Goal: Task Accomplishment & Management: Manage account settings

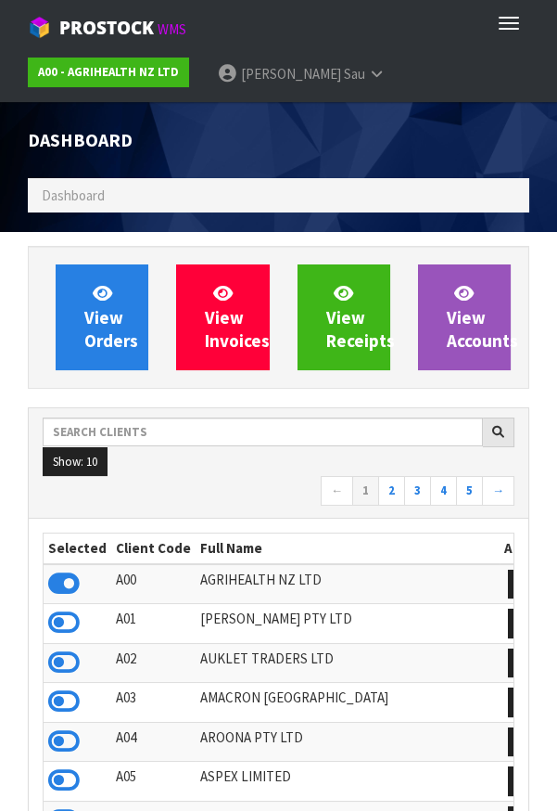
scroll to position [1460, 529]
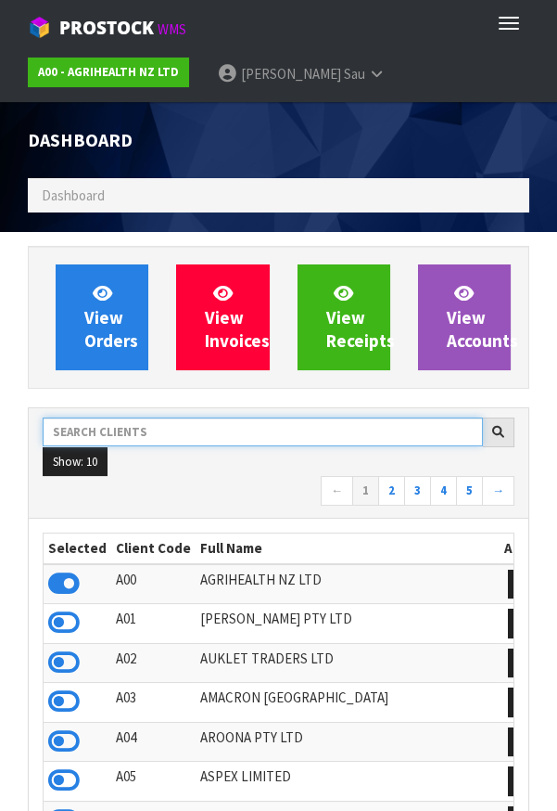
click at [207, 437] on input "text" at bounding box center [263, 431] width 441 height 29
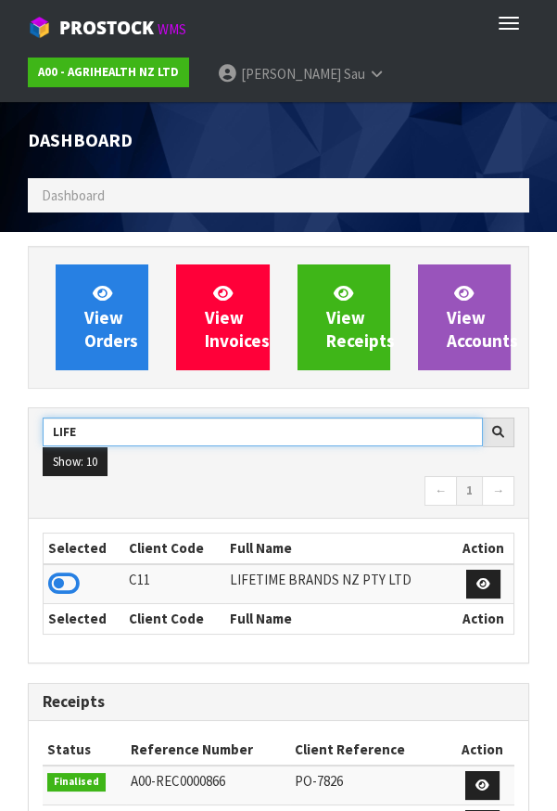
type input "LIFE"
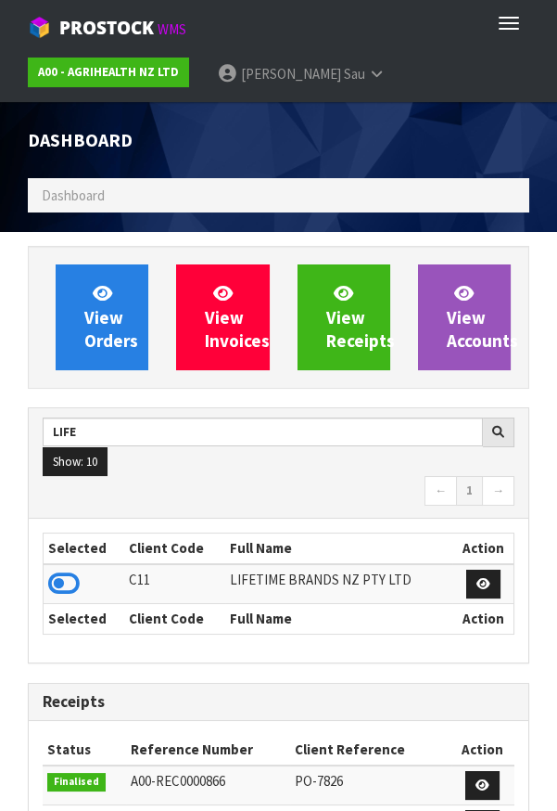
click at [74, 587] on icon at bounding box center [64, 583] width 32 height 28
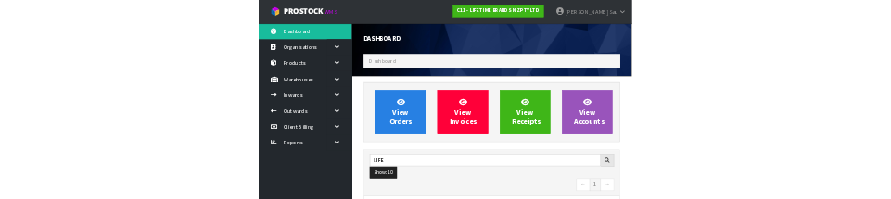
scroll to position [1503, 641]
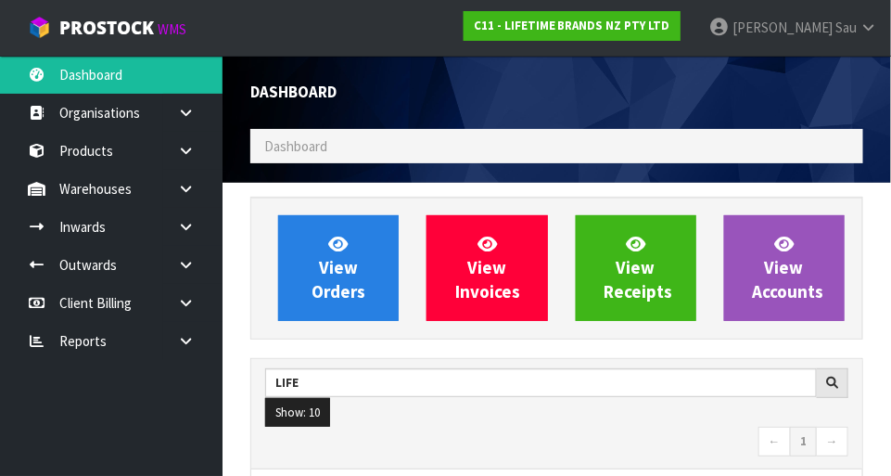
click at [179, 206] on link at bounding box center [192, 189] width 59 height 38
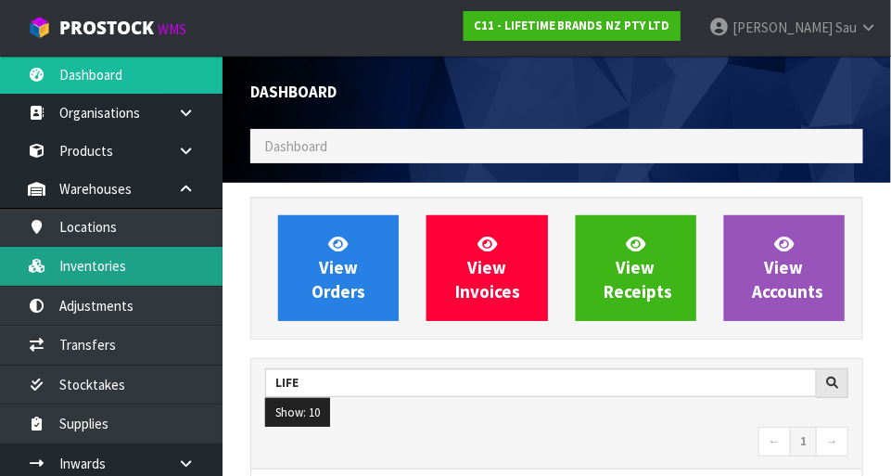
click at [94, 267] on link "Inventories" at bounding box center [111, 266] width 223 height 38
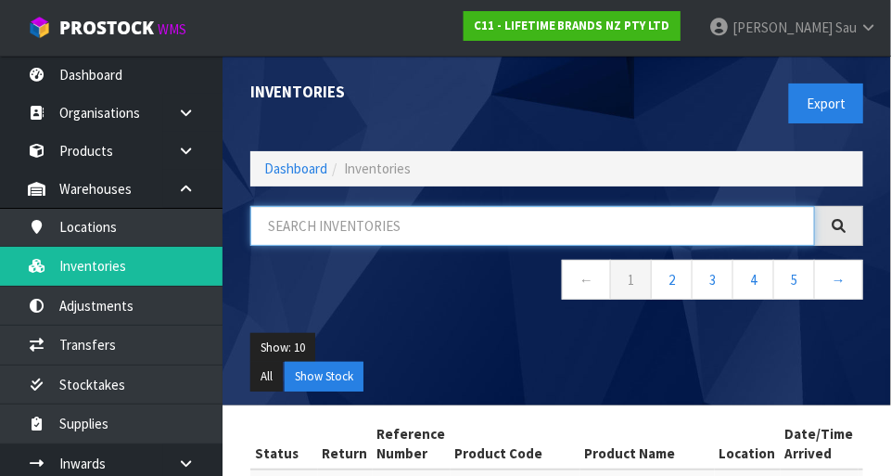
click at [385, 209] on input "text" at bounding box center [532, 226] width 565 height 40
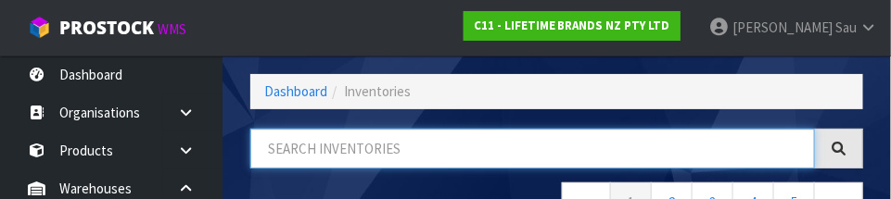
scroll to position [83, 0]
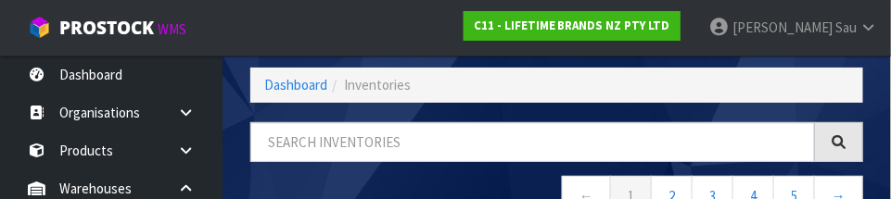
click at [425, 172] on div "← 1 2 3 4 5 →" at bounding box center [556, 178] width 641 height 113
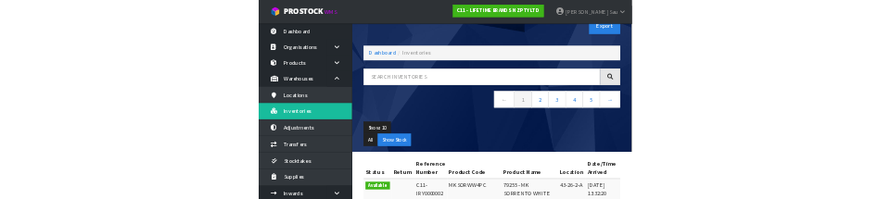
scroll to position [50, 0]
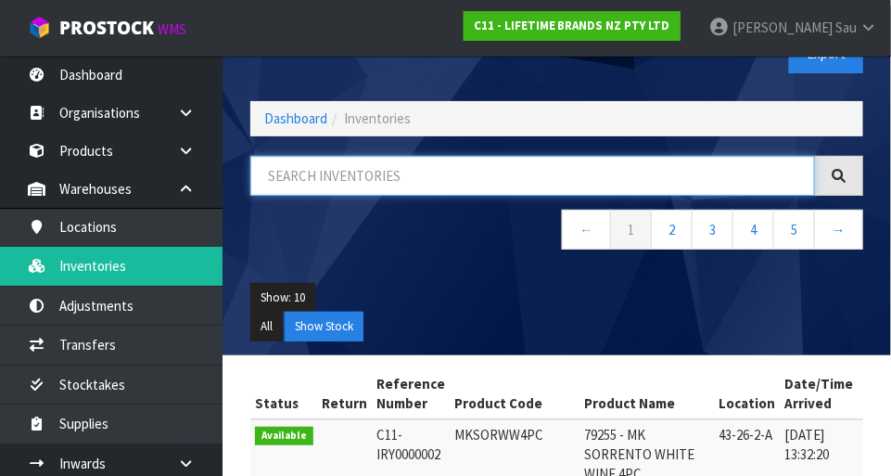
click at [435, 170] on input "text" at bounding box center [532, 176] width 565 height 40
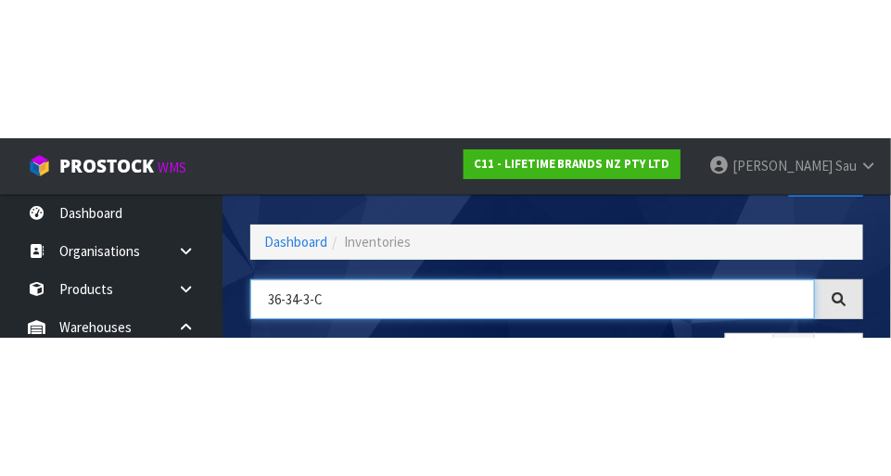
scroll to position [66, 0]
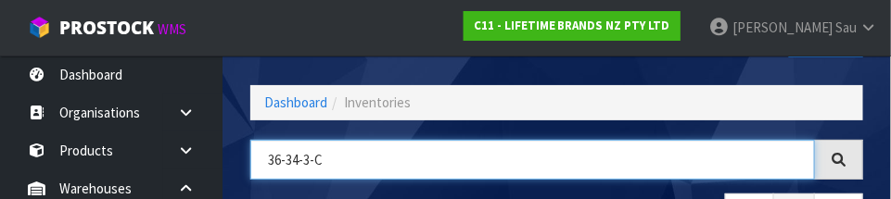
type input "36-34-3-C"
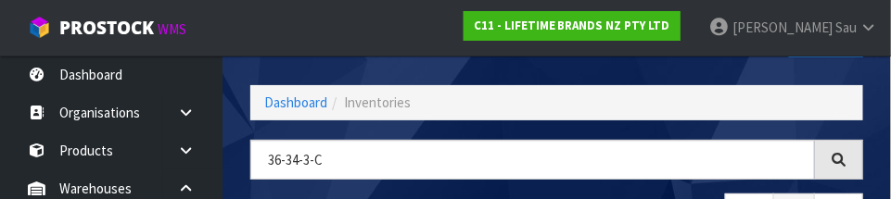
click at [521, 79] on div "Inventories Export" at bounding box center [556, 38] width 641 height 96
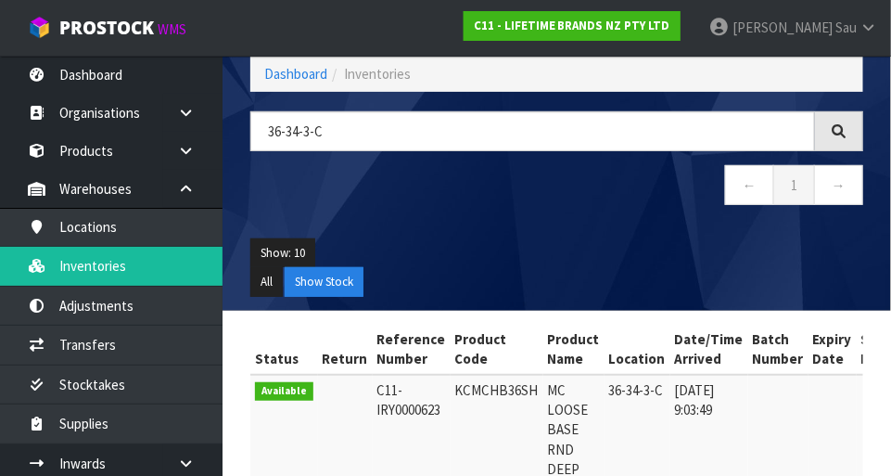
scroll to position [91, 0]
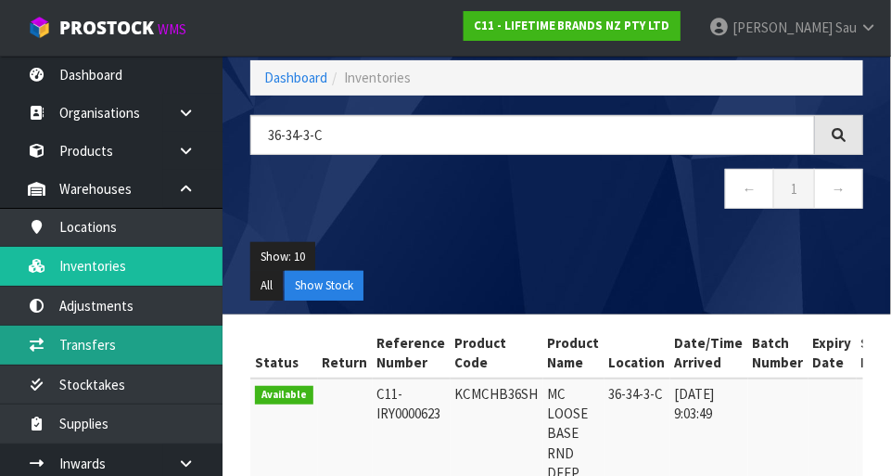
click at [145, 333] on link "Transfers" at bounding box center [111, 345] width 223 height 38
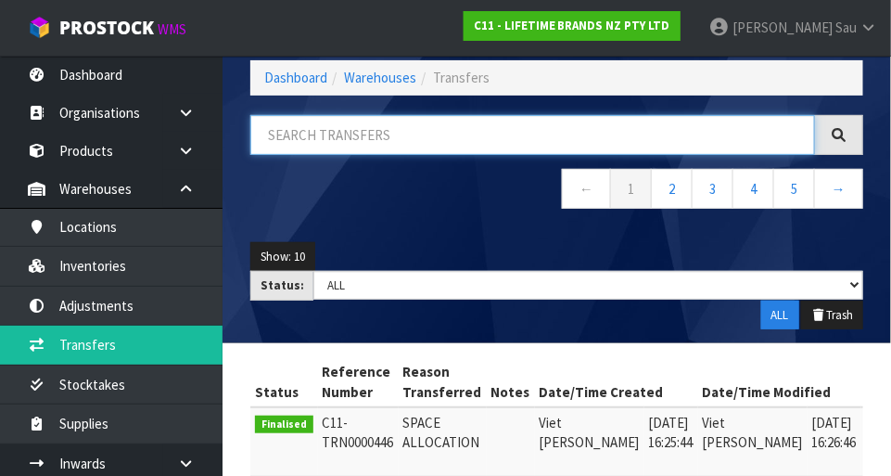
click at [523, 138] on input "text" at bounding box center [532, 135] width 565 height 40
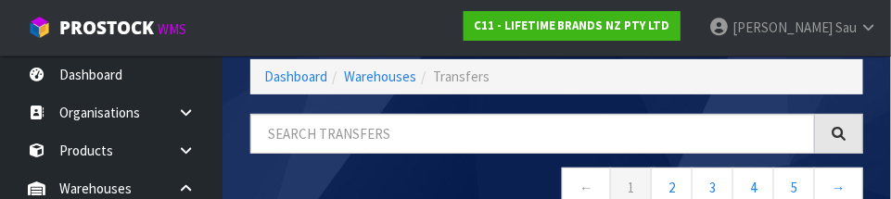
click at [479, 173] on nav "← 1 2 3 4 5 →" at bounding box center [556, 190] width 613 height 45
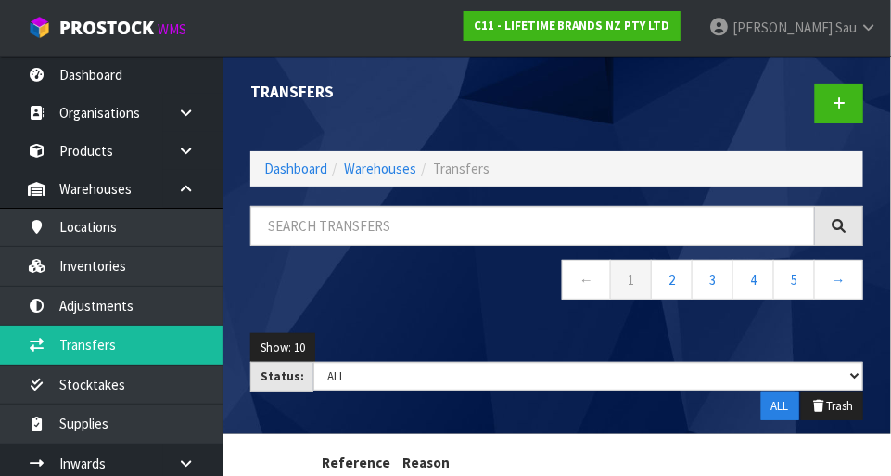
scroll to position [4, 0]
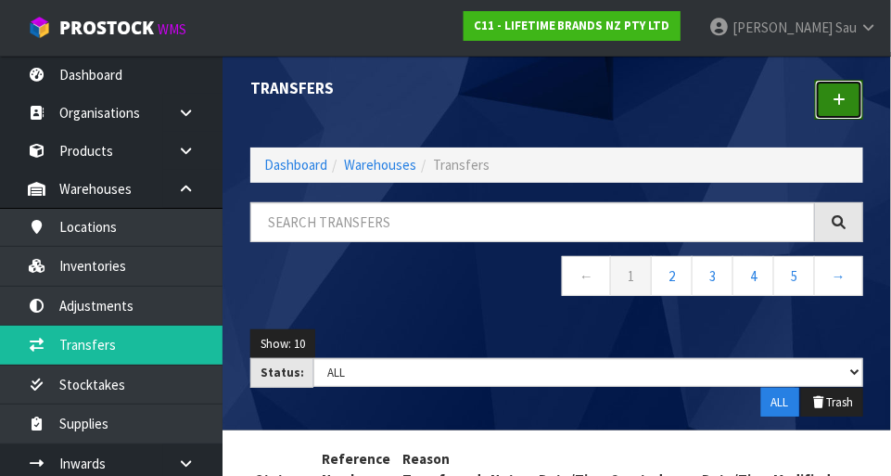
click at [556, 106] on link at bounding box center [839, 100] width 48 height 40
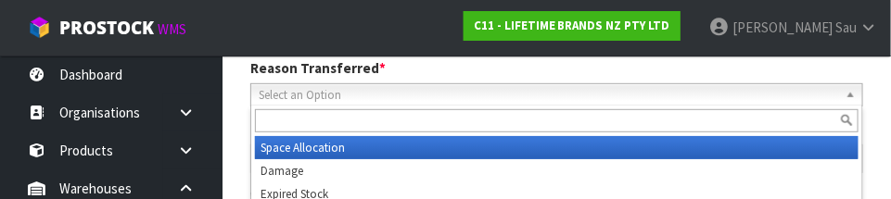
scroll to position [275, 0]
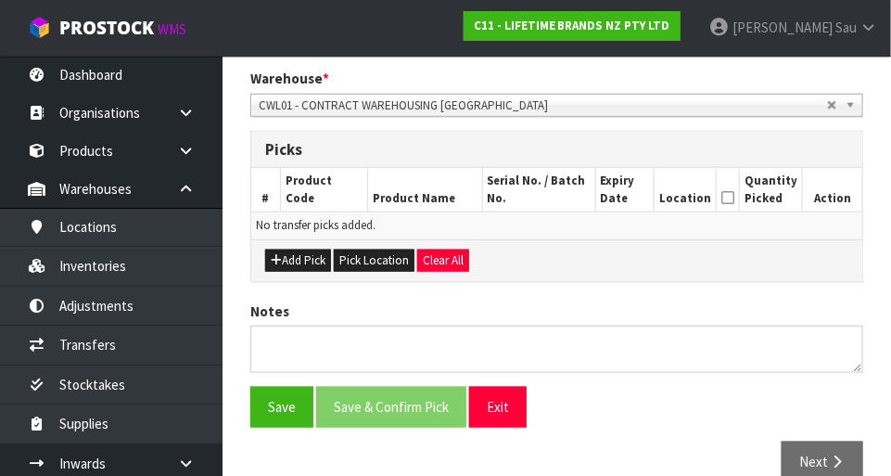
scroll to position [386, 0]
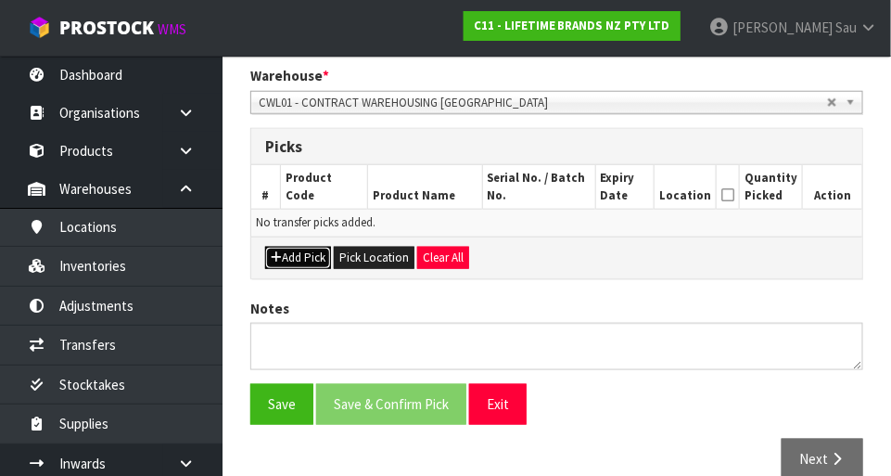
click at [307, 259] on button "Add Pick" at bounding box center [298, 258] width 66 height 22
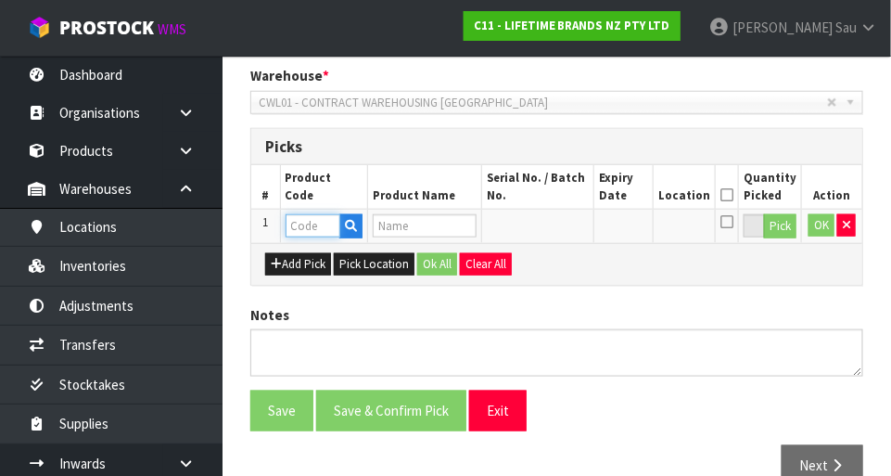
click at [327, 222] on input "text" at bounding box center [313, 225] width 55 height 23
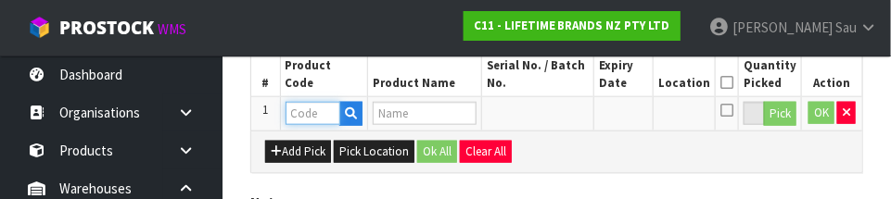
scroll to position [501, 0]
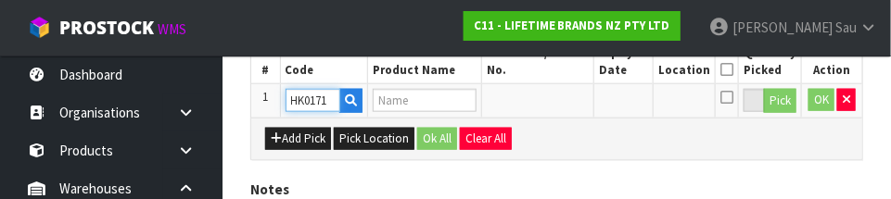
type input "HK0171"
click at [556, 134] on div "Add Pick Pick Location Ok All Clear All" at bounding box center [556, 139] width 611 height 42
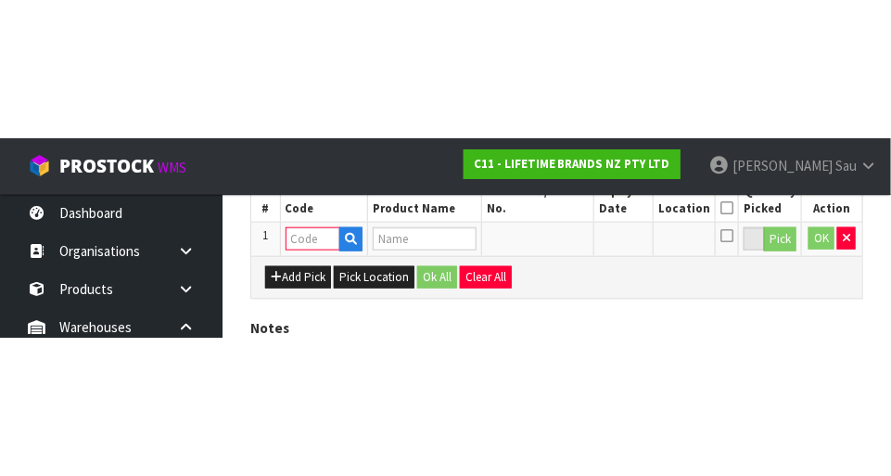
scroll to position [417, 0]
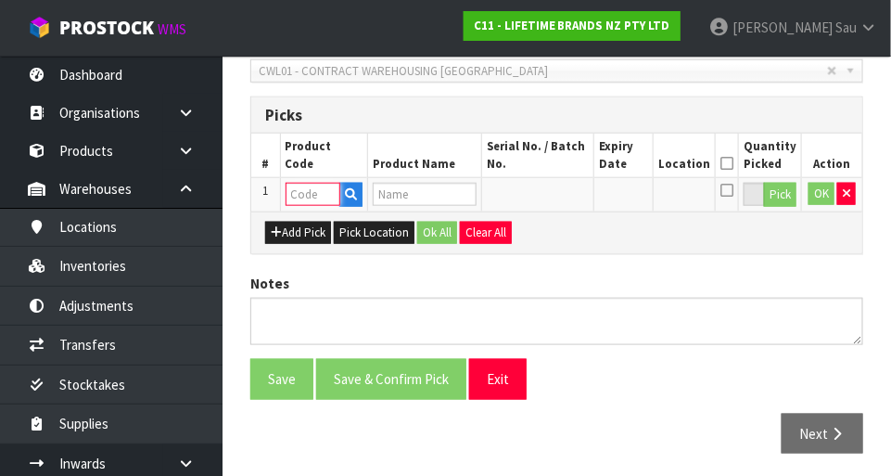
click at [327, 196] on input "text" at bounding box center [313, 194] width 55 height 23
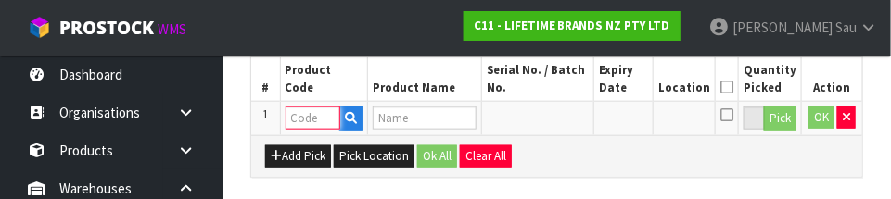
scroll to position [501, 0]
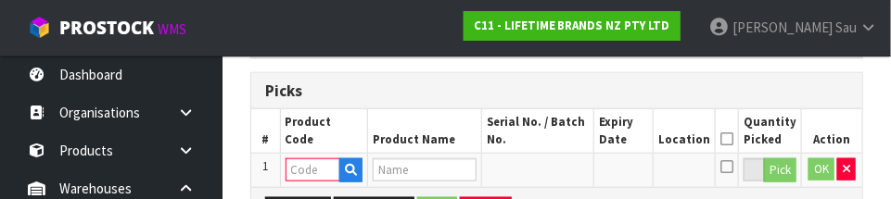
click at [556, 84] on h3 "Picks" at bounding box center [556, 92] width 583 height 18
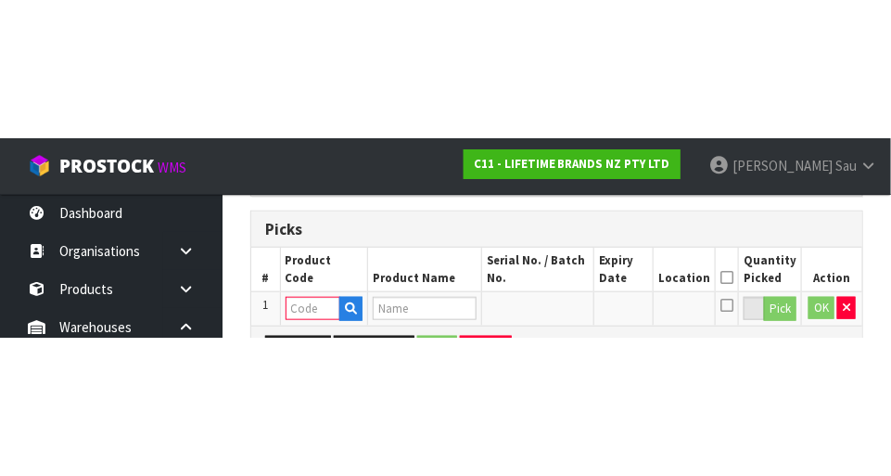
scroll to position [417, 0]
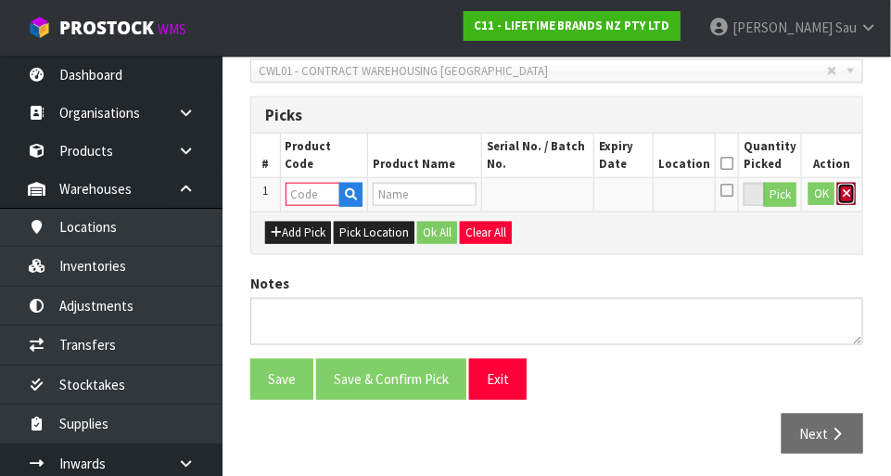
click at [556, 193] on button "button" at bounding box center [846, 194] width 19 height 22
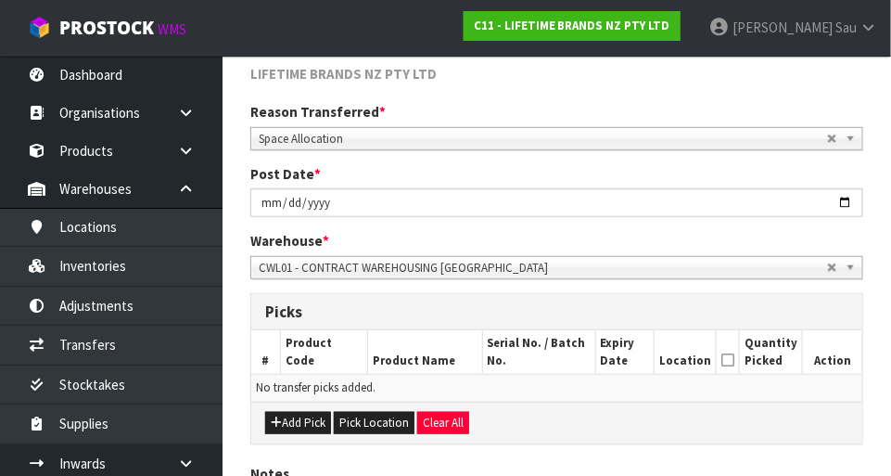
scroll to position [216, 0]
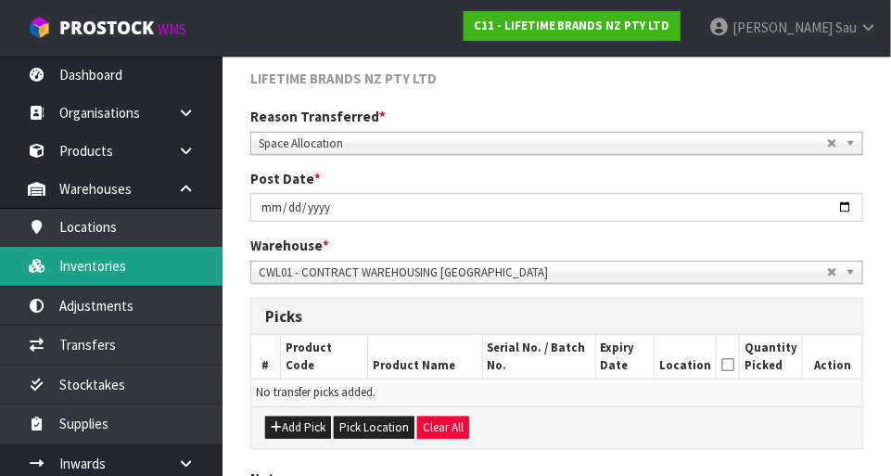
click at [159, 268] on link "Inventories" at bounding box center [111, 266] width 223 height 38
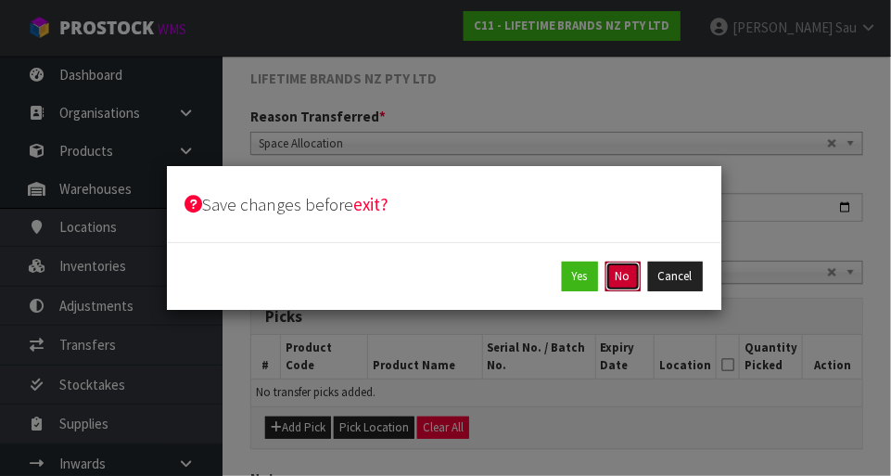
click at [556, 283] on button "No" at bounding box center [623, 277] width 35 height 30
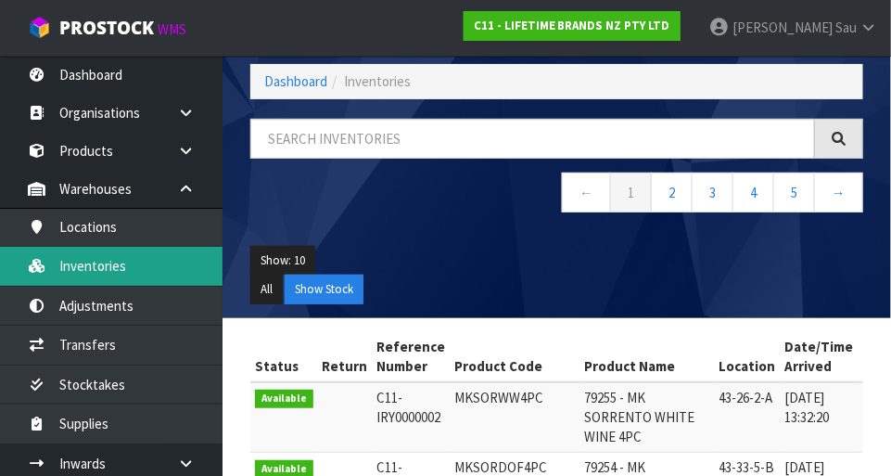
scroll to position [26, 0]
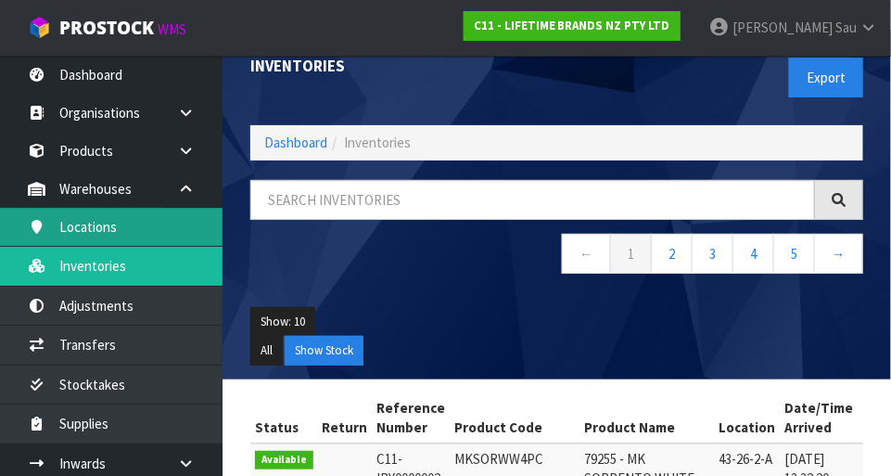
click at [176, 221] on link "Locations" at bounding box center [111, 227] width 223 height 38
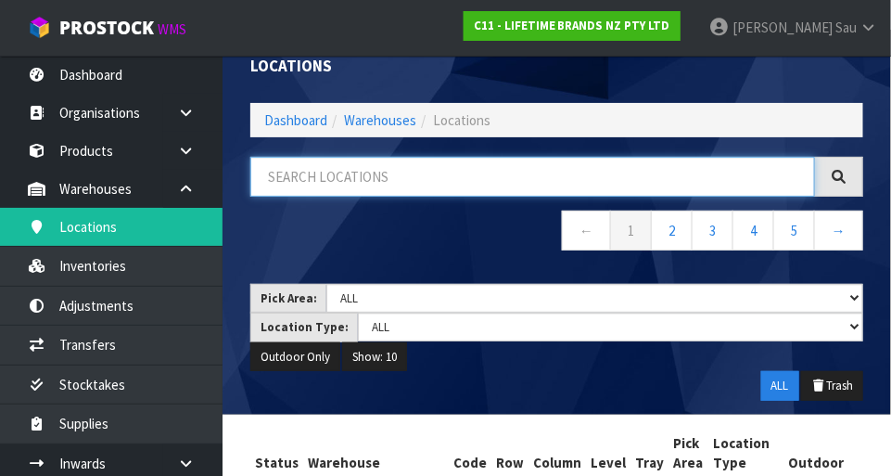
click at [468, 181] on input "text" at bounding box center [532, 177] width 565 height 40
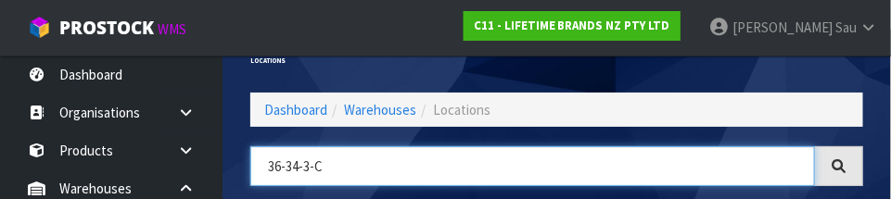
type input "36-34-3-C"
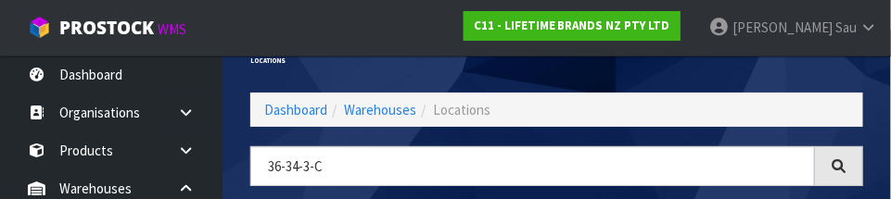
click at [556, 82] on div "Locations" at bounding box center [556, 61] width 641 height 63
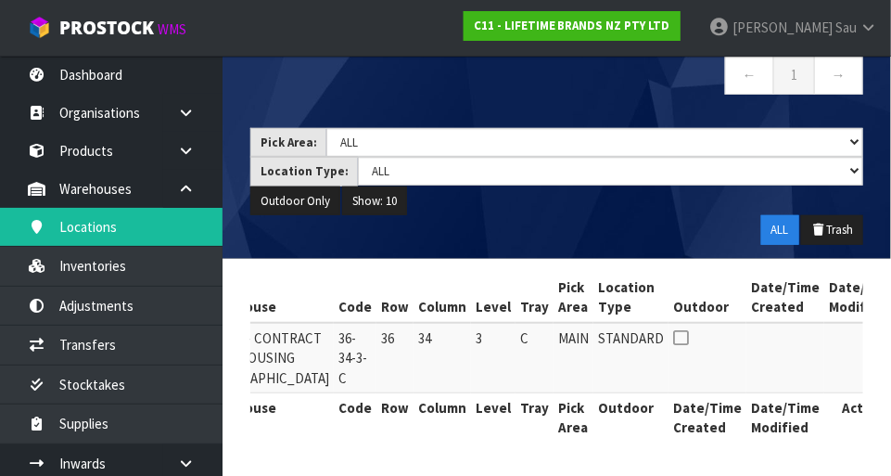
scroll to position [0, 122]
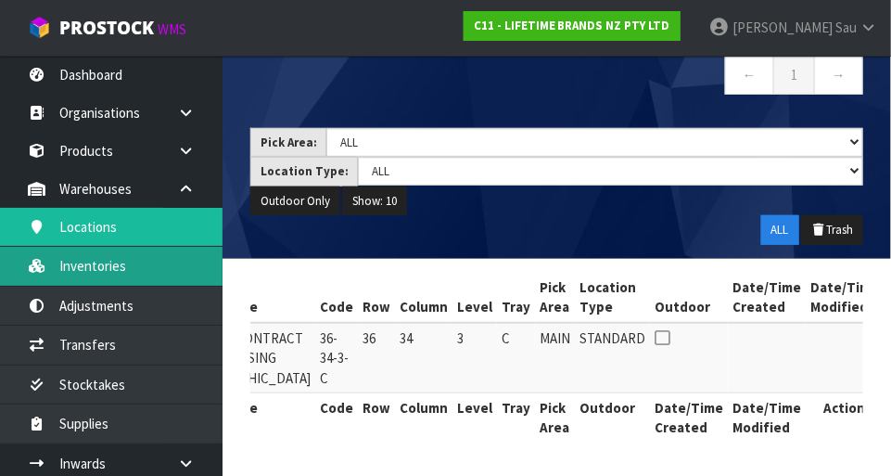
click at [101, 263] on link "Inventories" at bounding box center [111, 266] width 223 height 38
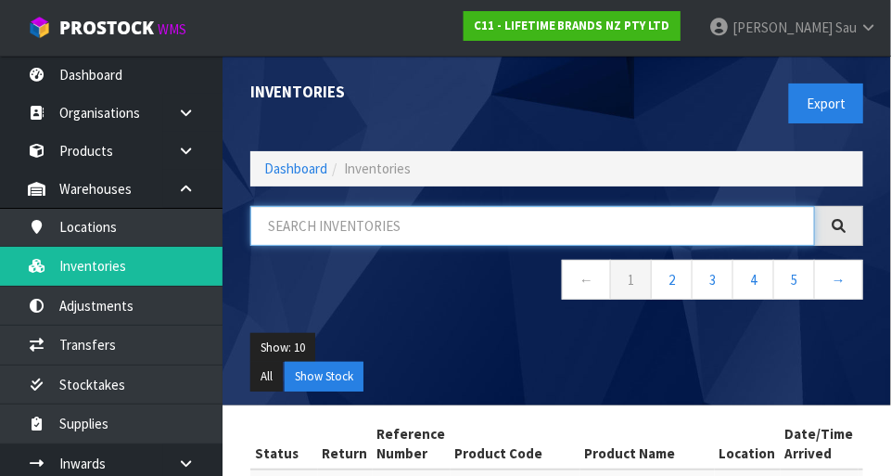
click at [497, 219] on input "text" at bounding box center [532, 226] width 565 height 40
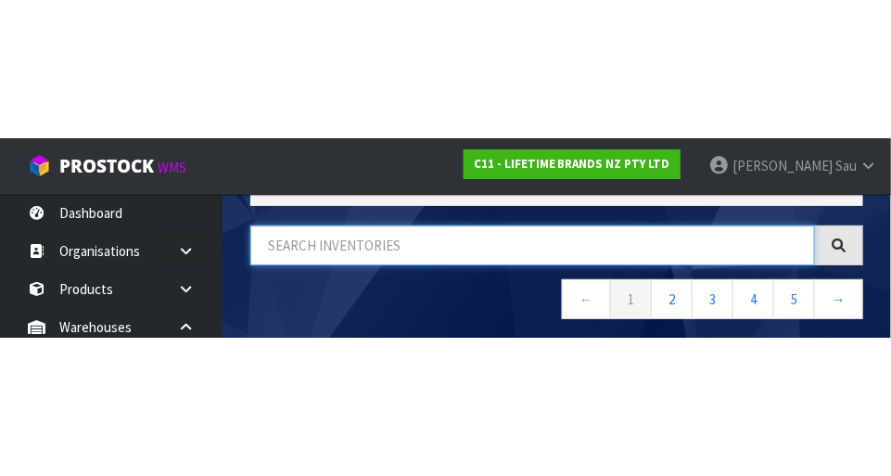
scroll to position [125, 0]
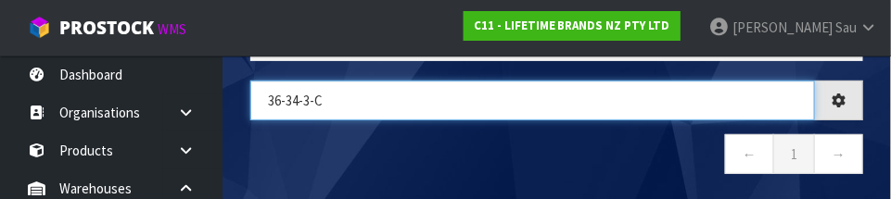
type input "36-34-3-C"
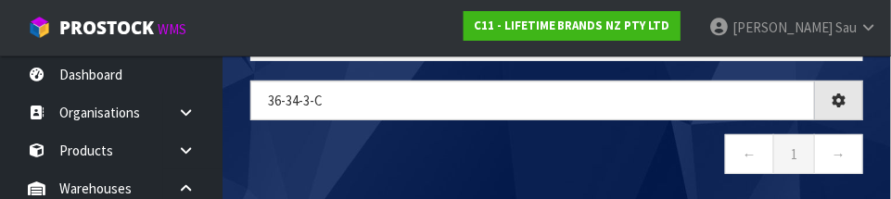
click at [547, 163] on nav "← 1 →" at bounding box center [556, 156] width 613 height 45
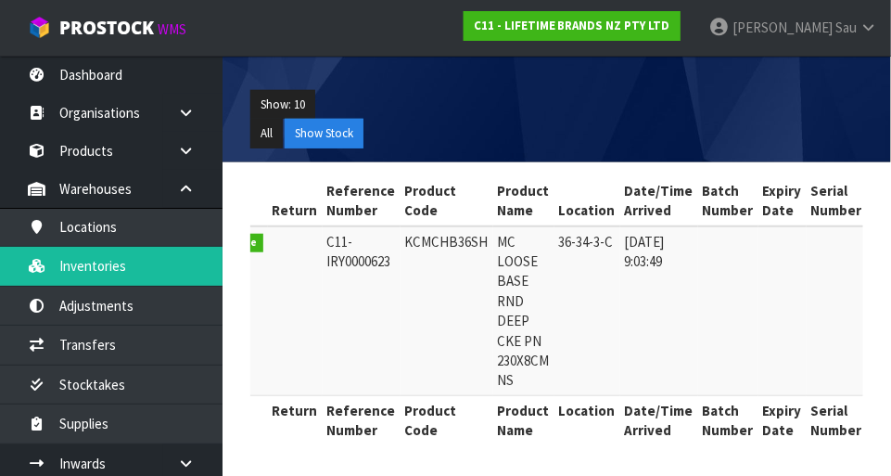
scroll to position [0, 0]
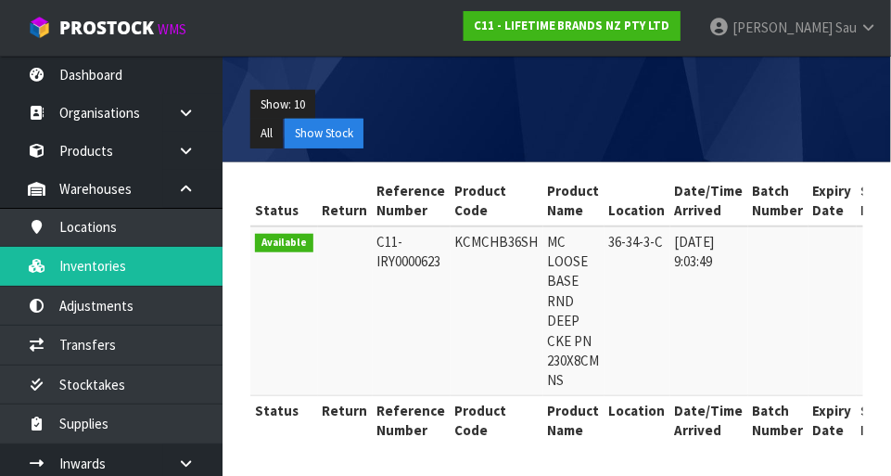
click at [502, 243] on td "KCMCHB36SH" at bounding box center [497, 311] width 93 height 170
copy td "KCMCHB36SH"
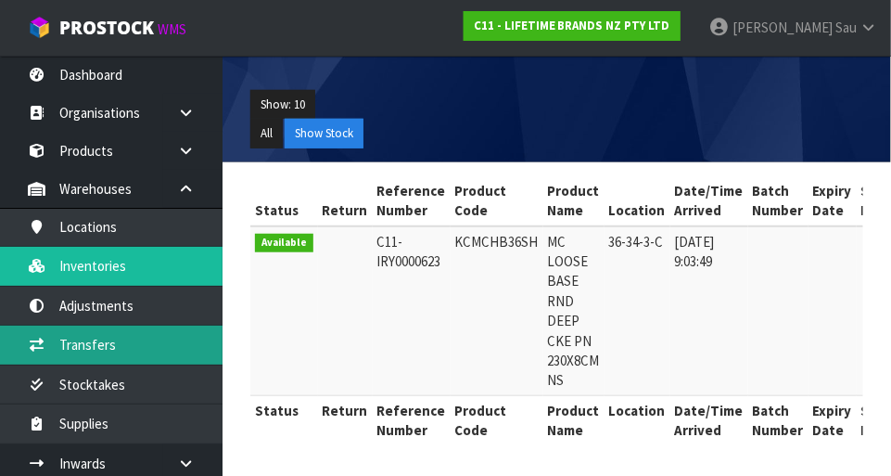
click at [92, 346] on link "Transfers" at bounding box center [111, 345] width 223 height 38
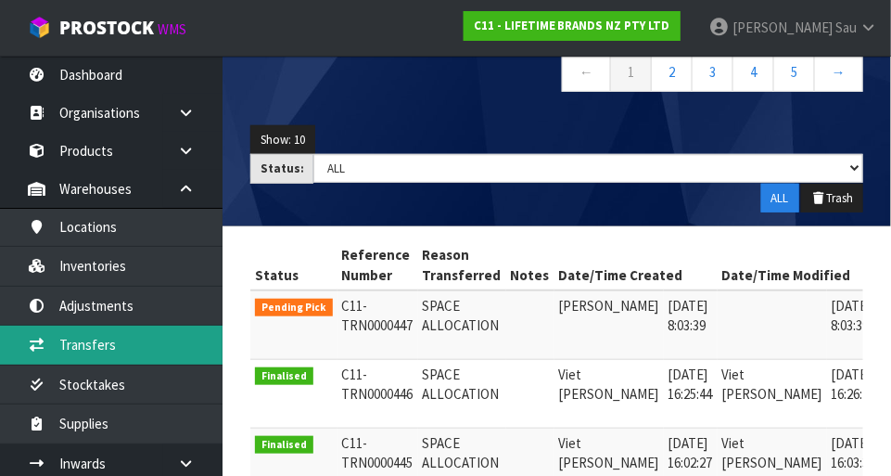
scroll to position [188, 0]
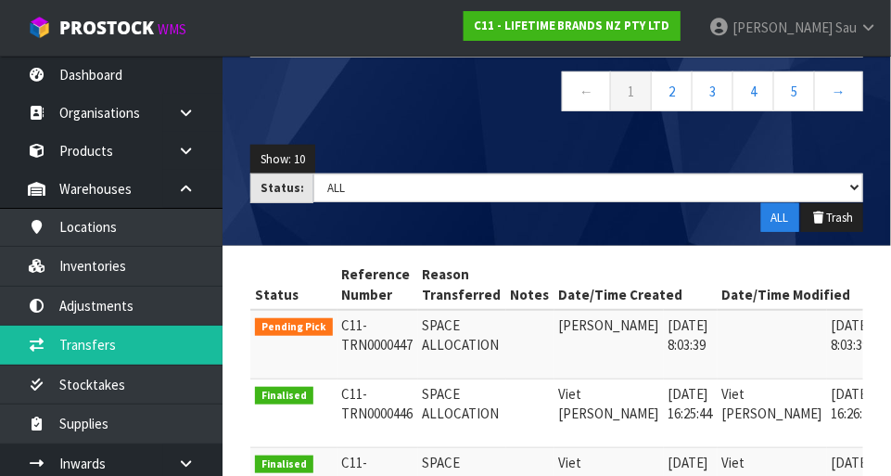
click at [556, 330] on icon at bounding box center [907, 330] width 14 height 12
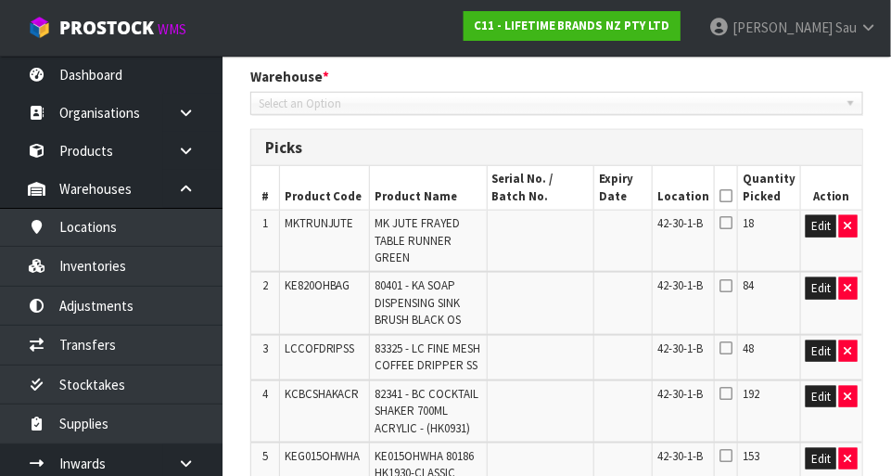
scroll to position [756, 0]
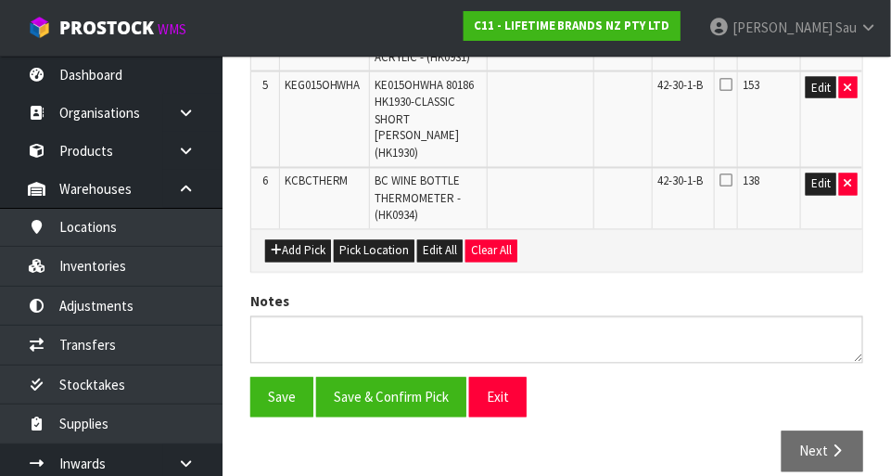
type input "[DATE]"
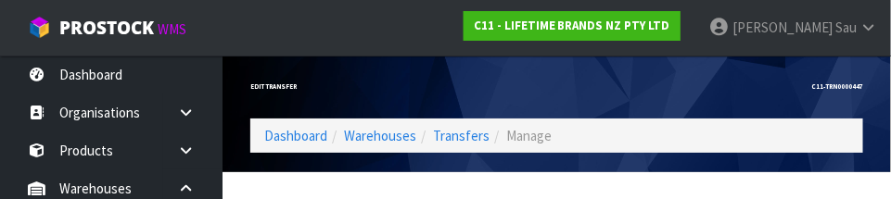
scroll to position [275, 0]
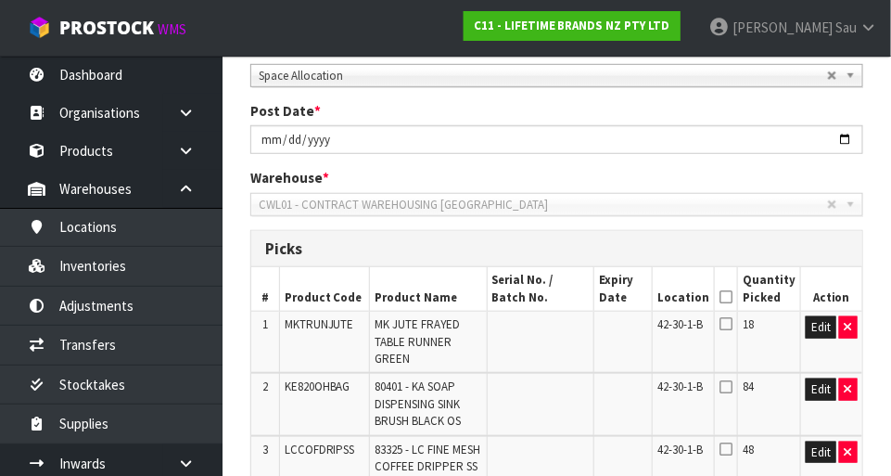
scroll to position [0, 0]
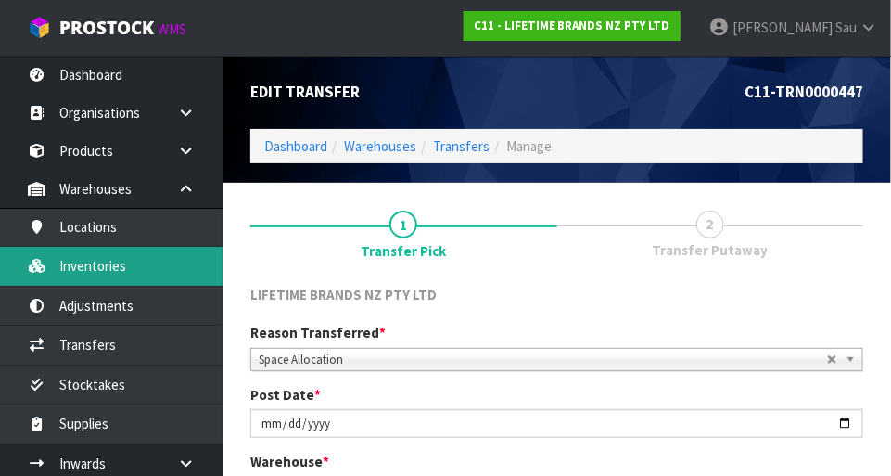
click at [139, 276] on link "Inventories" at bounding box center [111, 266] width 223 height 38
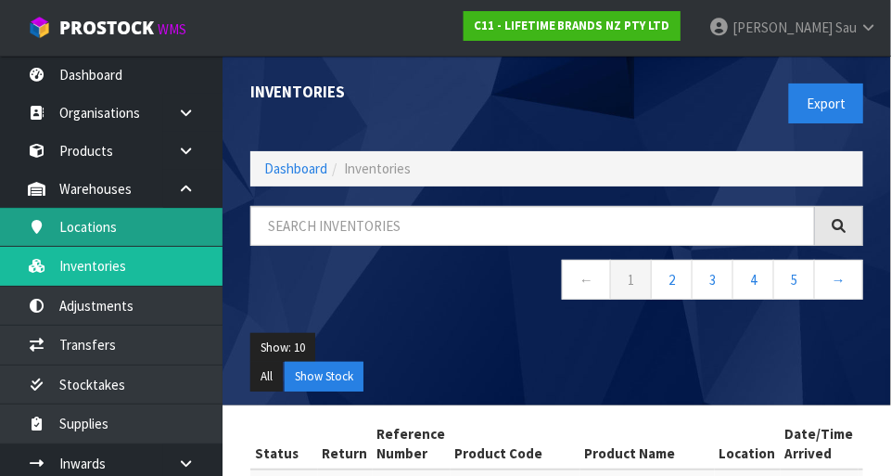
click at [173, 231] on link "Locations" at bounding box center [111, 227] width 223 height 38
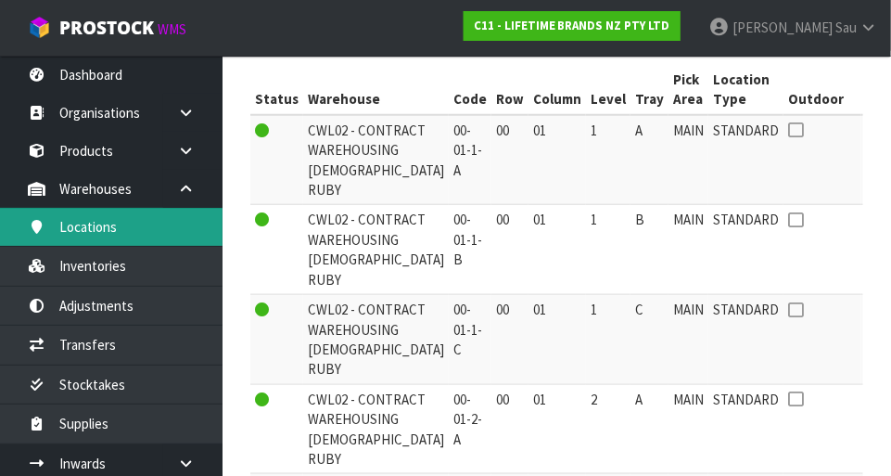
scroll to position [391, 0]
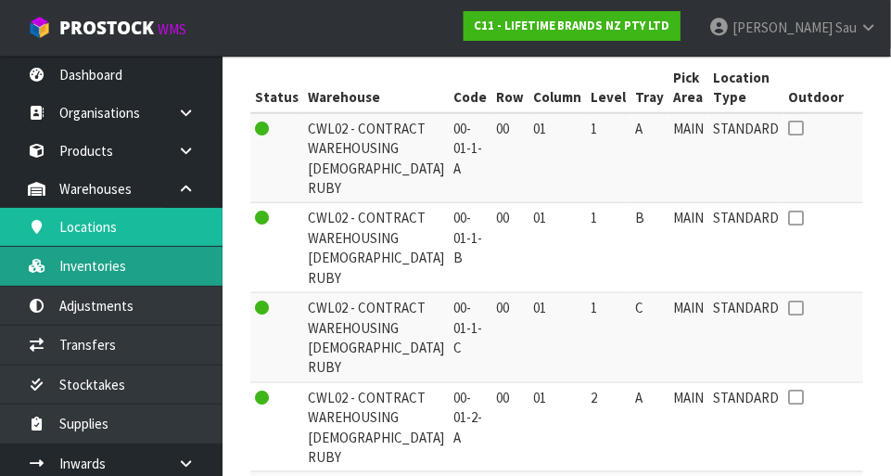
click at [164, 279] on link "Inventories" at bounding box center [111, 266] width 223 height 38
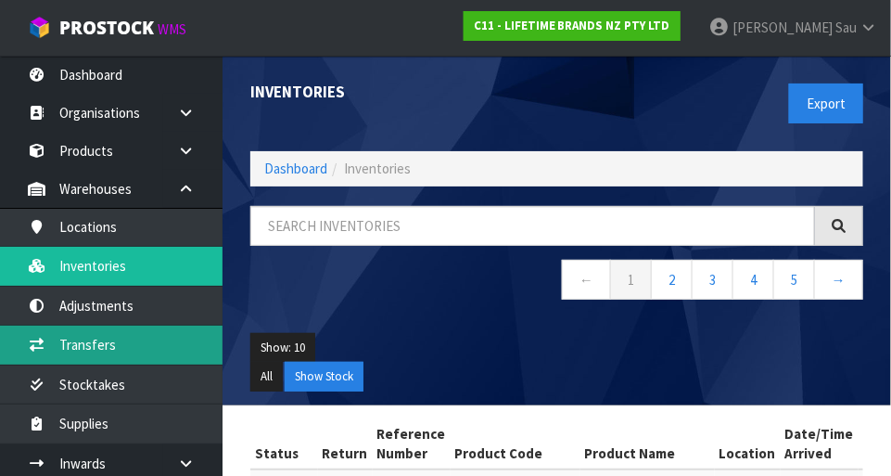
click at [83, 347] on link "Transfers" at bounding box center [111, 345] width 223 height 38
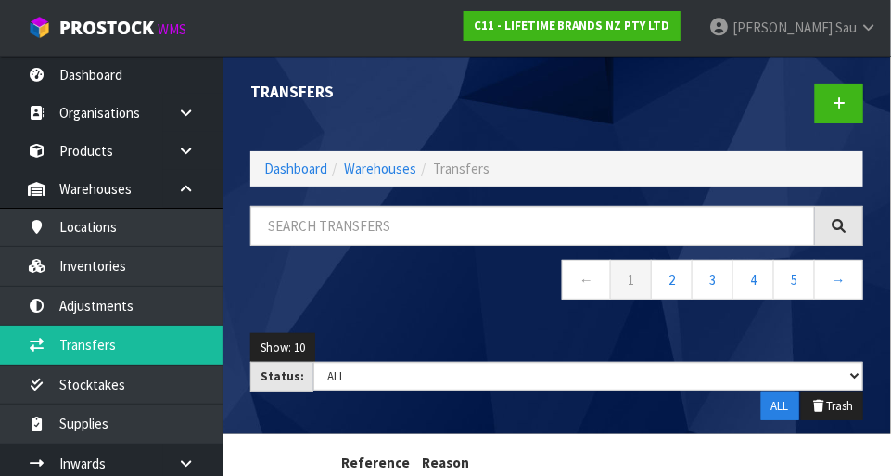
click at [452, 302] on nav "← 1 2 3 4 5 →" at bounding box center [556, 282] width 613 height 45
click at [556, 107] on icon at bounding box center [839, 103] width 13 height 14
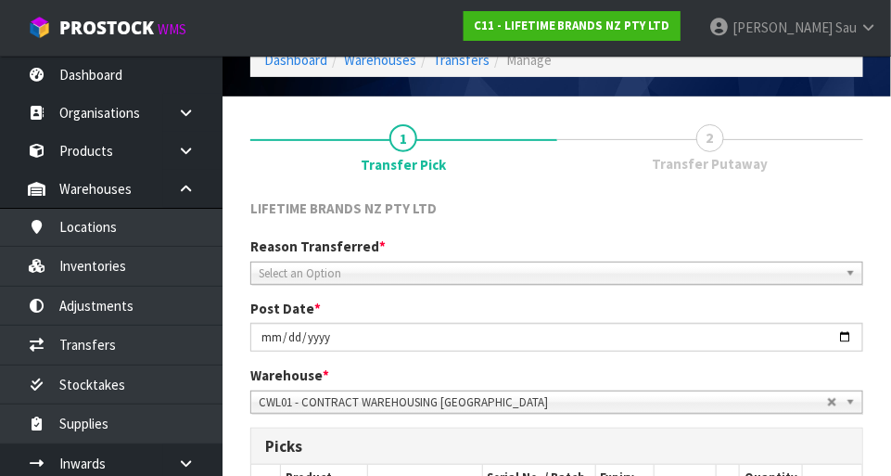
click at [556, 275] on b at bounding box center [854, 272] width 17 height 21
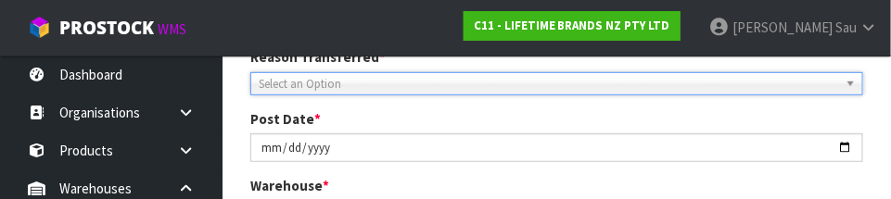
scroll to position [275, 0]
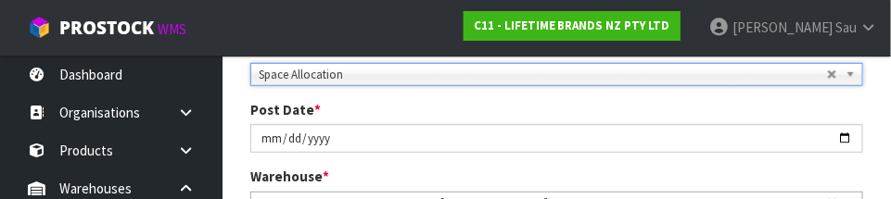
click at [556, 109] on div "Post Date * [DATE]" at bounding box center [556, 126] width 641 height 53
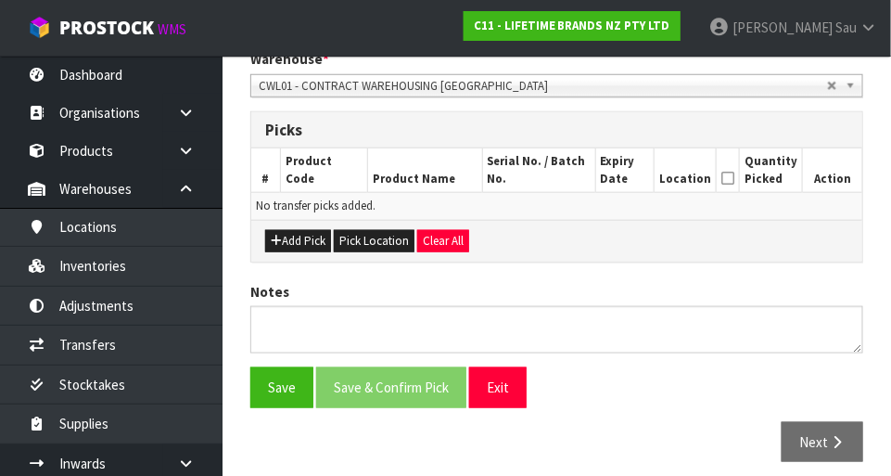
scroll to position [403, 0]
click at [316, 237] on button "Add Pick" at bounding box center [298, 241] width 66 height 22
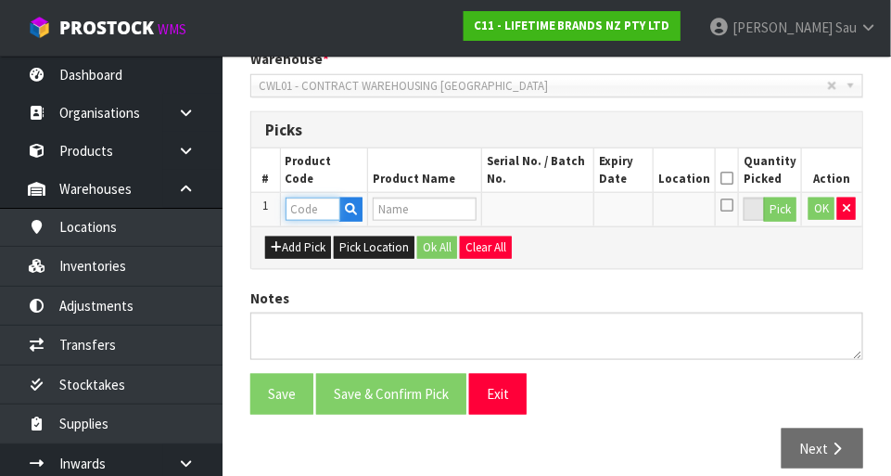
paste input "KCMCHB36SH"
type input "KCMCHB36SH"
click at [556, 276] on div "LIFETIME BRANDS NZ PTY LTD Reason Transferred * Space Allocation Damage Expired…" at bounding box center [556, 182] width 613 height 600
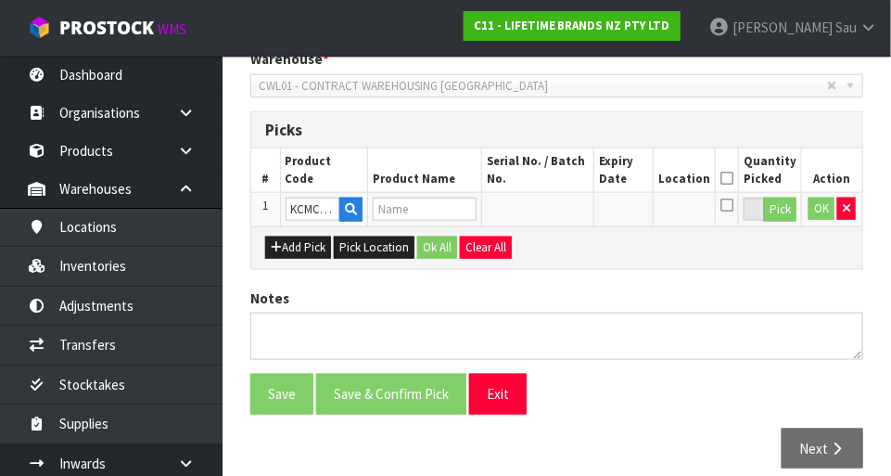
type input "MC LOOSE BASE RND DEEP CKE PN 230X8CM NS"
click at [556, 211] on button "Pick" at bounding box center [780, 210] width 32 height 24
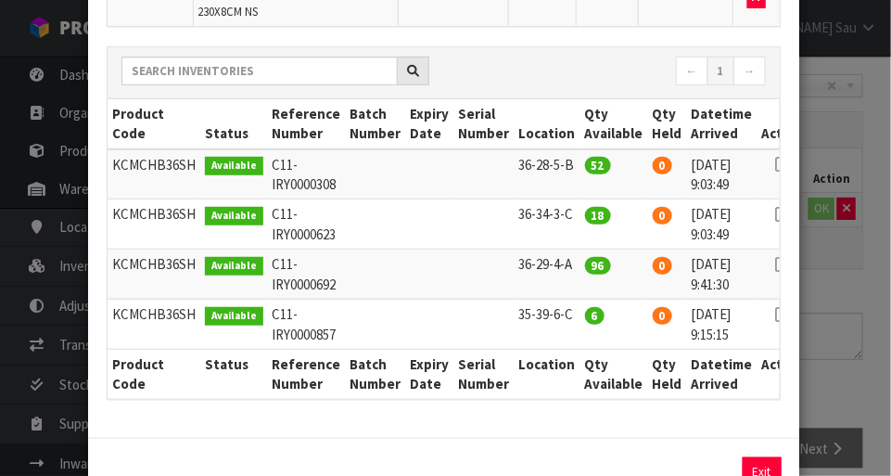
scroll to position [263, 0]
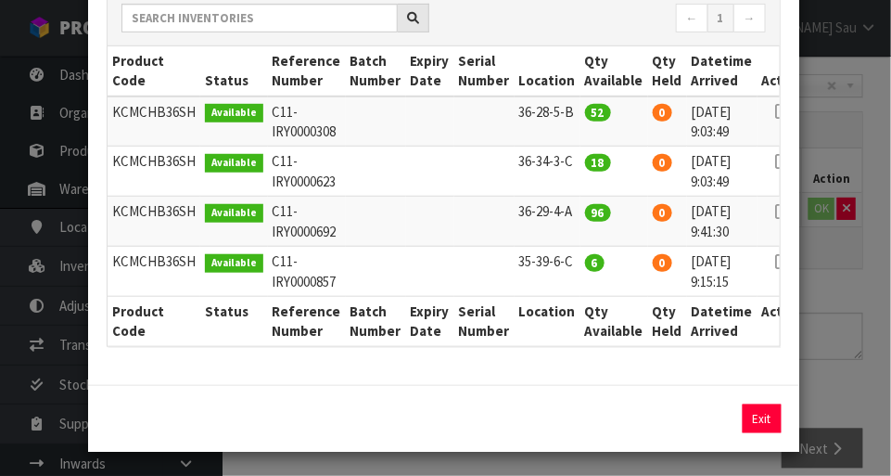
click at [556, 162] on icon at bounding box center [782, 161] width 15 height 1
click at [556, 419] on button "Assign Pick" at bounding box center [699, 418] width 76 height 29
type input "18"
click at [556, 330] on div "Pick Line Picks Product Code Product Name Serial No. / Batch No. Expiry Date Lo…" at bounding box center [445, 238] width 891 height 476
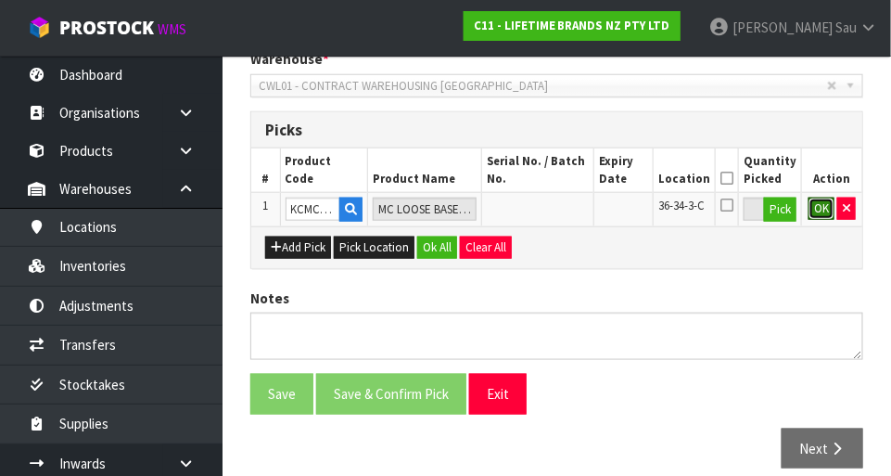
click at [556, 214] on button "OK" at bounding box center [822, 209] width 26 height 22
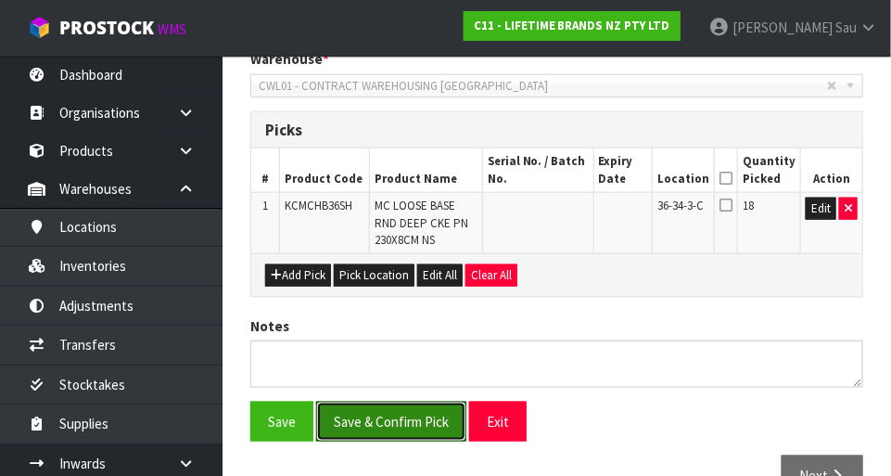
click at [424, 409] on button "Save & Confirm Pick" at bounding box center [391, 422] width 150 height 40
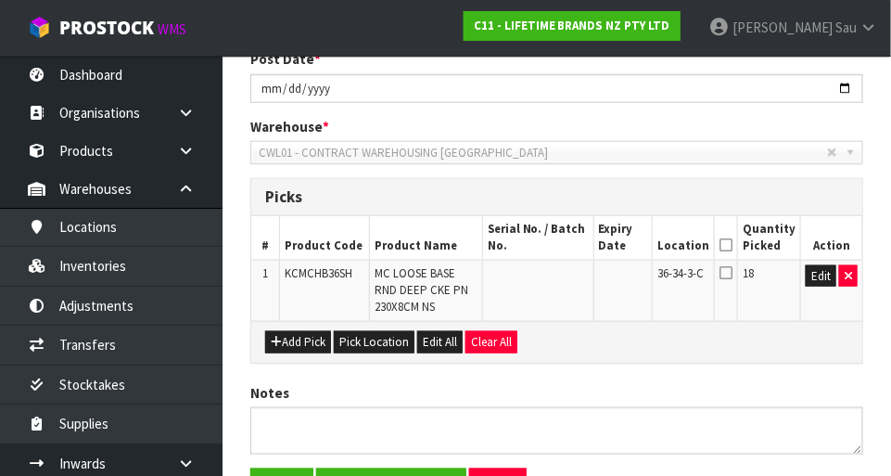
scroll to position [0, 0]
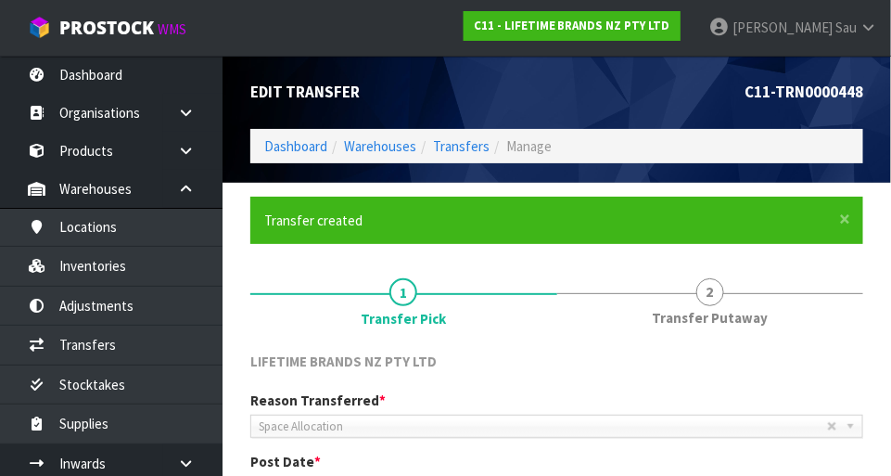
click at [556, 301] on span "2" at bounding box center [710, 292] width 28 height 28
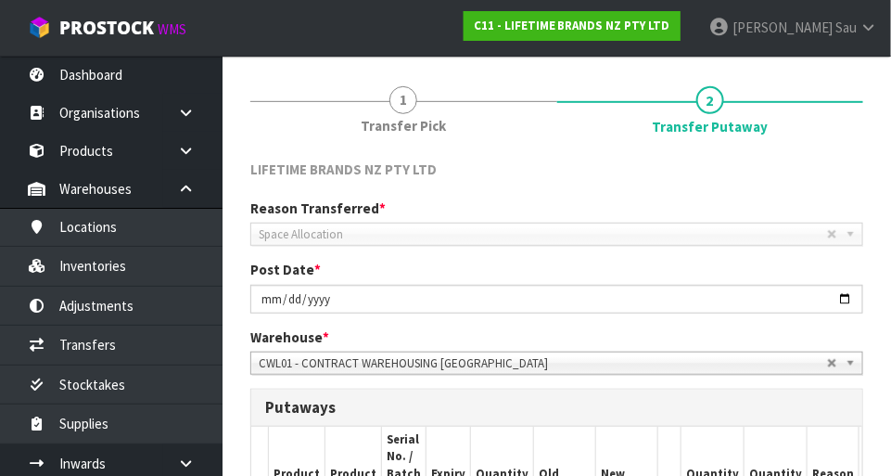
scroll to position [187, 0]
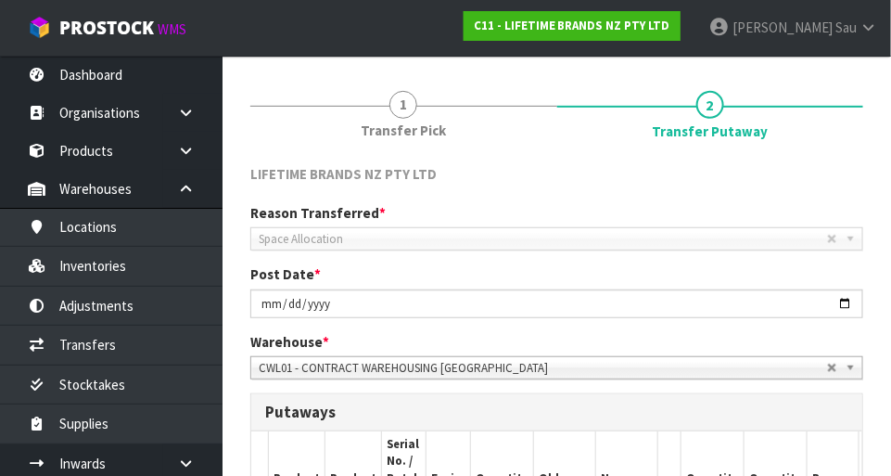
click at [556, 243] on abbr at bounding box center [832, 239] width 11 height 11
click at [556, 246] on b at bounding box center [854, 238] width 17 height 21
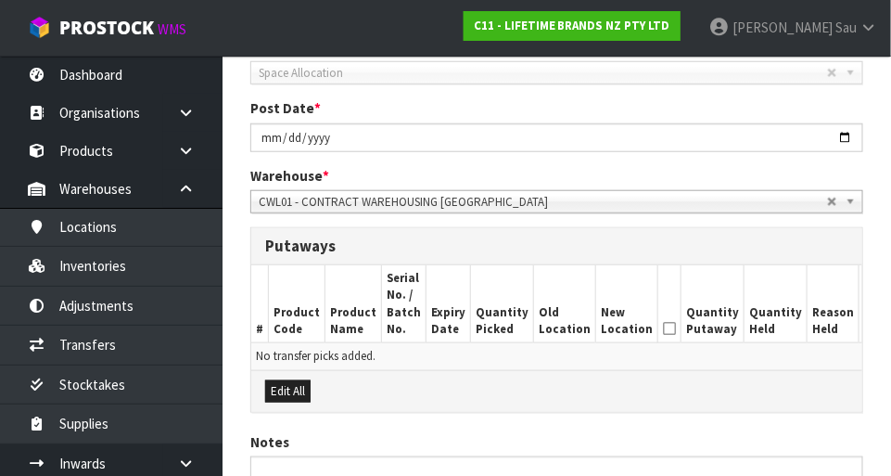
scroll to position [352, 0]
click at [556, 326] on th "Quantity Putaway" at bounding box center [713, 305] width 63 height 78
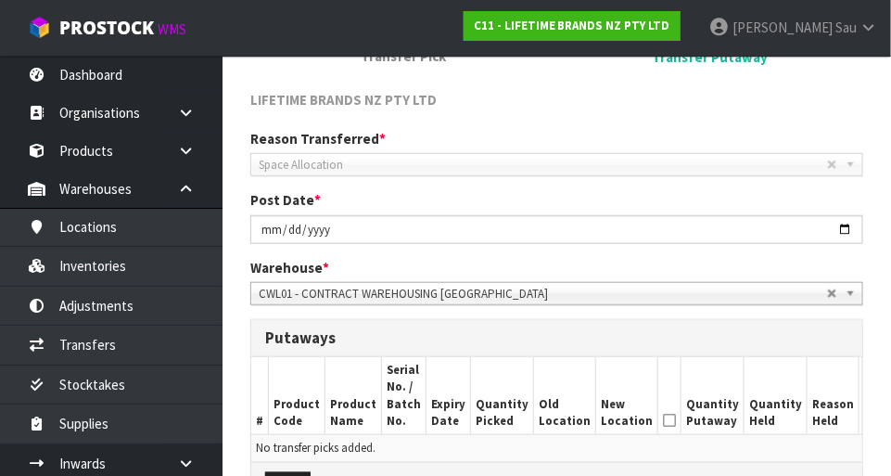
scroll to position [265, 0]
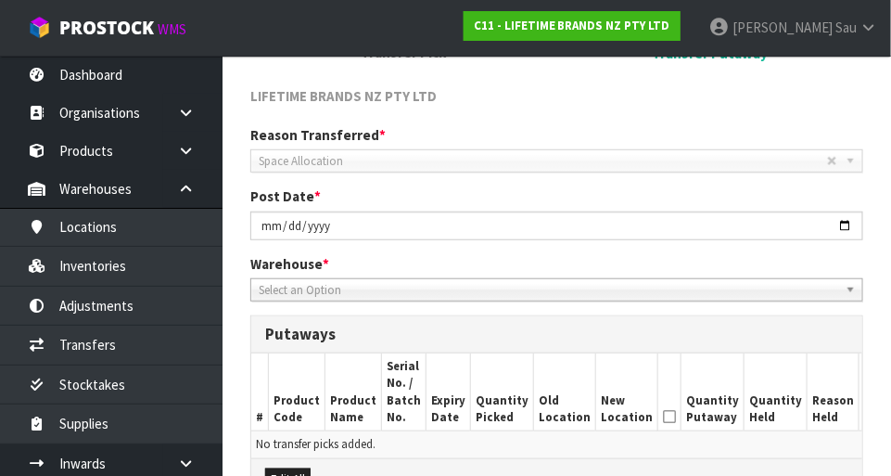
click at [556, 160] on abbr at bounding box center [832, 161] width 11 height 11
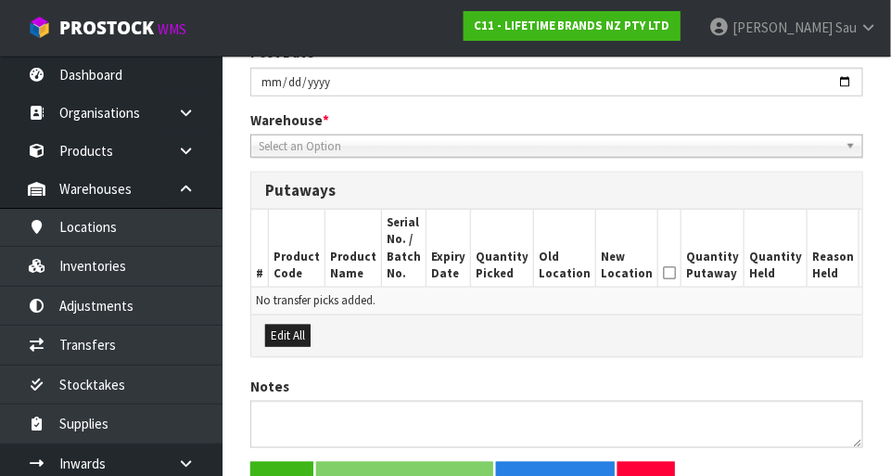
scroll to position [406, 0]
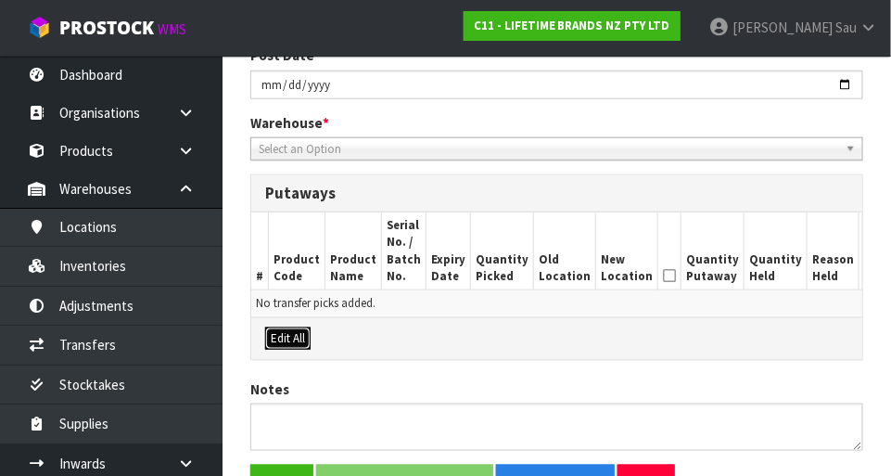
click at [295, 342] on button "Edit All" at bounding box center [287, 338] width 45 height 22
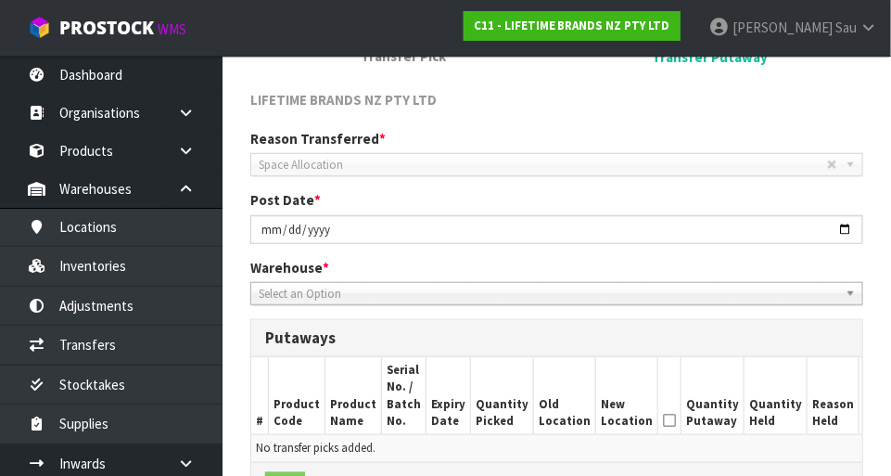
scroll to position [0, 0]
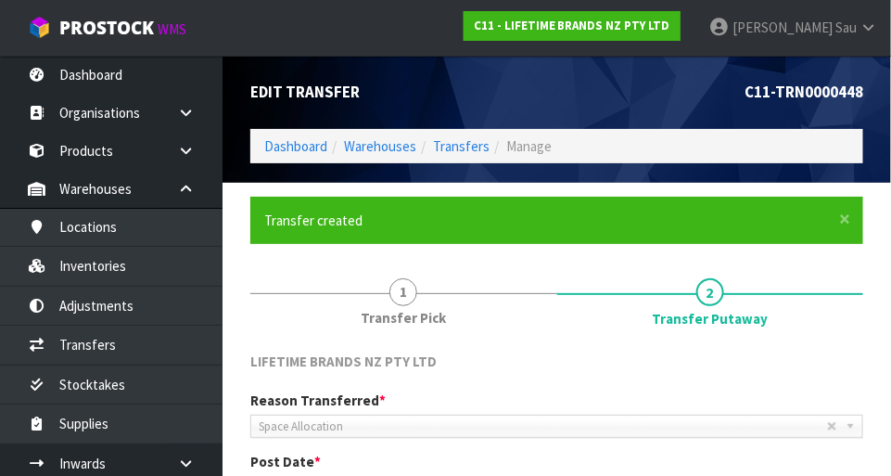
click at [403, 297] on span "1" at bounding box center [404, 292] width 28 height 28
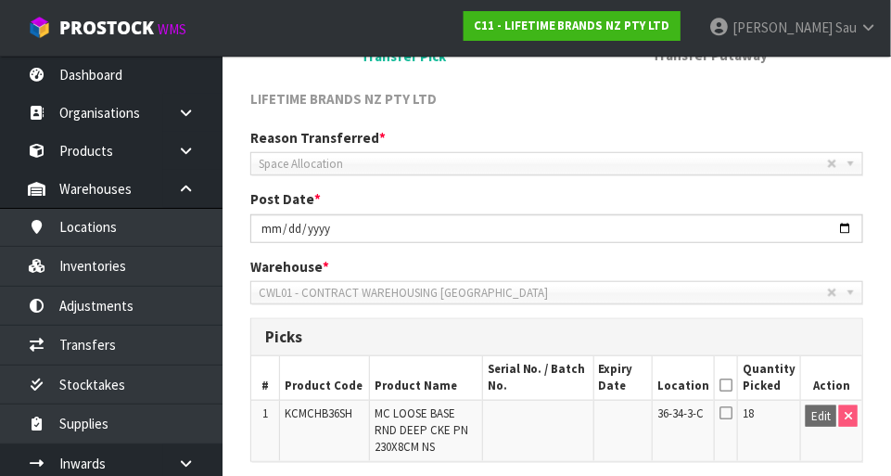
scroll to position [473, 0]
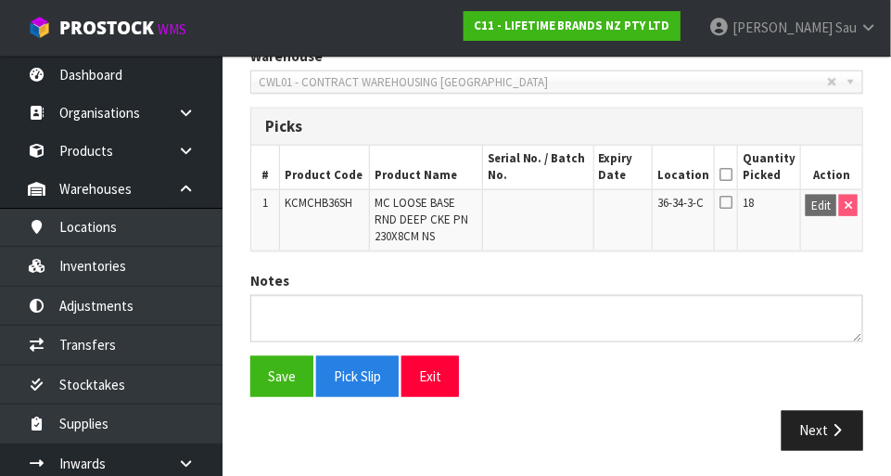
click at [556, 174] on icon at bounding box center [726, 174] width 13 height 1
click at [556, 436] on button "Next" at bounding box center [823, 431] width 82 height 40
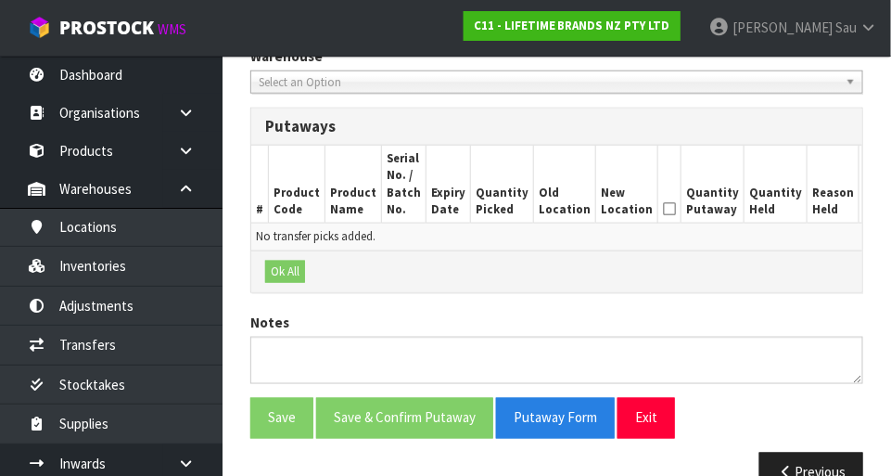
scroll to position [0, 0]
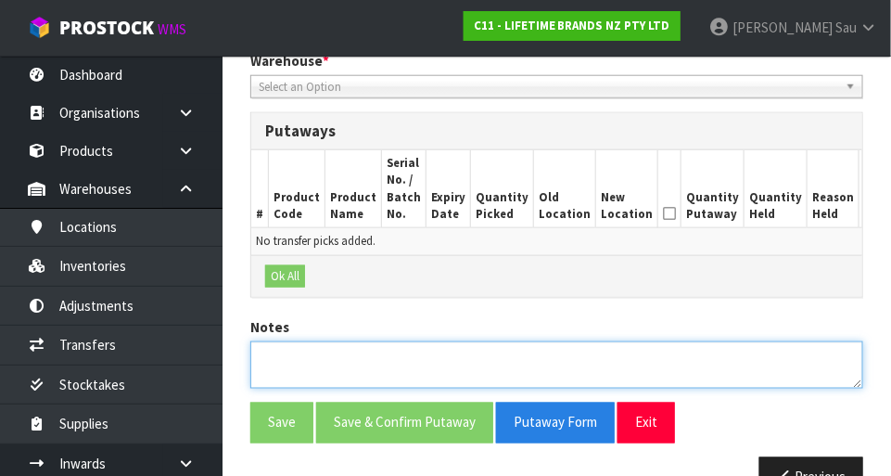
click at [313, 352] on textarea at bounding box center [556, 364] width 613 height 47
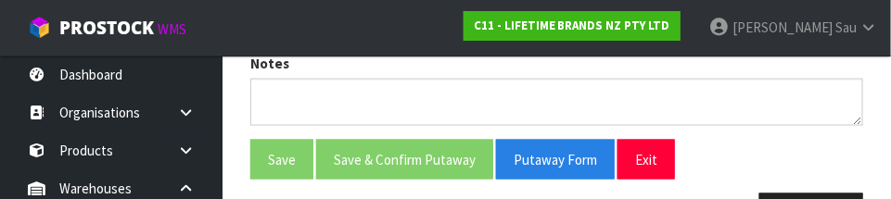
click at [556, 151] on div "Save Save & Confirm Putaway Putaway Form Exit" at bounding box center [556, 160] width 641 height 40
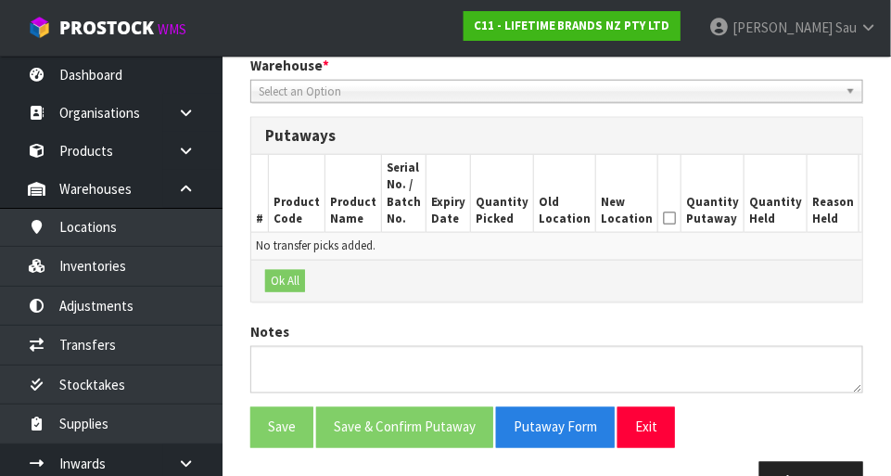
scroll to position [462, 0]
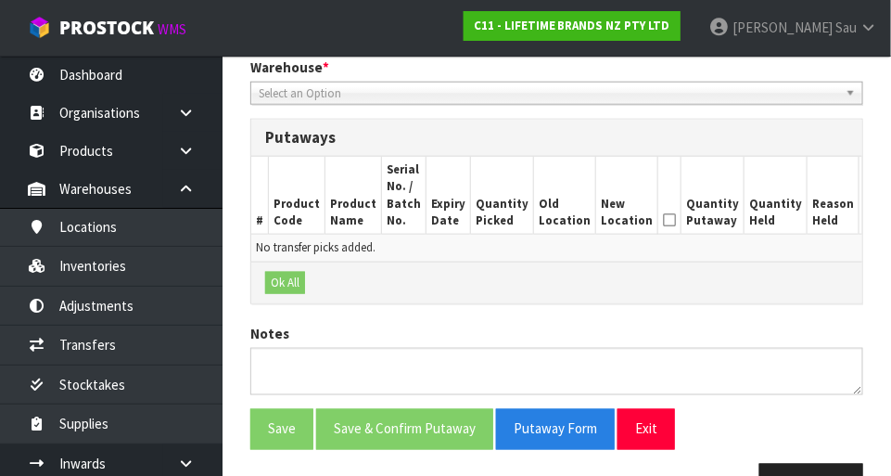
click at [556, 220] on icon at bounding box center [669, 220] width 13 height 1
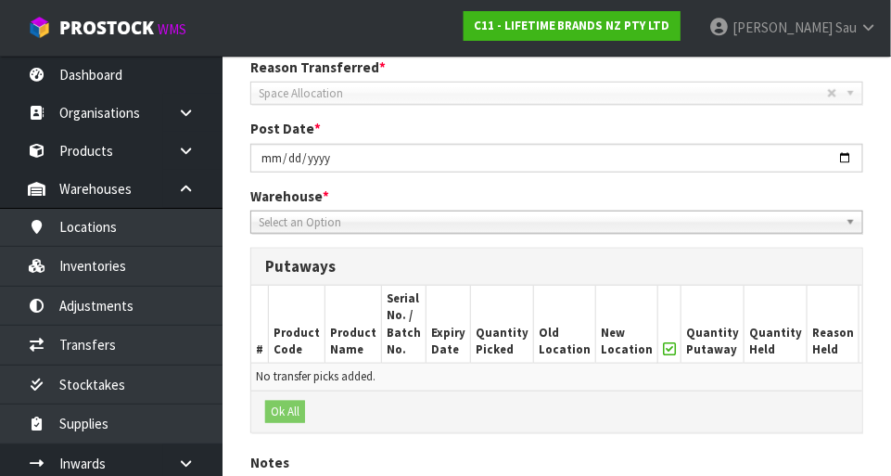
click at [556, 224] on b at bounding box center [854, 221] width 17 height 21
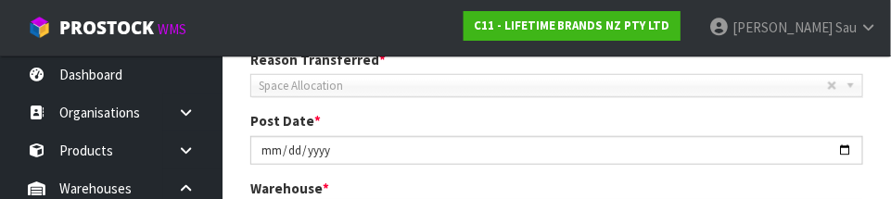
scroll to position [471, 0]
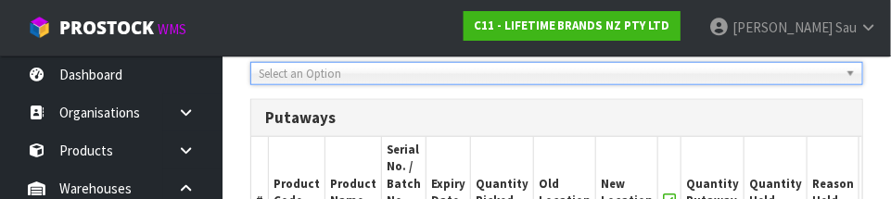
click at [556, 160] on section "× Close Transfer created 1 Transfer Pick 2 Transfer Putaway LIFETIME BRANDS NZ …" at bounding box center [557, 106] width 669 height 811
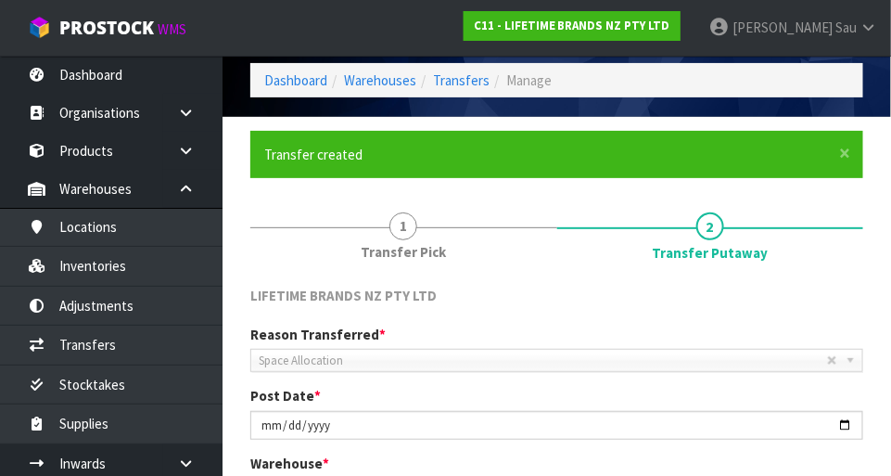
scroll to position [0, 0]
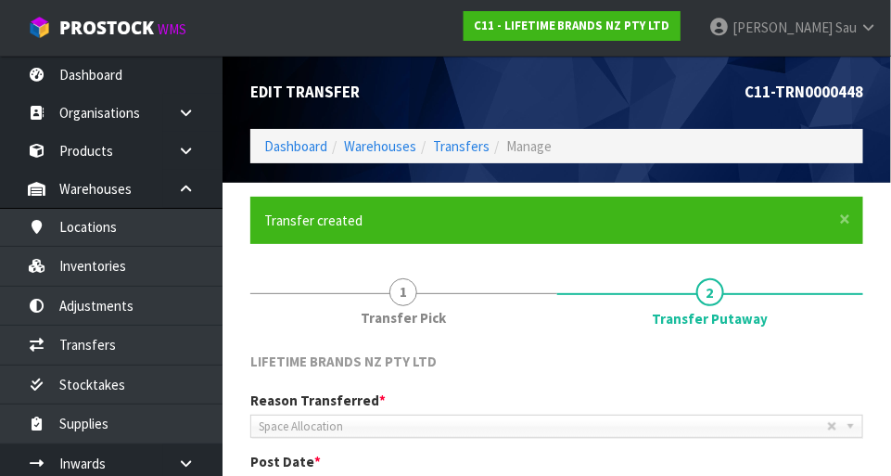
click at [414, 296] on span "1" at bounding box center [404, 292] width 28 height 28
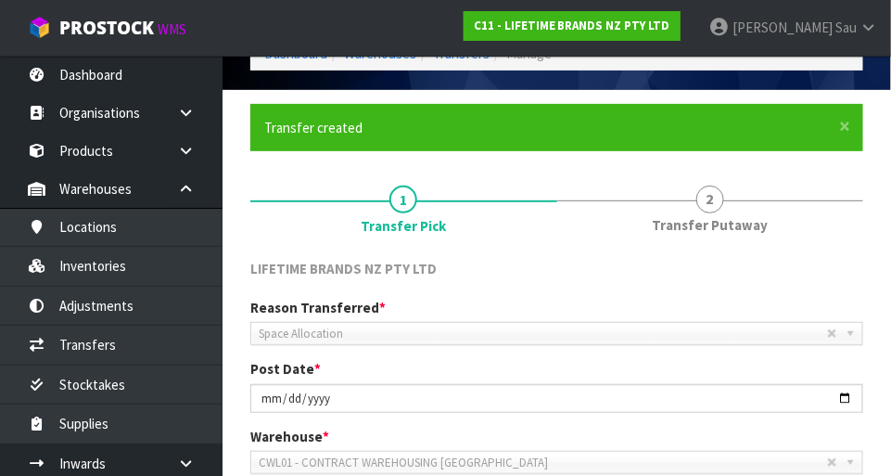
scroll to position [92, 0]
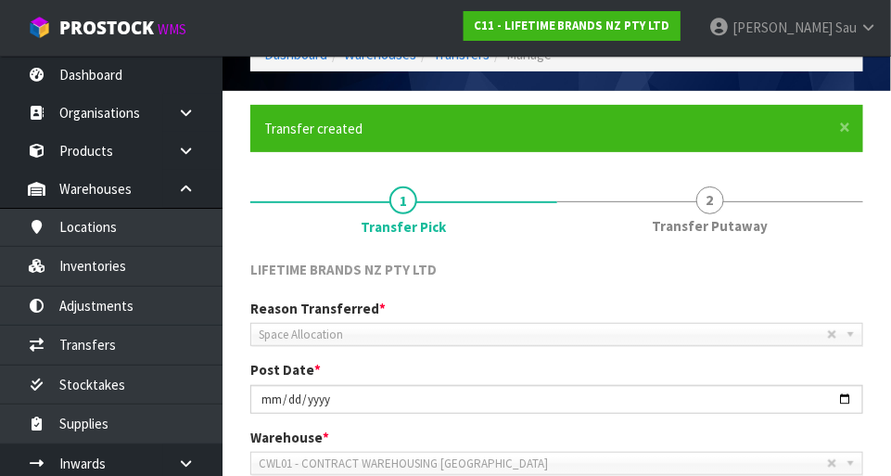
click at [556, 217] on span "Transfer Putaway" at bounding box center [710, 225] width 116 height 19
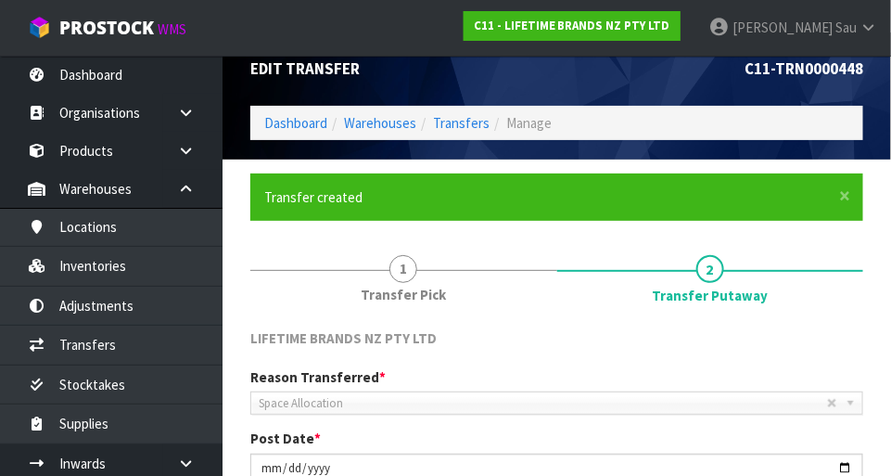
scroll to position [0, 0]
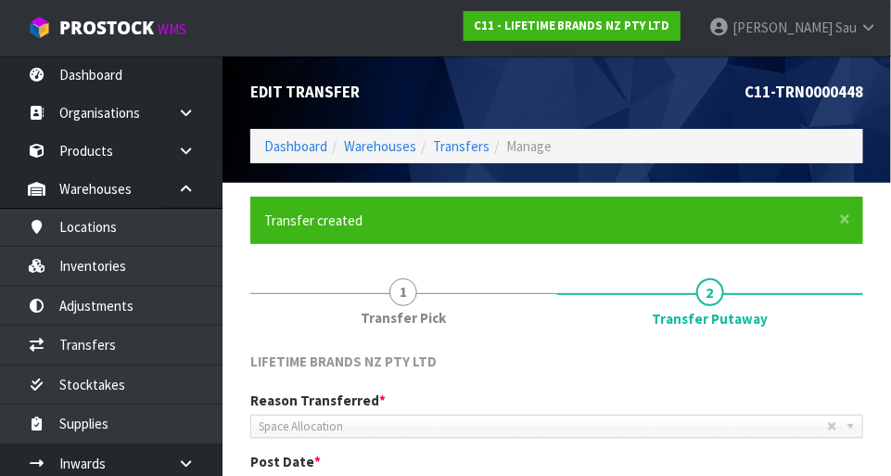
click at [425, 304] on link "1 Transfer Pick" at bounding box center [403, 299] width 307 height 73
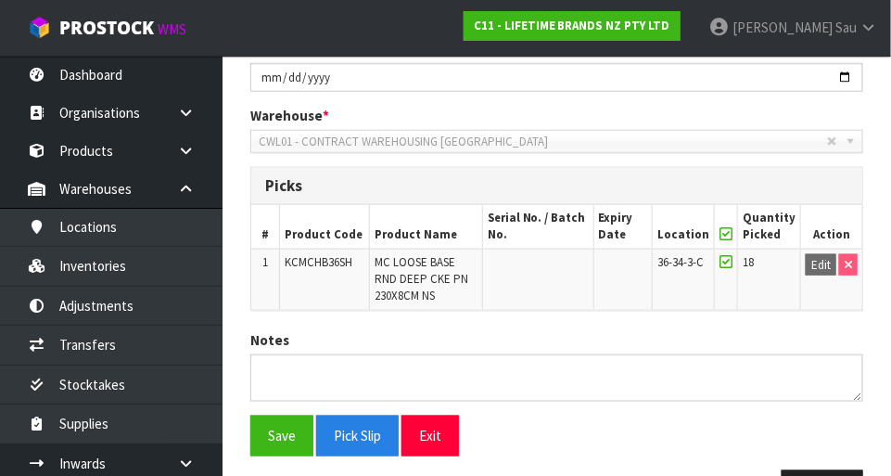
scroll to position [433, 0]
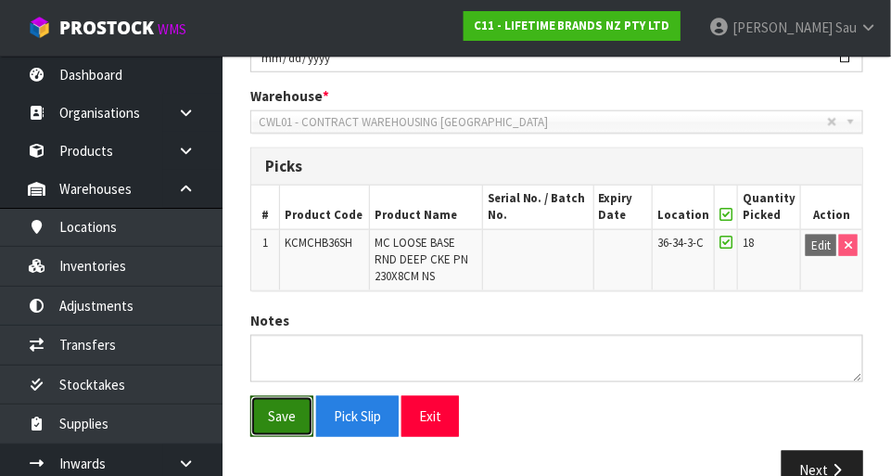
click at [288, 417] on button "Save" at bounding box center [281, 416] width 63 height 40
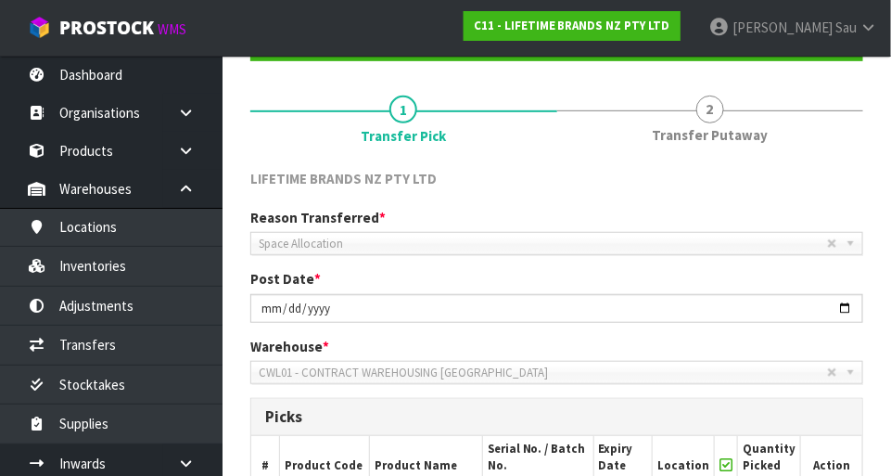
scroll to position [0, 0]
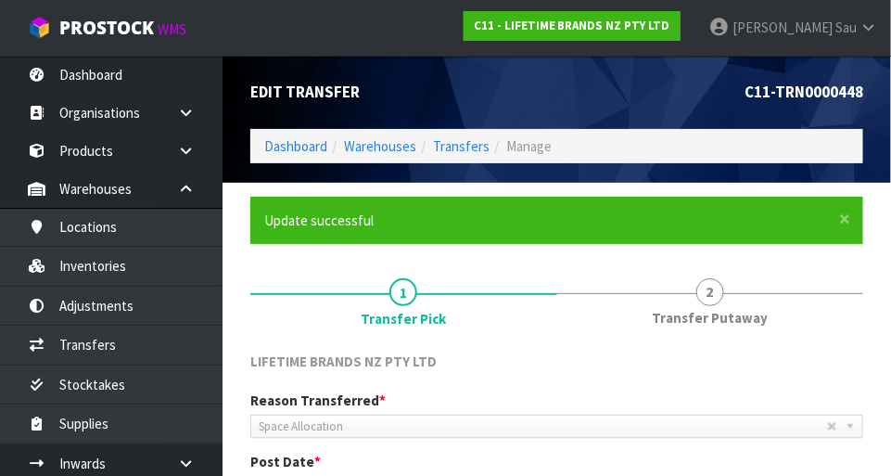
click at [556, 283] on span "2" at bounding box center [710, 292] width 28 height 28
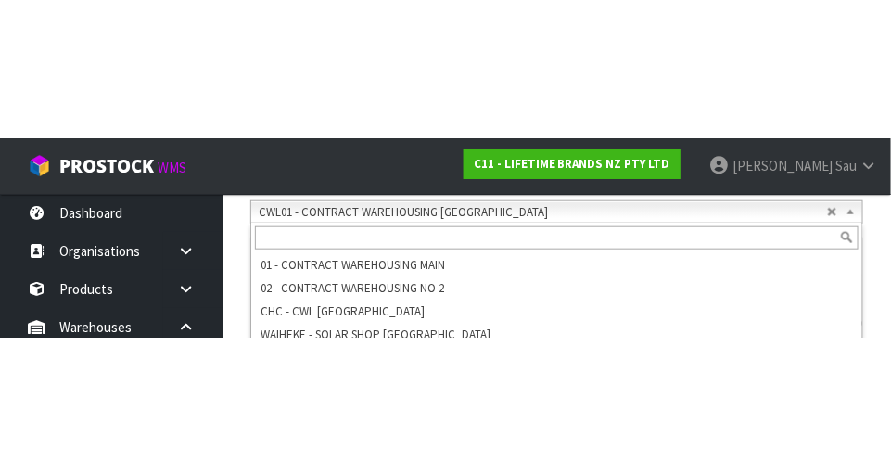
scroll to position [480, 0]
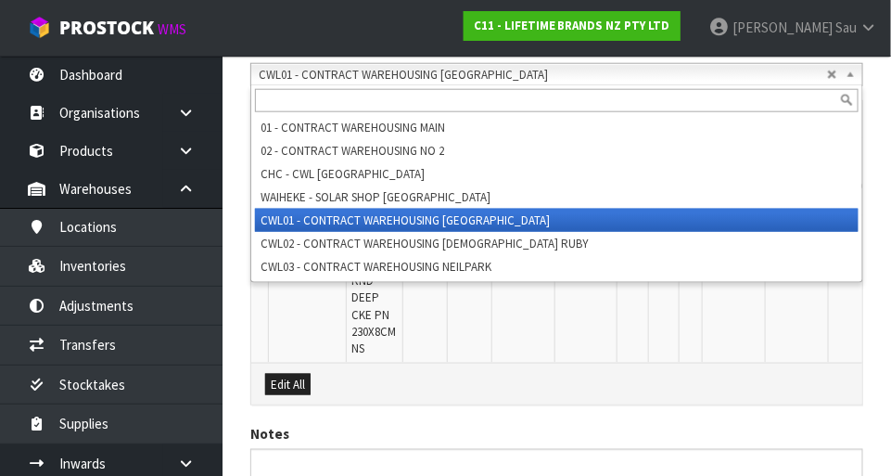
click at [556, 394] on div "Edit All" at bounding box center [556, 384] width 611 height 42
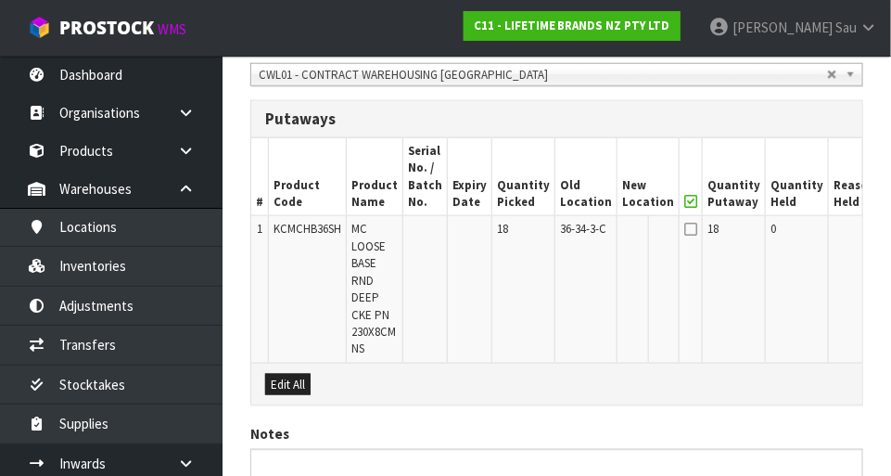
scroll to position [0, 36]
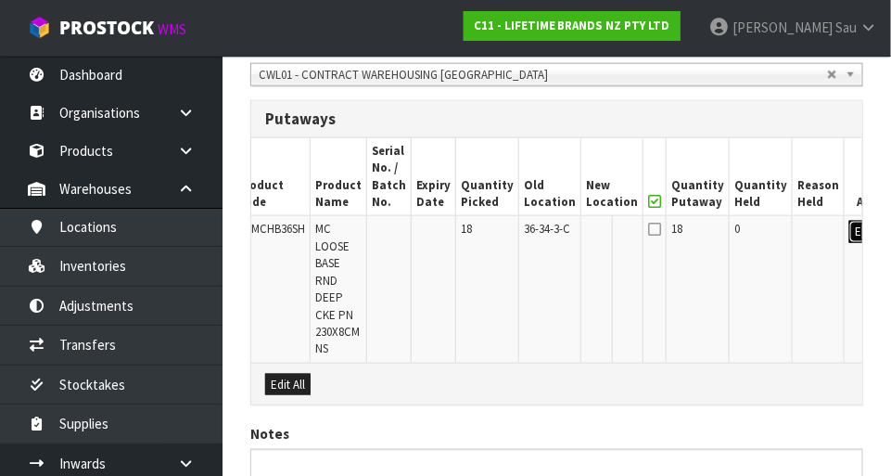
click at [556, 232] on button "Edit" at bounding box center [865, 232] width 31 height 22
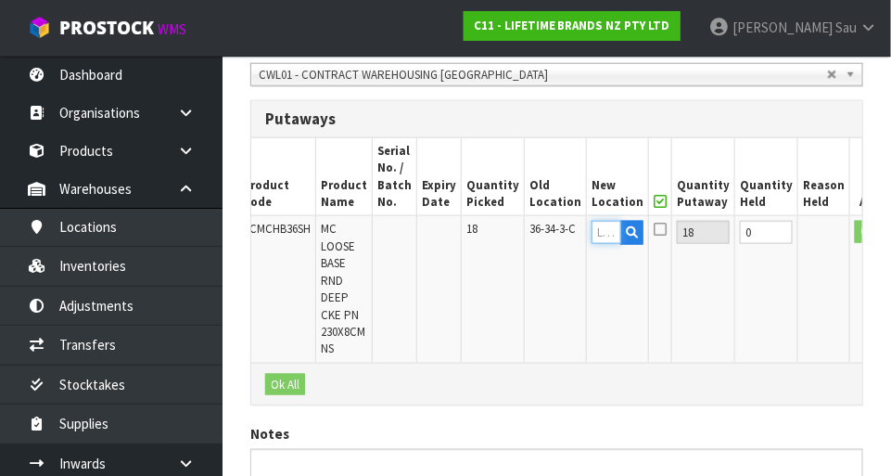
click at [556, 236] on input "text" at bounding box center [607, 232] width 30 height 23
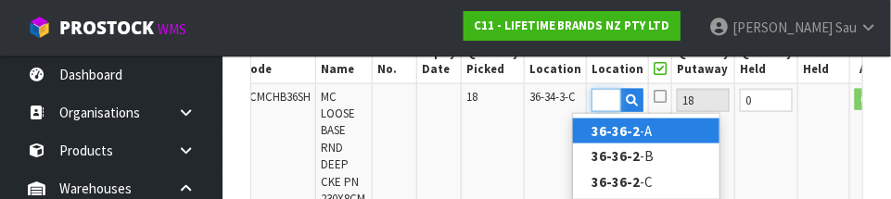
scroll to position [0, 28]
type input "36-36-2-A"
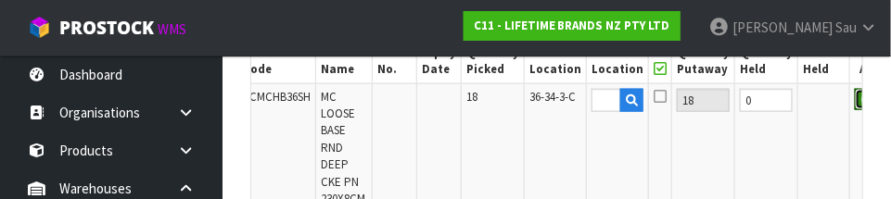
click at [556, 109] on button "OK" at bounding box center [868, 100] width 26 height 22
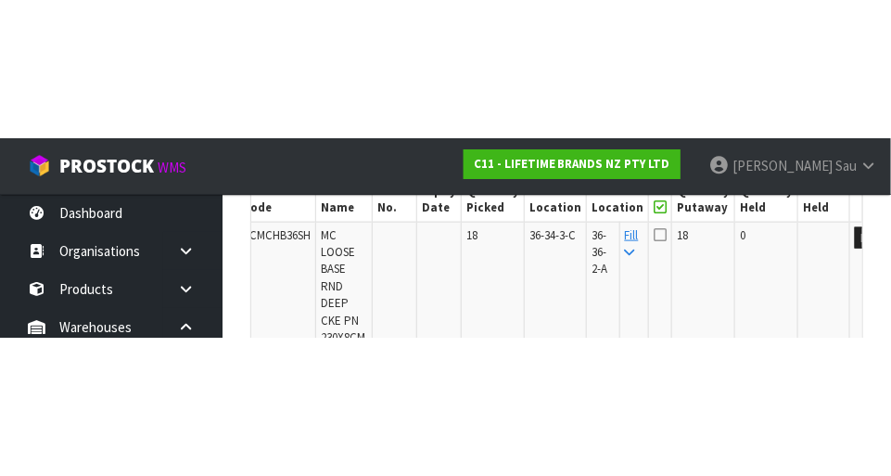
scroll to position [612, 0]
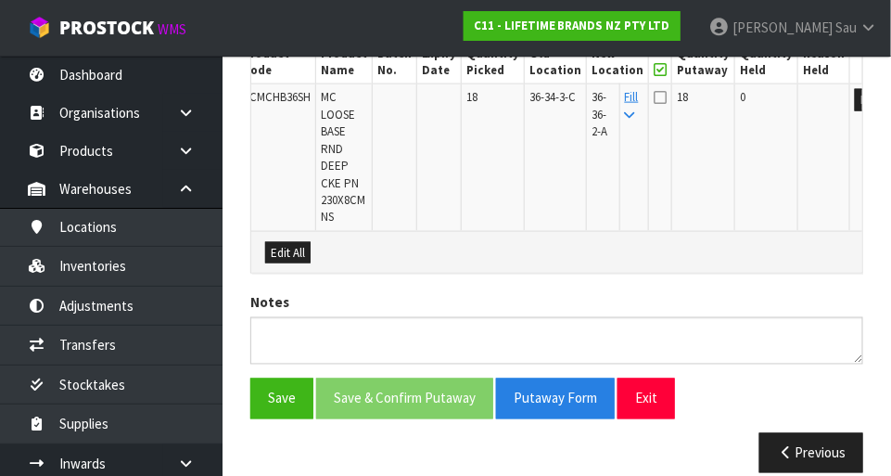
click at [556, 114] on td at bounding box center [660, 157] width 23 height 147
click at [556, 100] on icon at bounding box center [660, 97] width 13 height 15
click at [0, 0] on input "checkbox" at bounding box center [0, 0] width 0 height 0
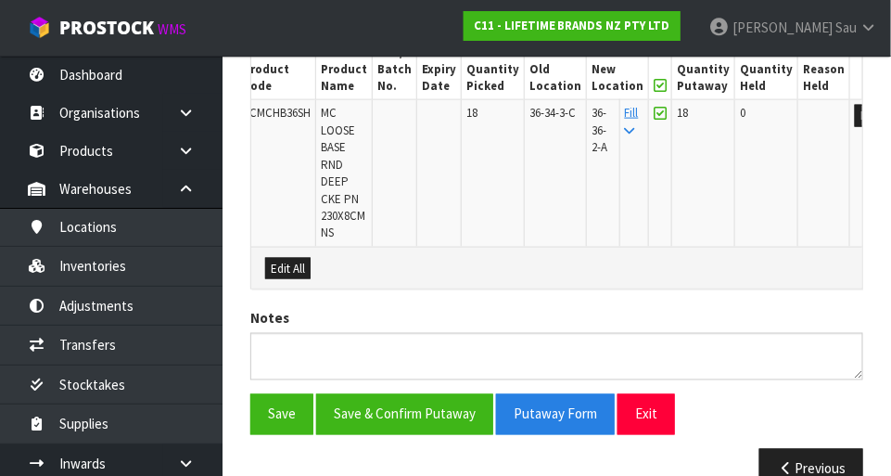
scroll to position [595, 0]
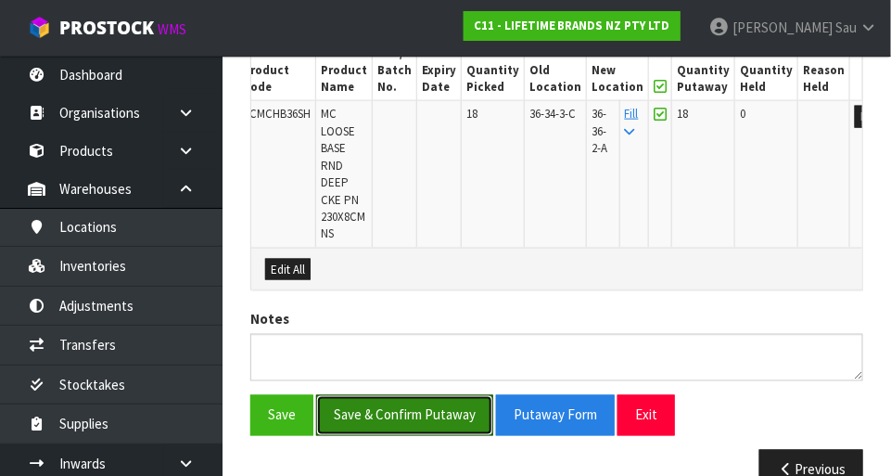
click at [422, 413] on button "Save & Confirm Putaway" at bounding box center [404, 415] width 177 height 40
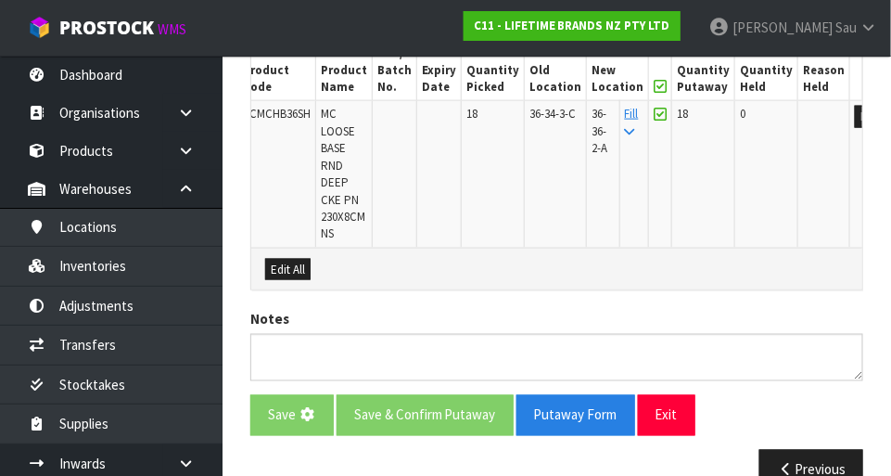
scroll to position [0, 0]
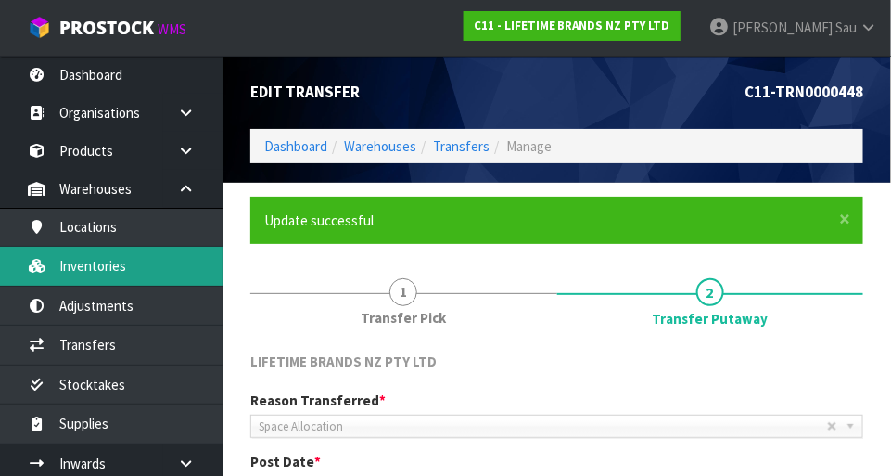
click at [83, 261] on link "Inventories" at bounding box center [111, 266] width 223 height 38
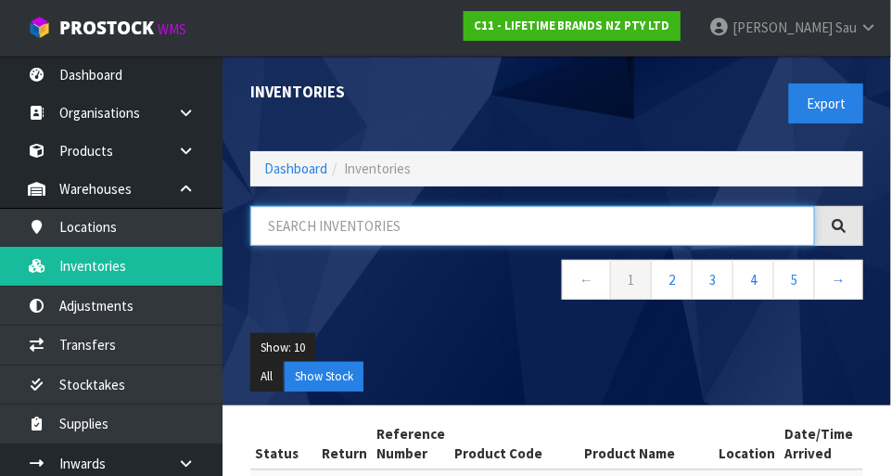
paste input "KCMCHB36SH"
type input "KCMCHB36SH"
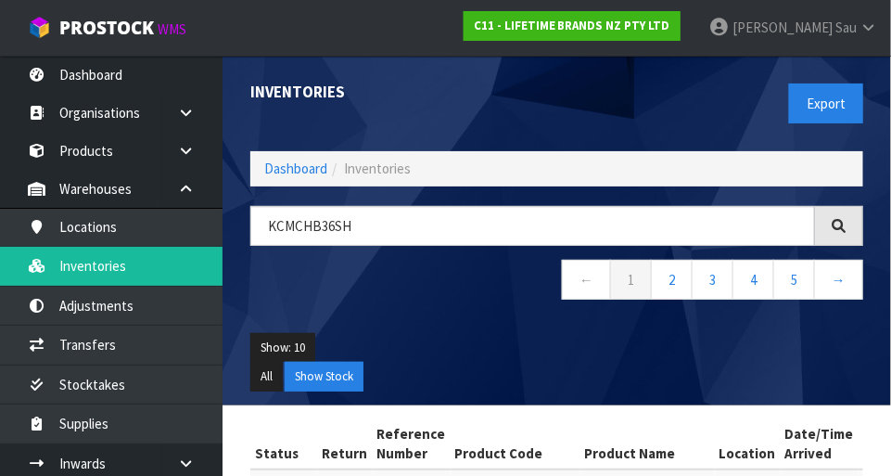
click at [498, 109] on div "Inventories" at bounding box center [396, 92] width 321 height 73
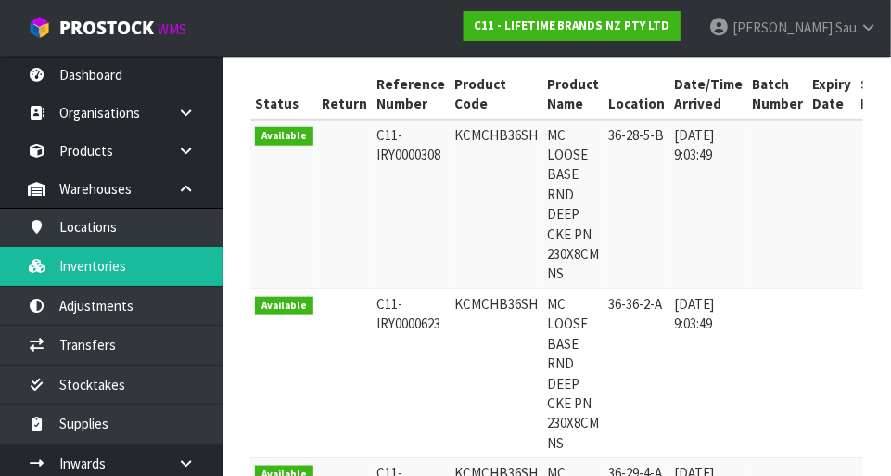
scroll to position [354, 0]
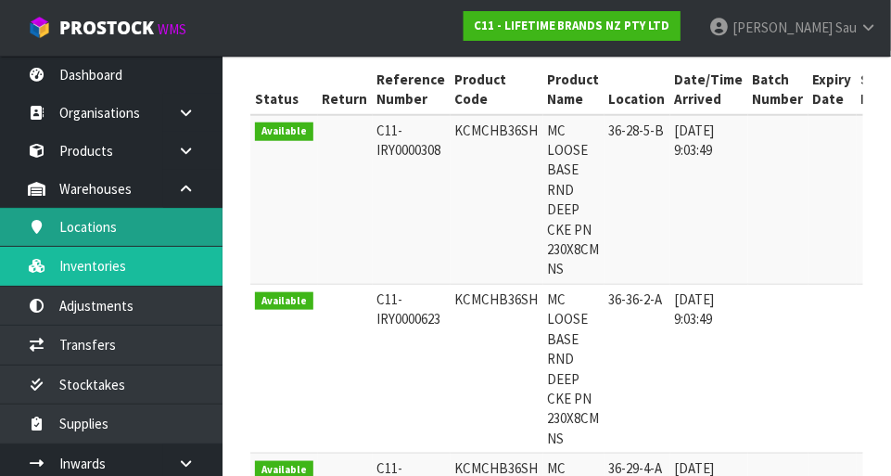
click at [86, 229] on link "Locations" at bounding box center [111, 227] width 223 height 38
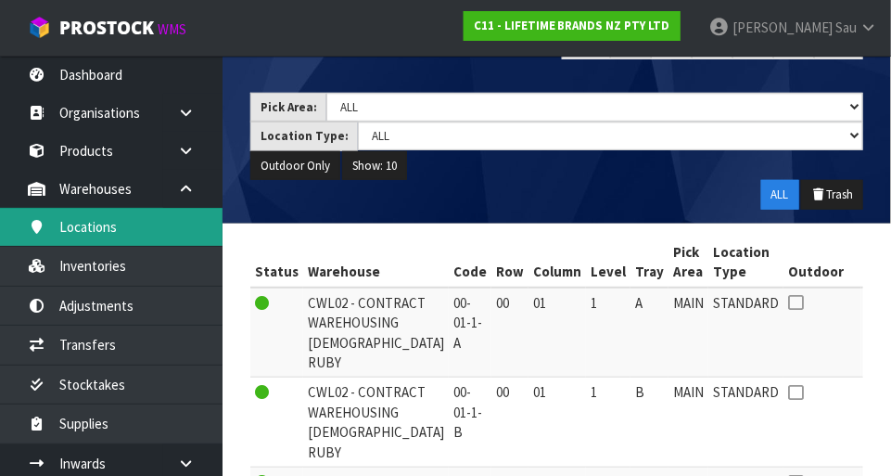
scroll to position [218, 0]
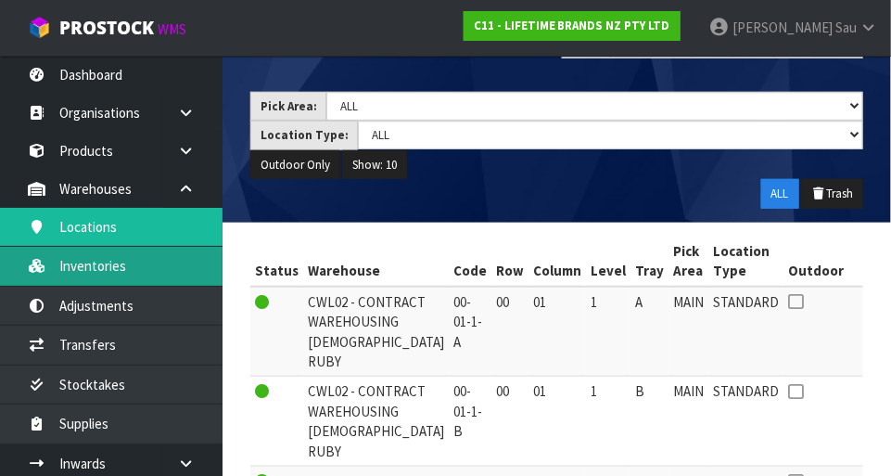
click at [104, 274] on link "Inventories" at bounding box center [111, 266] width 223 height 38
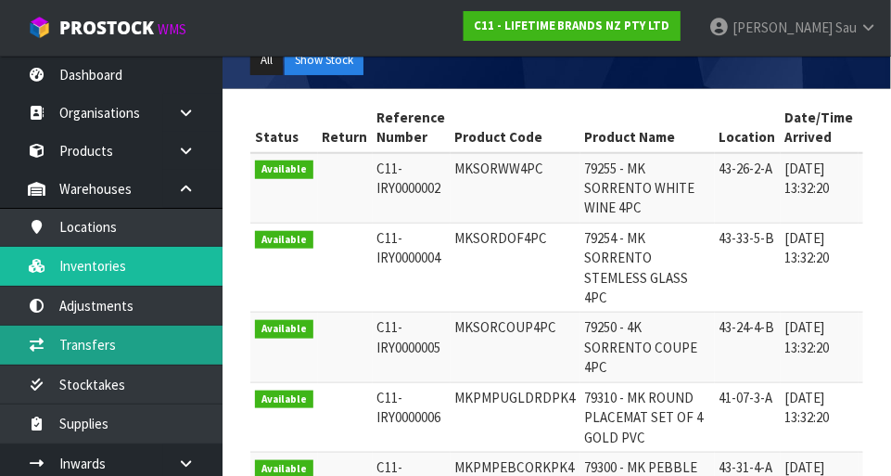
click at [90, 344] on link "Transfers" at bounding box center [111, 345] width 223 height 38
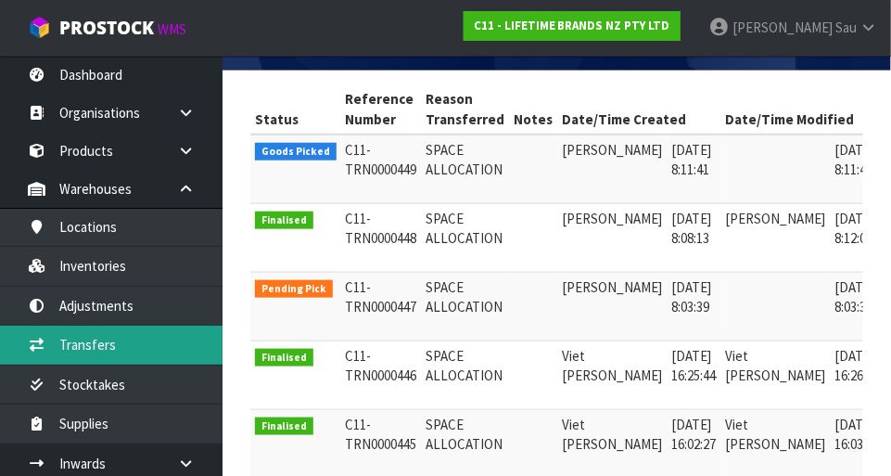
scroll to position [0, 13]
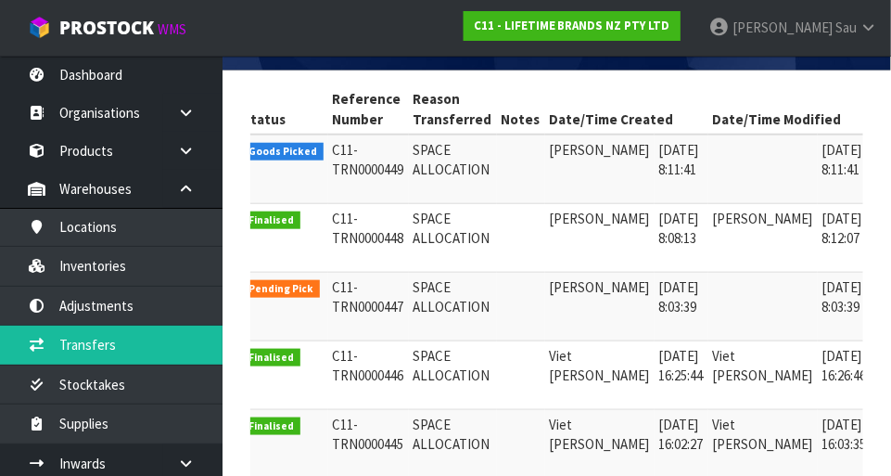
click at [556, 217] on icon at bounding box center [897, 223] width 14 height 12
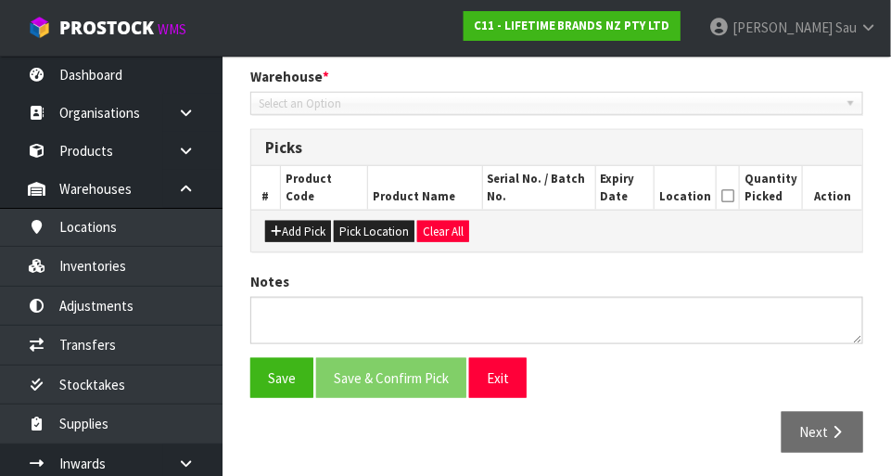
type input "[DATE]"
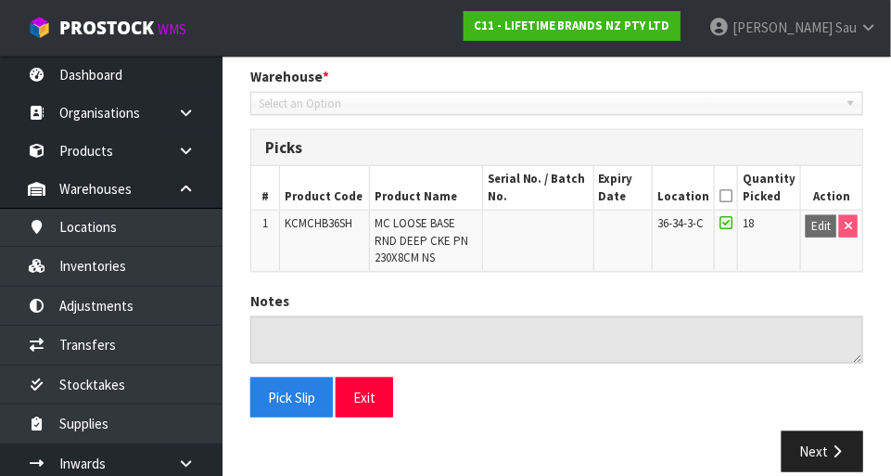
scroll to position [405, 0]
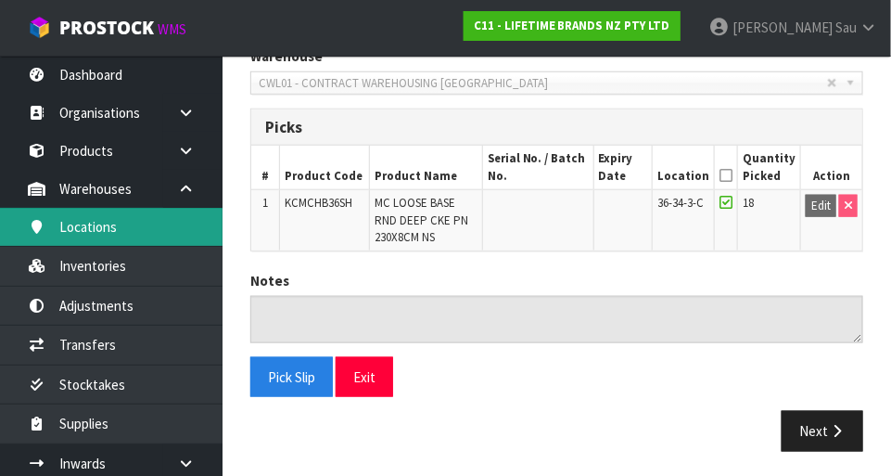
click at [148, 240] on link "Locations" at bounding box center [111, 227] width 223 height 38
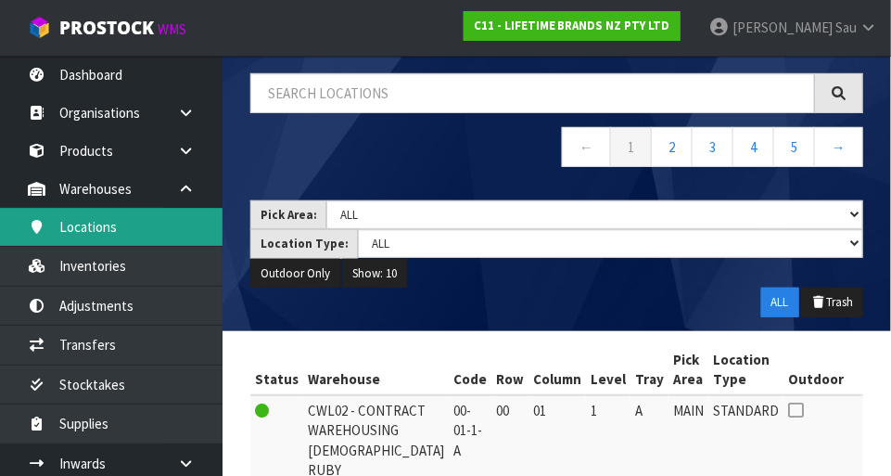
scroll to position [405, 0]
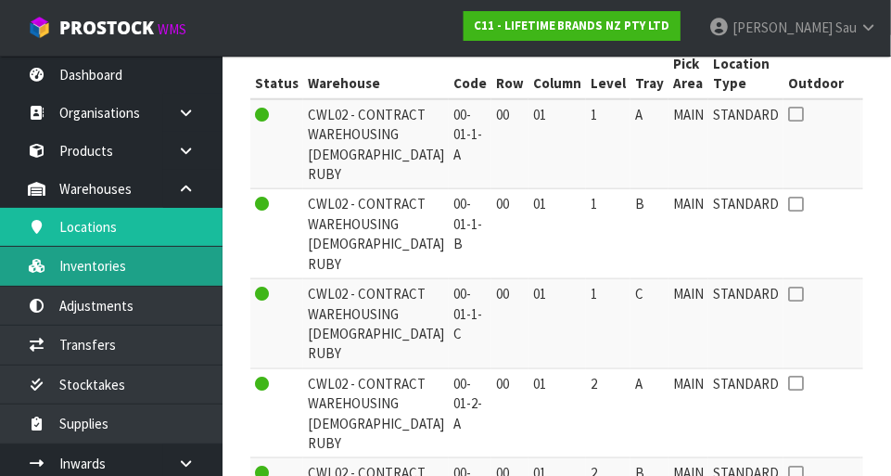
click at [163, 265] on link "Inventories" at bounding box center [111, 266] width 223 height 38
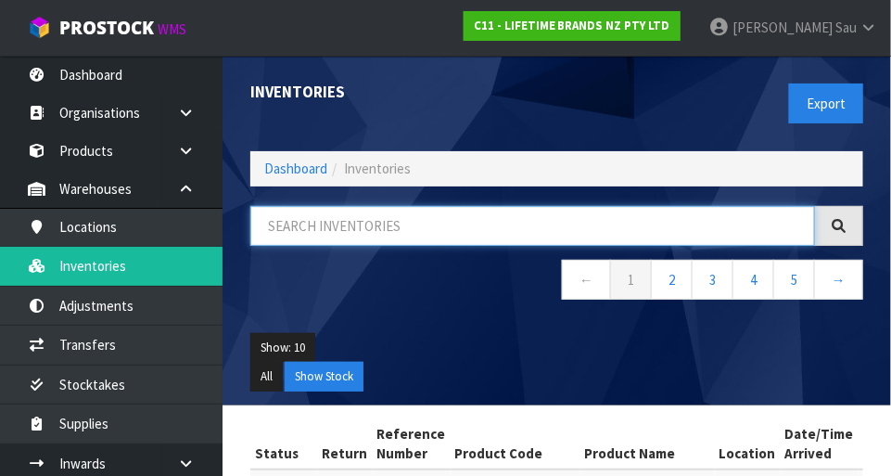
click at [454, 226] on input "text" at bounding box center [532, 226] width 565 height 40
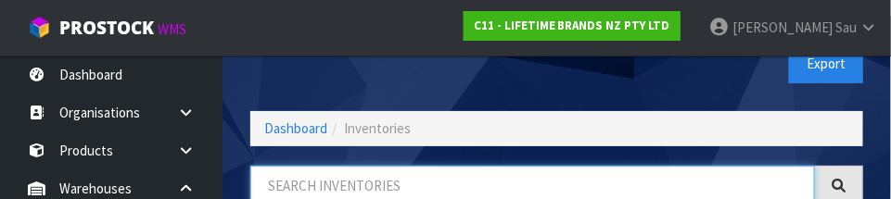
scroll to position [125, 0]
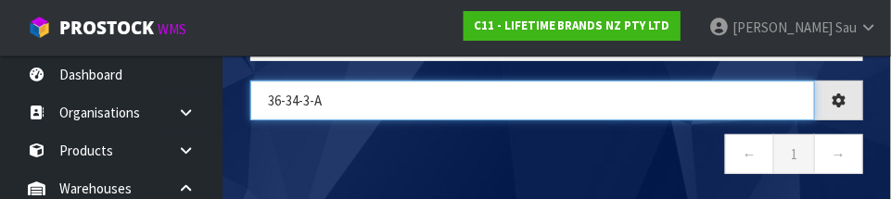
type input "36-34-3-A"
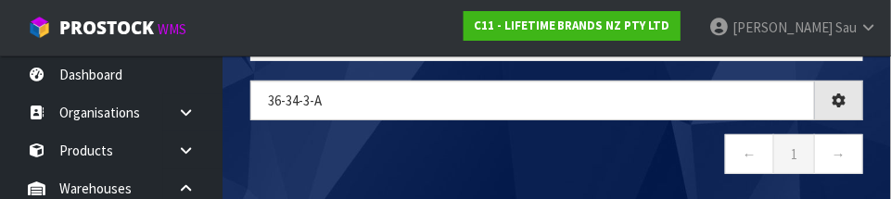
click at [467, 138] on nav "← 1 →" at bounding box center [556, 156] width 613 height 45
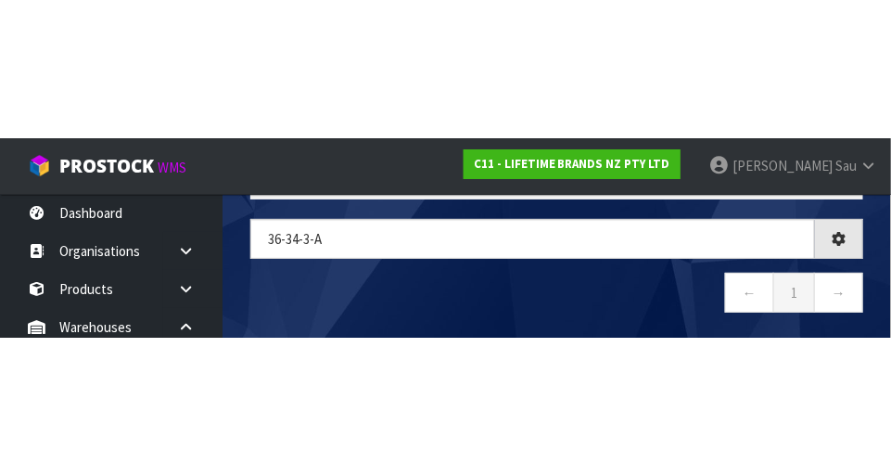
scroll to position [104, 0]
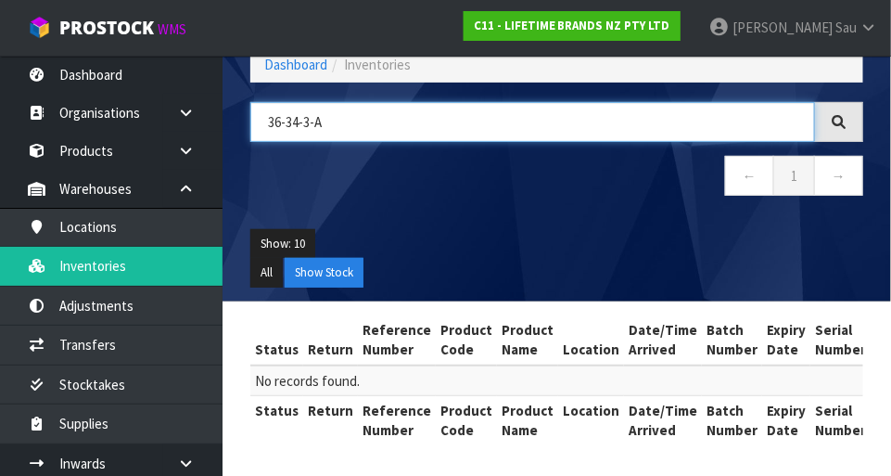
click at [344, 120] on input "36-34-3-A" at bounding box center [532, 122] width 565 height 40
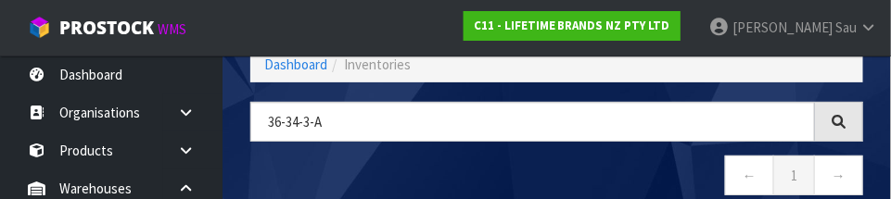
click at [383, 156] on nav "← 1 →" at bounding box center [556, 178] width 613 height 45
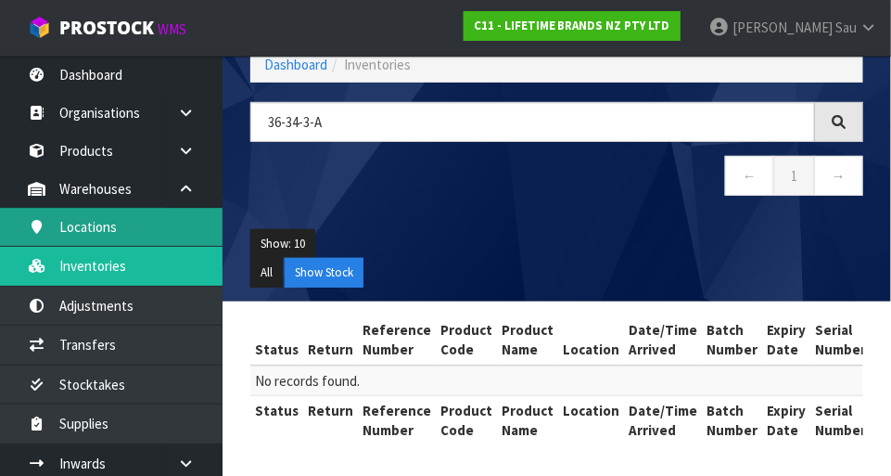
click at [169, 229] on link "Locations" at bounding box center [111, 227] width 223 height 38
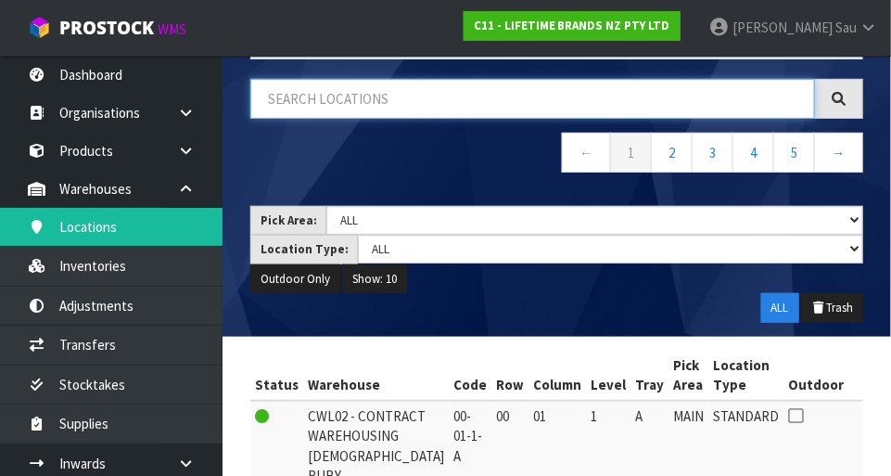
click at [449, 95] on input "text" at bounding box center [532, 99] width 565 height 40
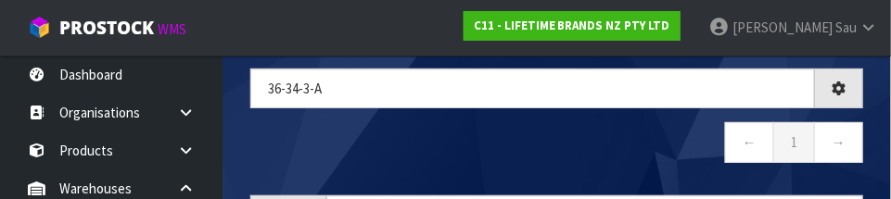
click at [556, 142] on nav "← 1 →" at bounding box center [556, 144] width 613 height 45
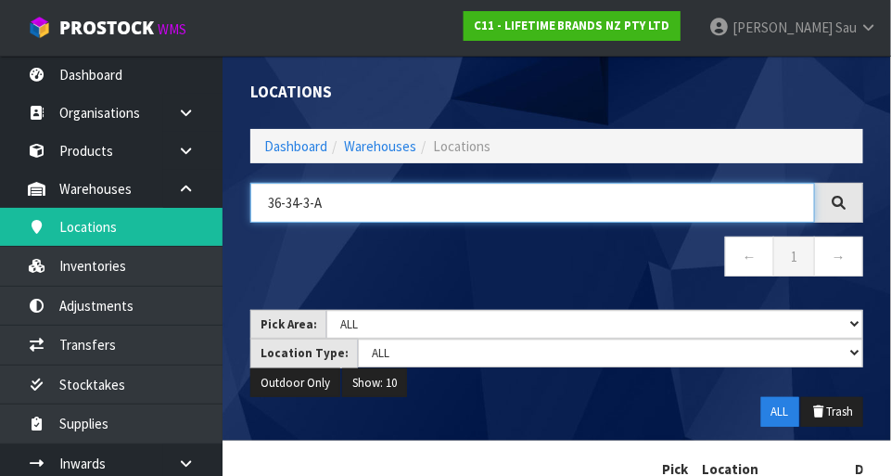
click at [556, 203] on input "36-34-3-A" at bounding box center [532, 203] width 565 height 40
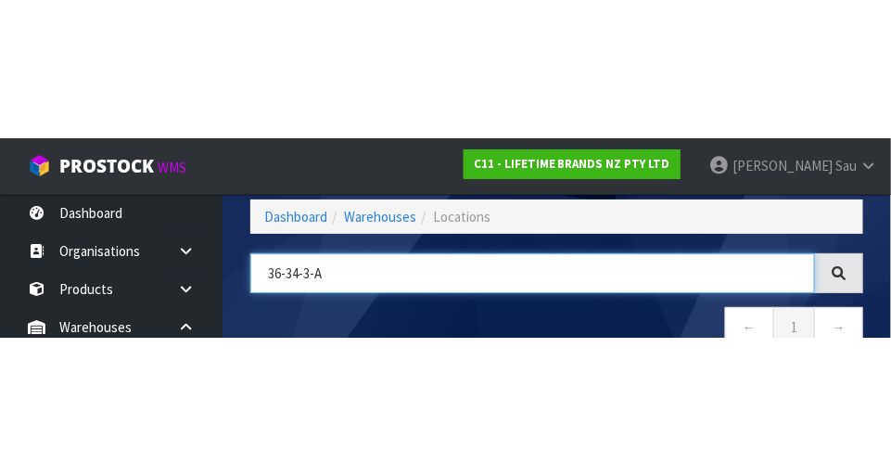
scroll to position [94, 0]
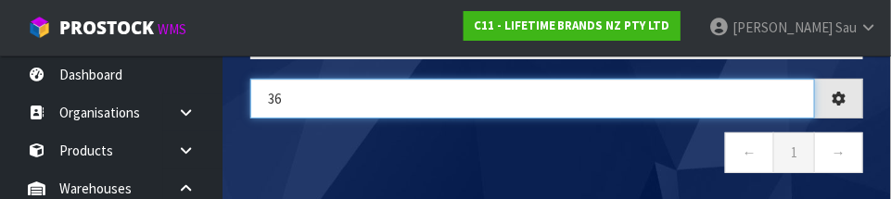
type input "3"
type input "36-34-3-A"
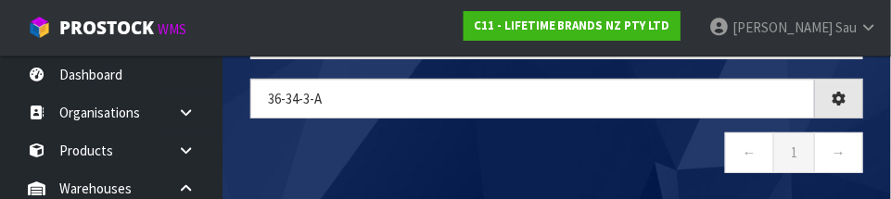
click at [556, 147] on nav "← 1 →" at bounding box center [556, 155] width 613 height 45
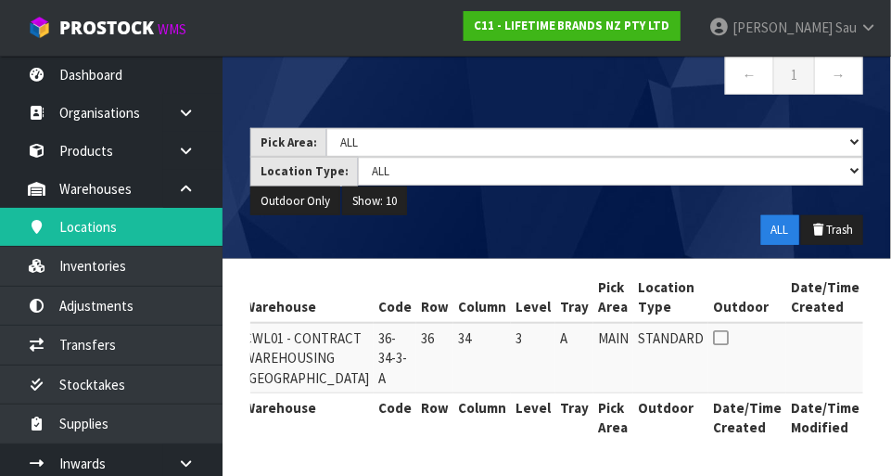
scroll to position [0, 122]
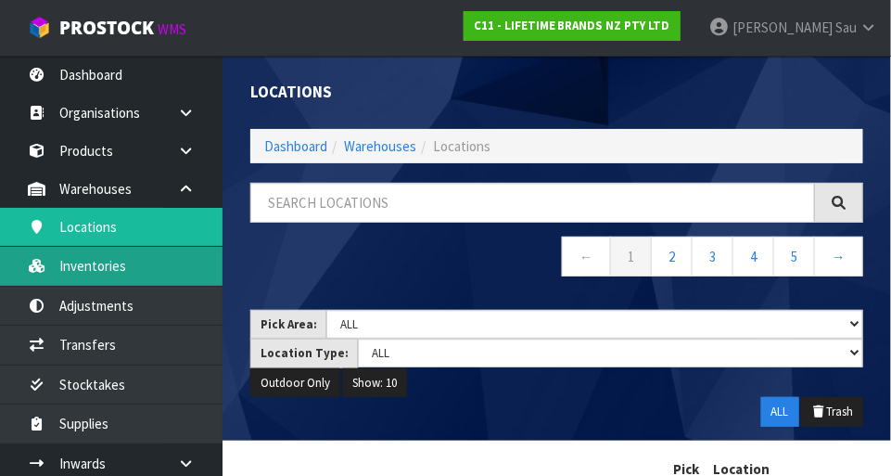
click at [92, 269] on link "Inventories" at bounding box center [111, 266] width 223 height 38
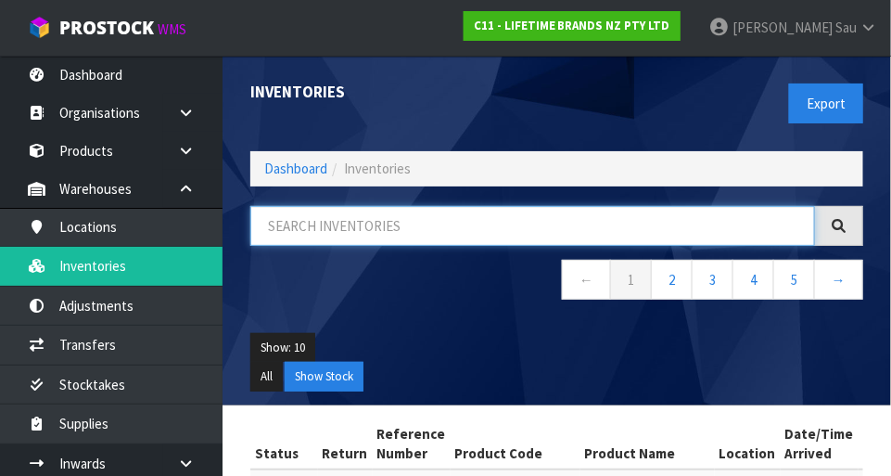
click at [468, 221] on input "text" at bounding box center [532, 226] width 565 height 40
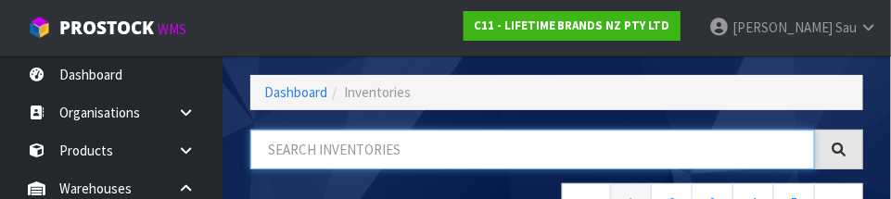
scroll to position [125, 0]
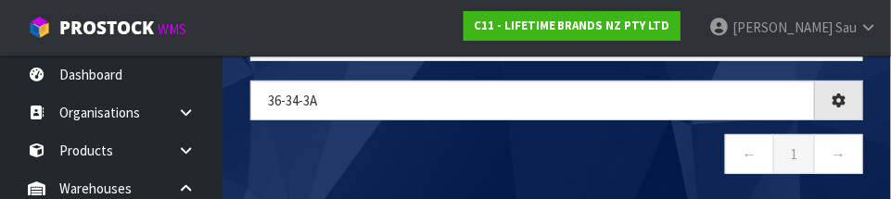
click at [479, 171] on nav "← 1 →" at bounding box center [556, 156] width 613 height 45
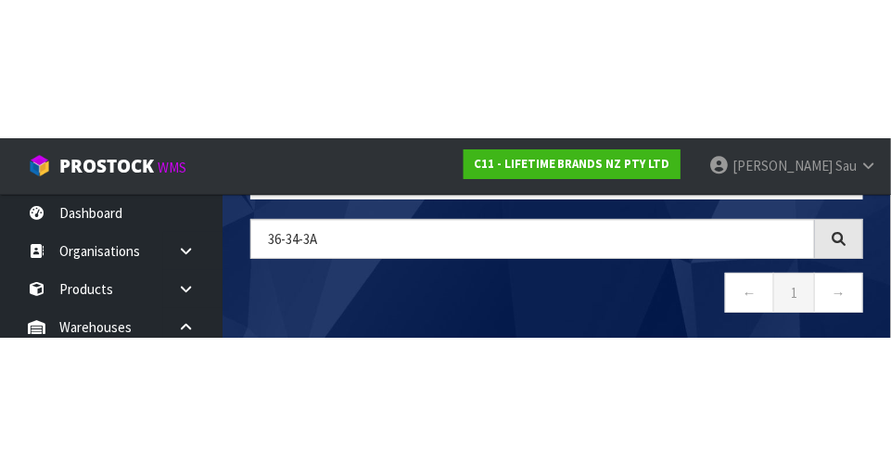
scroll to position [104, 0]
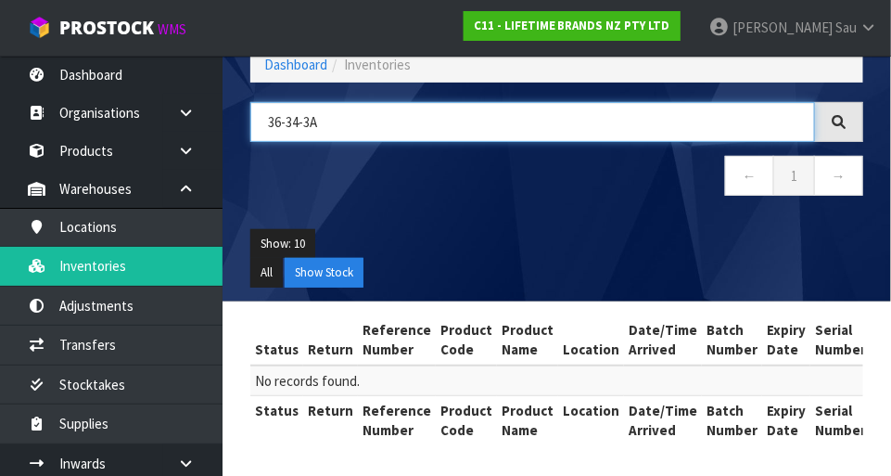
click at [390, 126] on input "36-34-3A" at bounding box center [532, 122] width 565 height 40
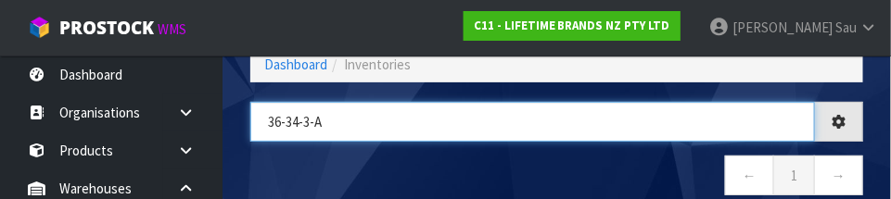
type input "36-34-3-A"
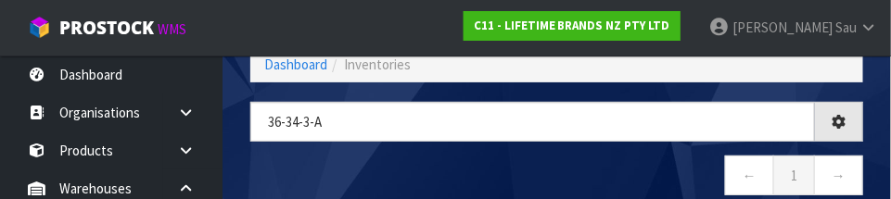
click at [436, 171] on nav "← 1 →" at bounding box center [556, 178] width 613 height 45
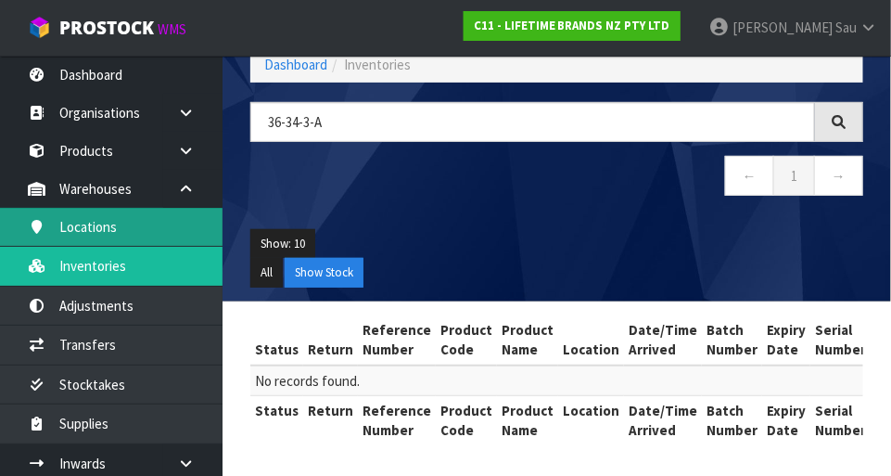
click at [94, 221] on link "Locations" at bounding box center [111, 227] width 223 height 38
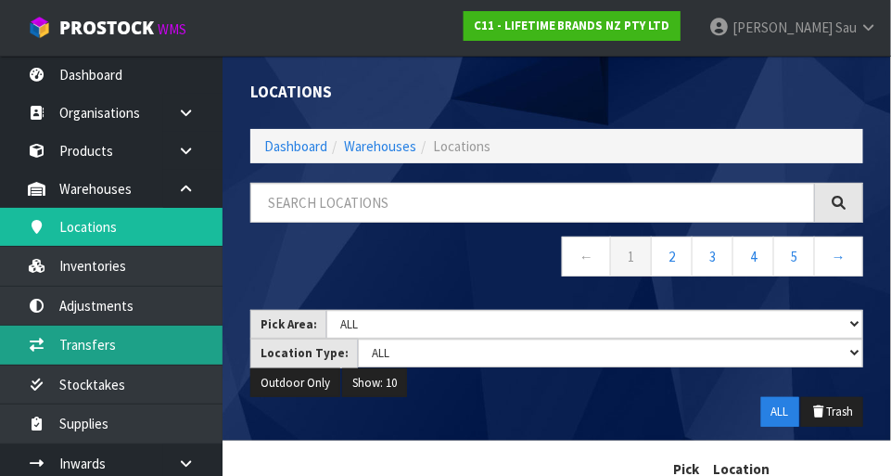
click at [67, 347] on link "Transfers" at bounding box center [111, 345] width 223 height 38
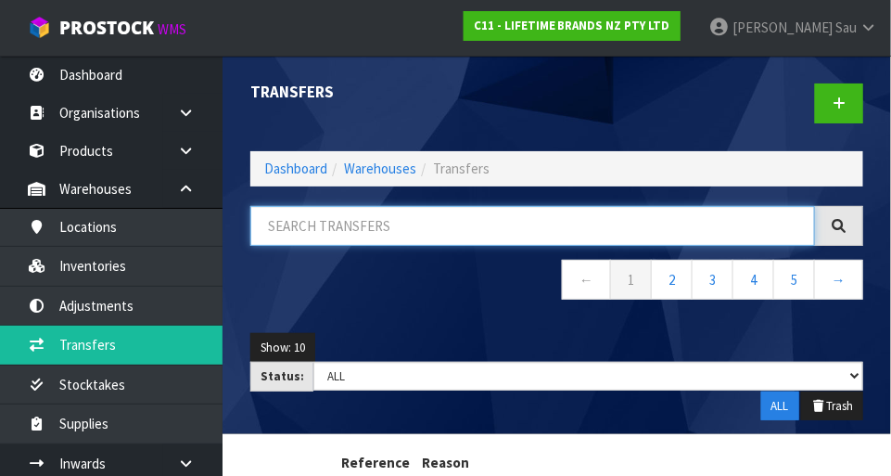
click at [556, 229] on input "text" at bounding box center [532, 226] width 565 height 40
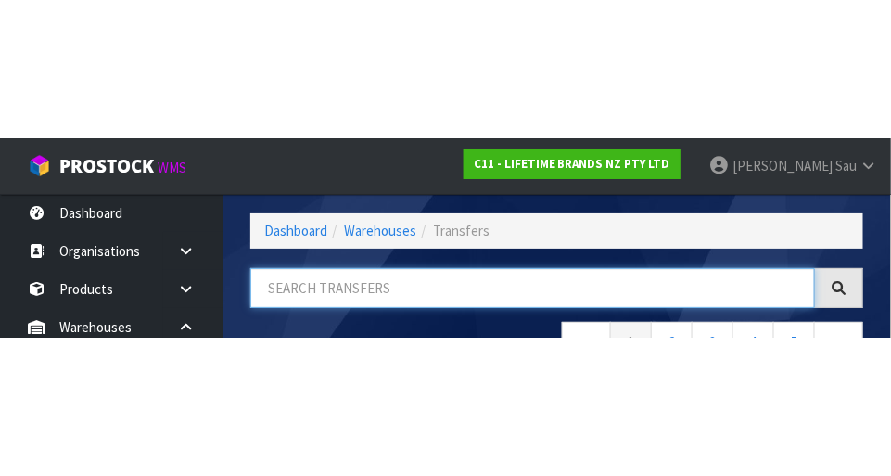
scroll to position [125, 0]
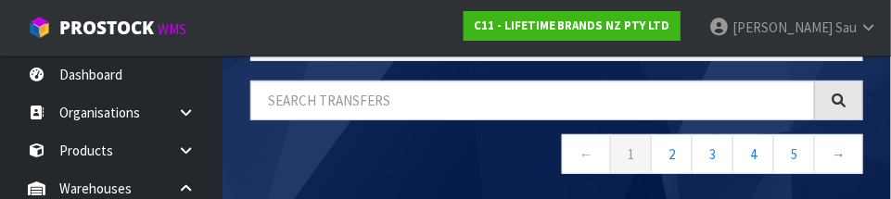
click at [499, 160] on nav "← 1 2 3 4 5 →" at bounding box center [556, 156] width 613 height 45
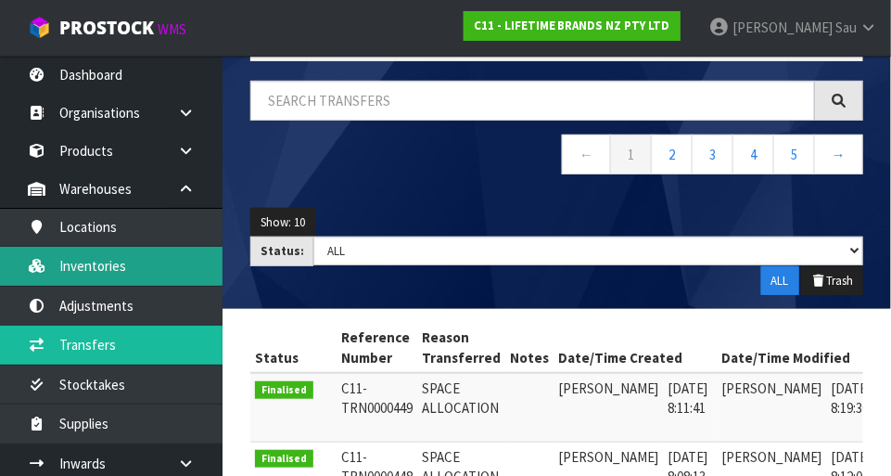
click at [88, 267] on link "Inventories" at bounding box center [111, 266] width 223 height 38
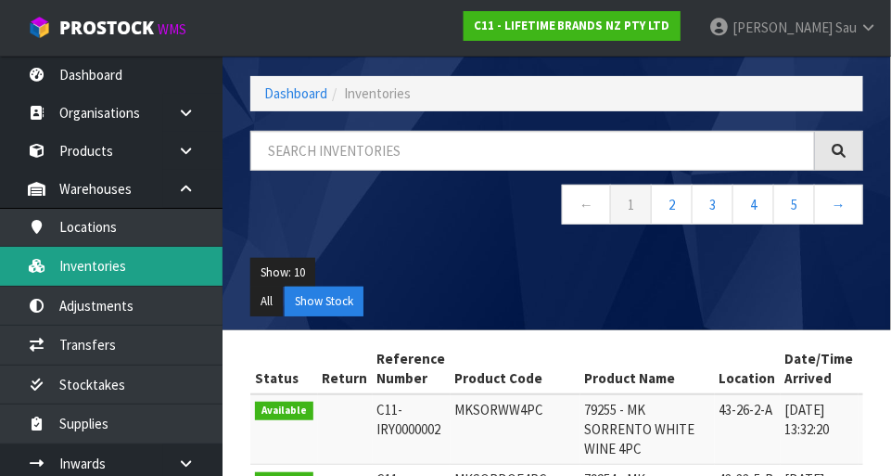
scroll to position [125, 0]
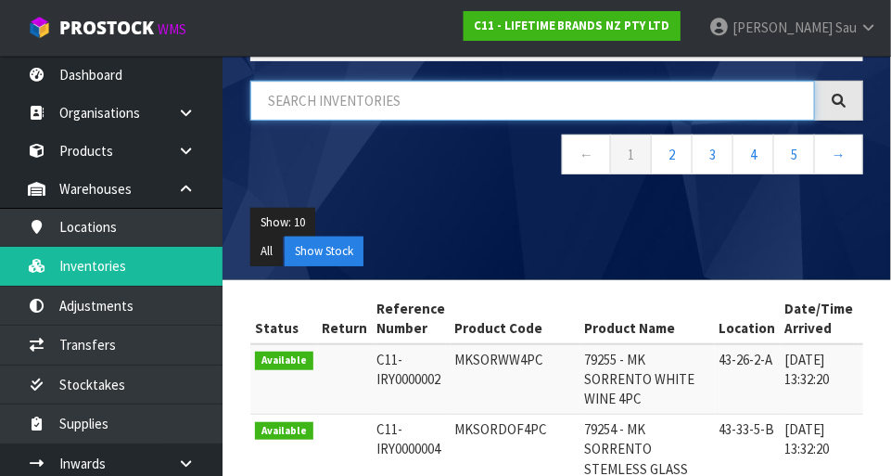
click at [556, 100] on input "text" at bounding box center [532, 101] width 565 height 40
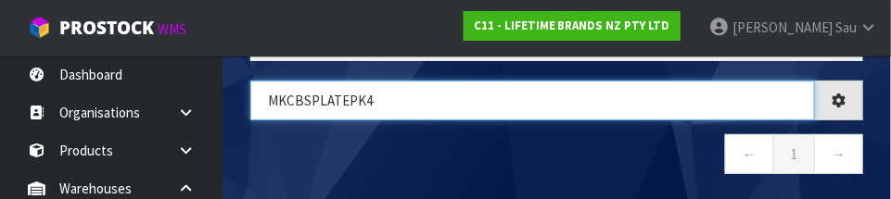
type input "MKCBSPLATEPK4"
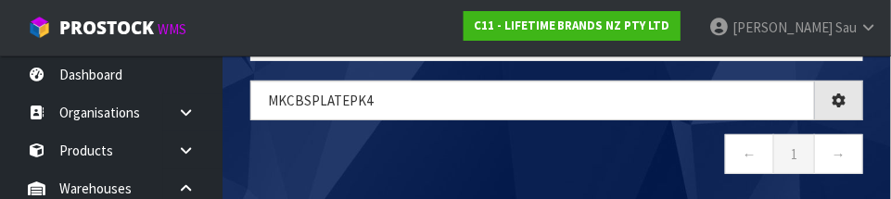
click at [512, 150] on nav "← 1 →" at bounding box center [556, 156] width 613 height 45
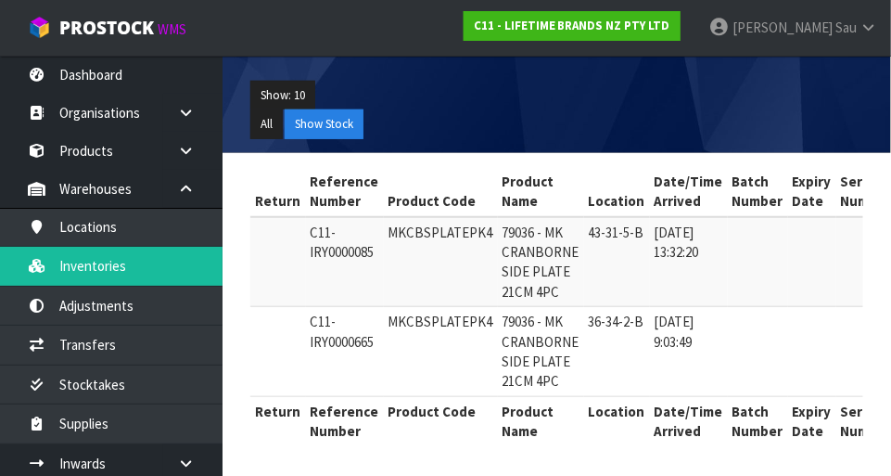
scroll to position [0, 0]
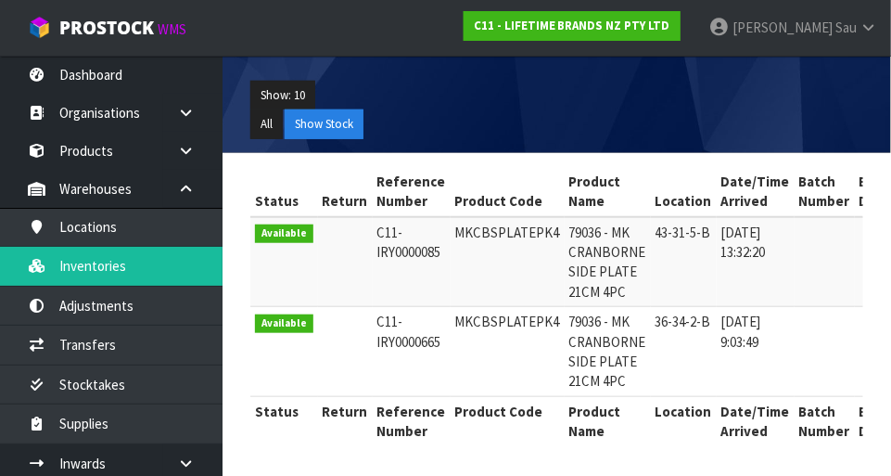
copy td "MKCBSPLATEPK4"
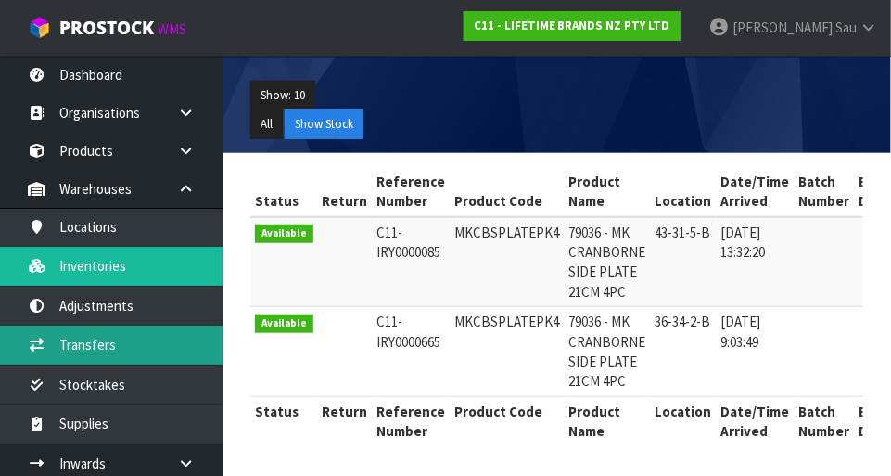
click at [94, 338] on link "Transfers" at bounding box center [111, 345] width 223 height 38
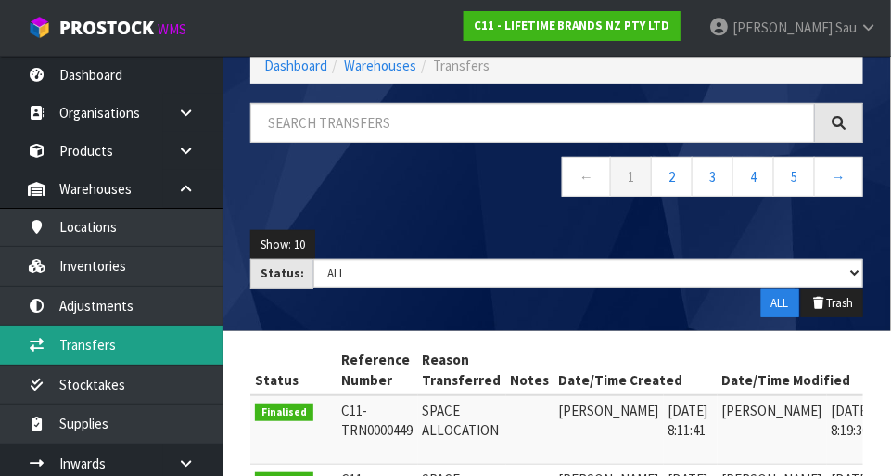
scroll to position [252, 0]
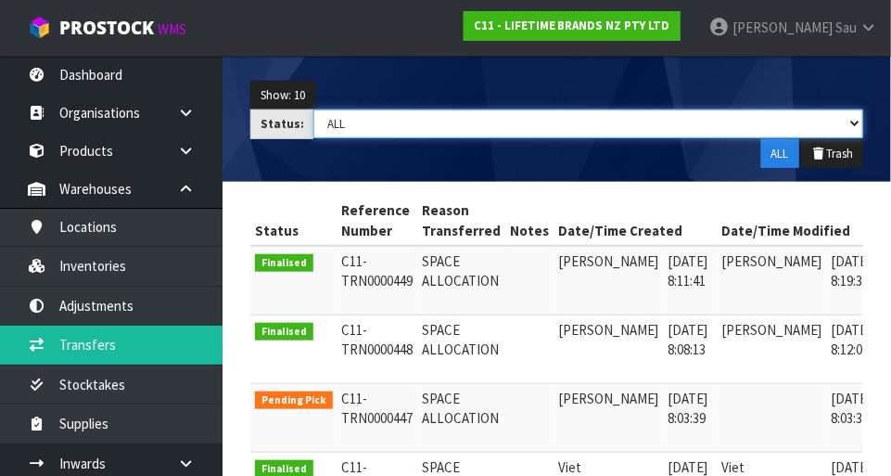
click at [556, 136] on select "Draft Pending Pick Goods Picked Finalised ALL" at bounding box center [588, 123] width 550 height 29
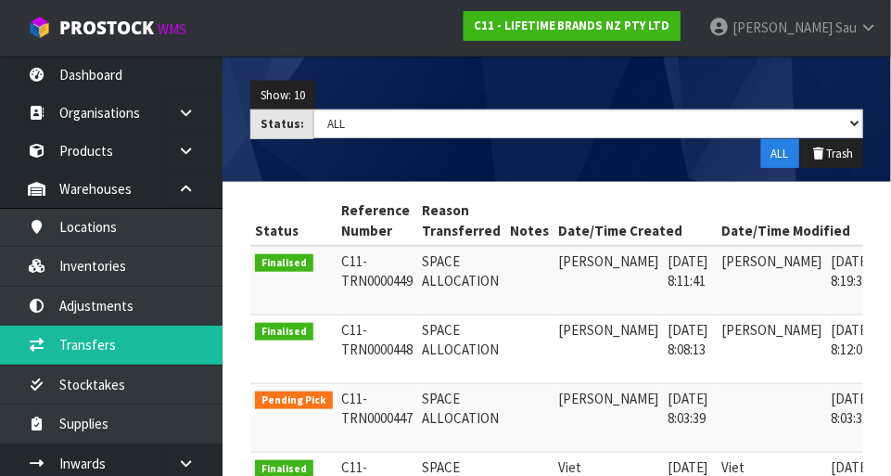
click at [273, 164] on div "Show: 10 5 10 25 50 Status: Draft Pending Pick Goods Picked Finalised ALL ALL T…" at bounding box center [556, 125] width 641 height 116
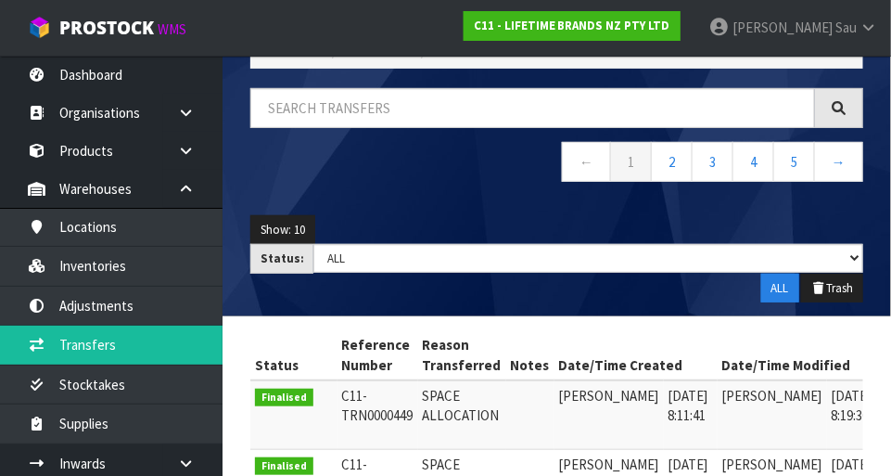
scroll to position [0, 0]
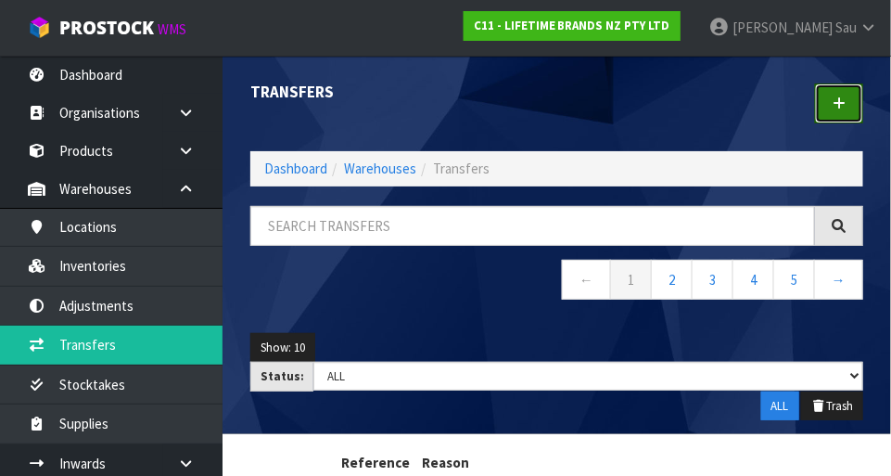
click at [556, 109] on icon at bounding box center [839, 103] width 13 height 14
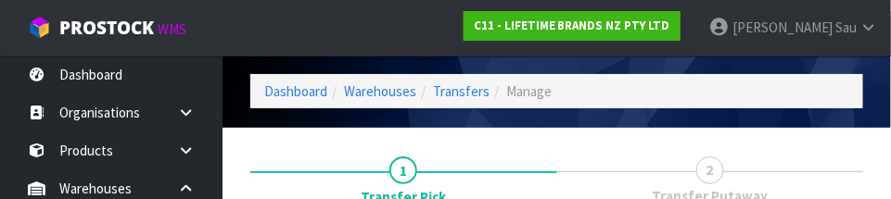
scroll to position [275, 0]
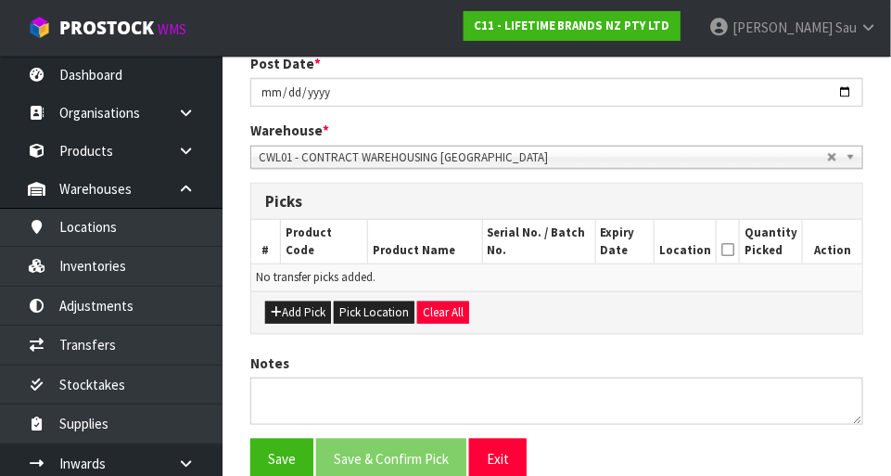
scroll to position [333, 0]
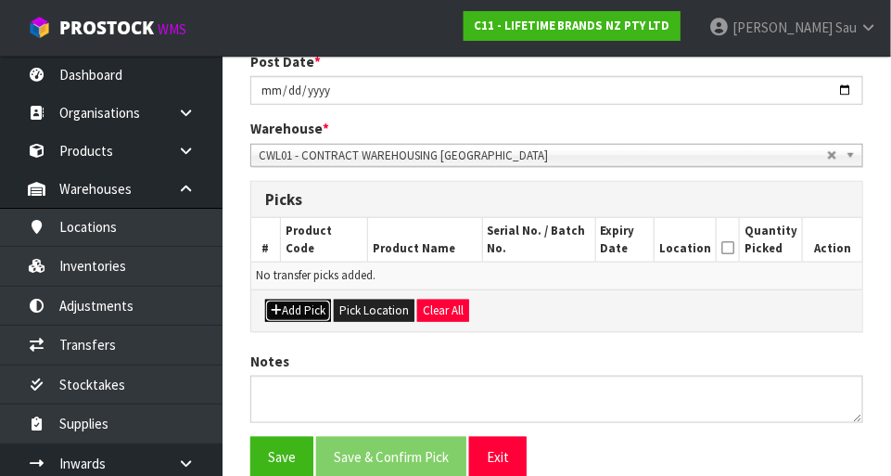
click at [309, 305] on button "Add Pick" at bounding box center [298, 311] width 66 height 22
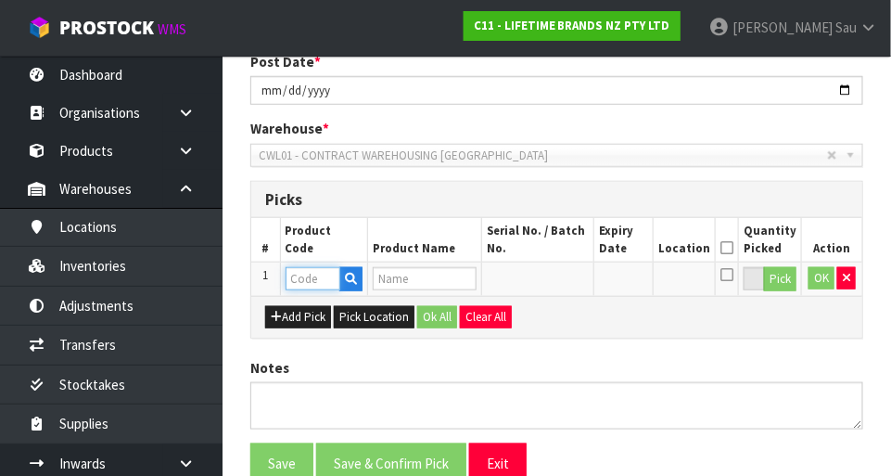
paste input "MKCBSPLATEPK4"
type input "MKCBSPLATEPK4"
type input "79036 - MK CRANBORNE SIDE PLATE 21CM 4PC"
type input "MKCBSPLATEPK4"
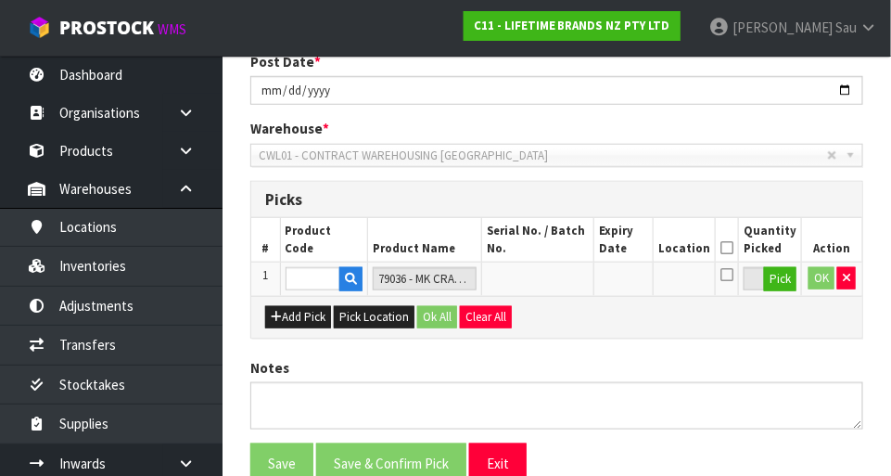
click at [556, 350] on div "LIFETIME BRANDS NZ PTY LTD Reason Transferred * Space Allocation Damage Expired…" at bounding box center [556, 252] width 613 height 600
click at [556, 288] on button "Pick" at bounding box center [780, 279] width 32 height 24
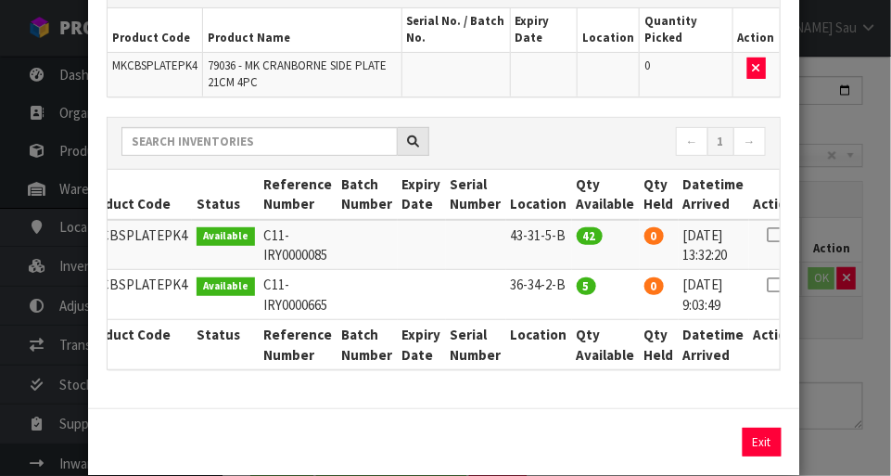
scroll to position [0, 28]
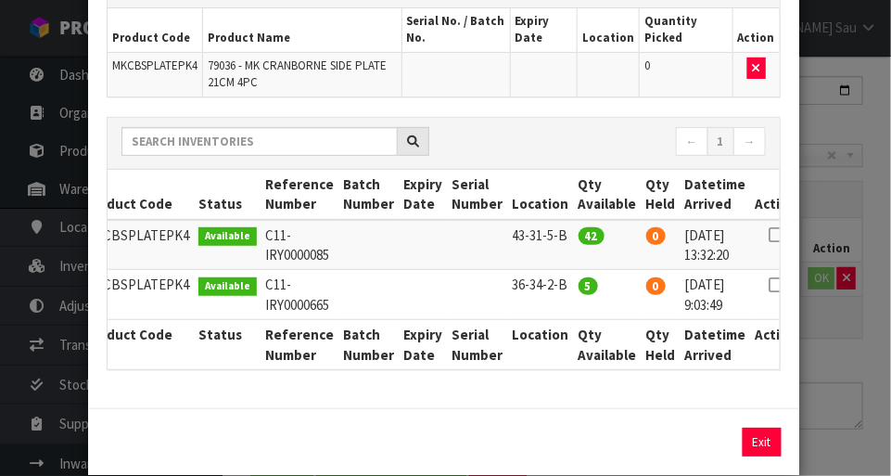
click at [556, 285] on icon at bounding box center [776, 285] width 15 height 1
click at [556, 445] on button "Assign Pick" at bounding box center [699, 442] width 76 height 29
type input "5"
click at [556, 339] on div "Pick Line Picks Product Code Product Name Serial No. / Batch No. Expiry Date Lo…" at bounding box center [445, 238] width 891 height 476
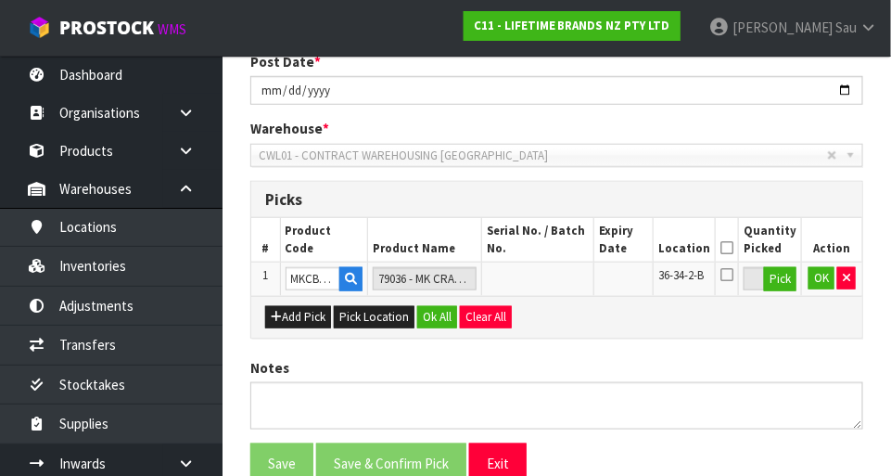
click at [556, 249] on icon at bounding box center [727, 248] width 13 height 1
click at [556, 285] on button "OK" at bounding box center [822, 278] width 26 height 22
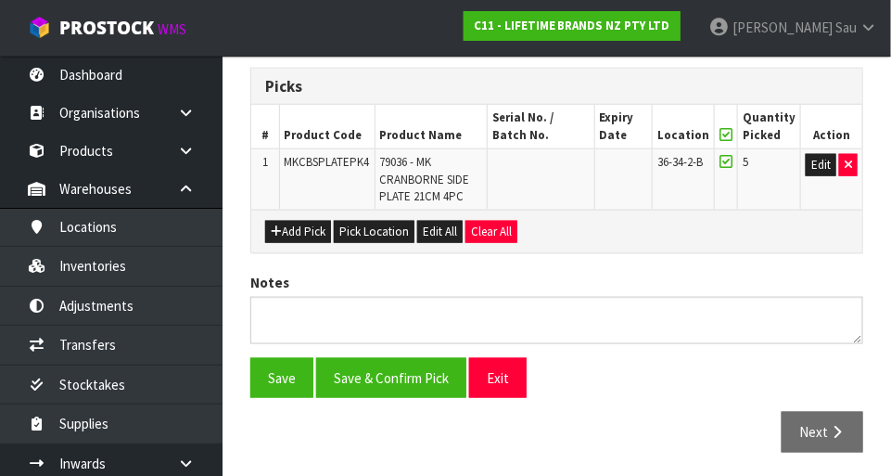
scroll to position [444, 0]
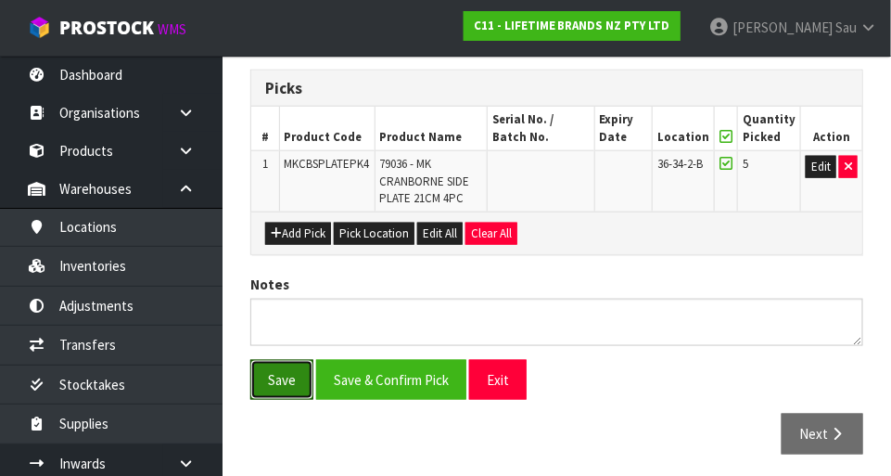
click at [289, 377] on button "Save" at bounding box center [281, 380] width 63 height 40
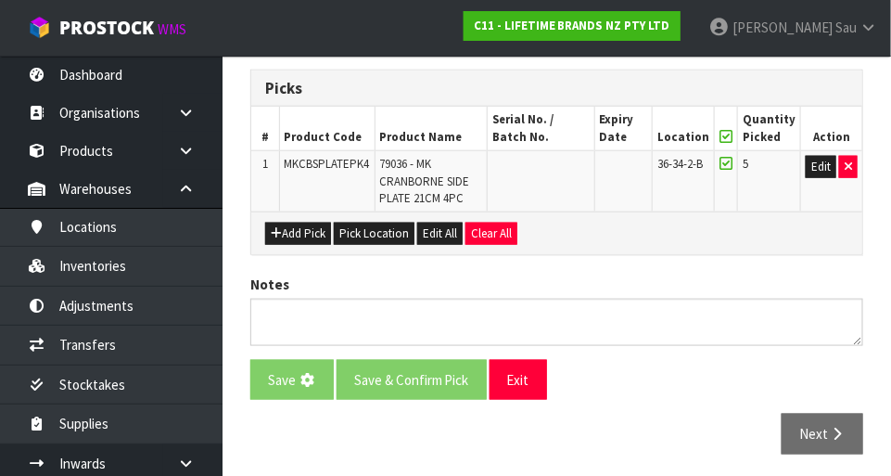
scroll to position [0, 0]
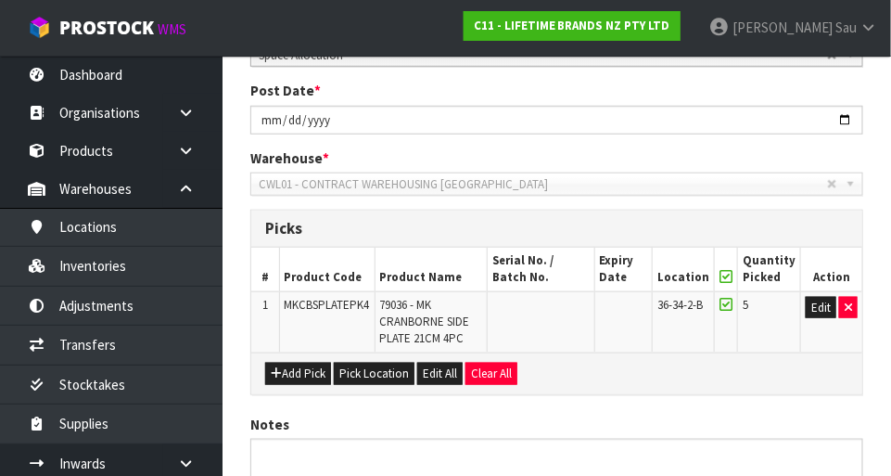
scroll to position [513, 0]
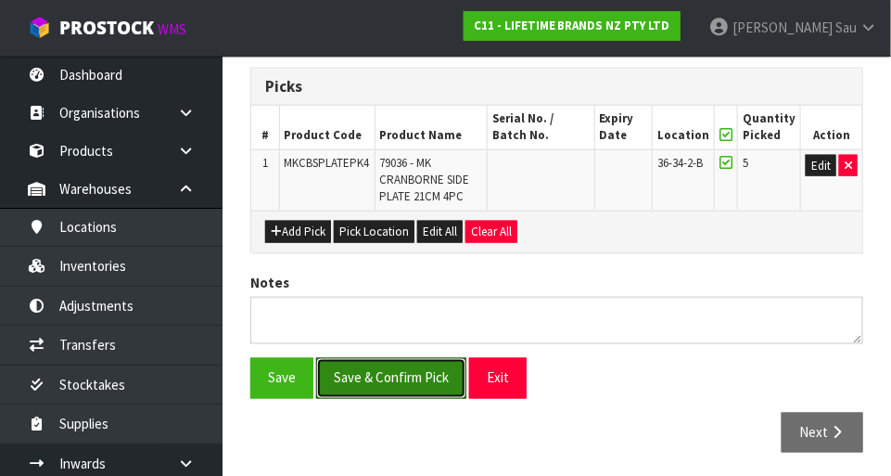
click at [397, 372] on button "Save & Confirm Pick" at bounding box center [391, 378] width 150 height 40
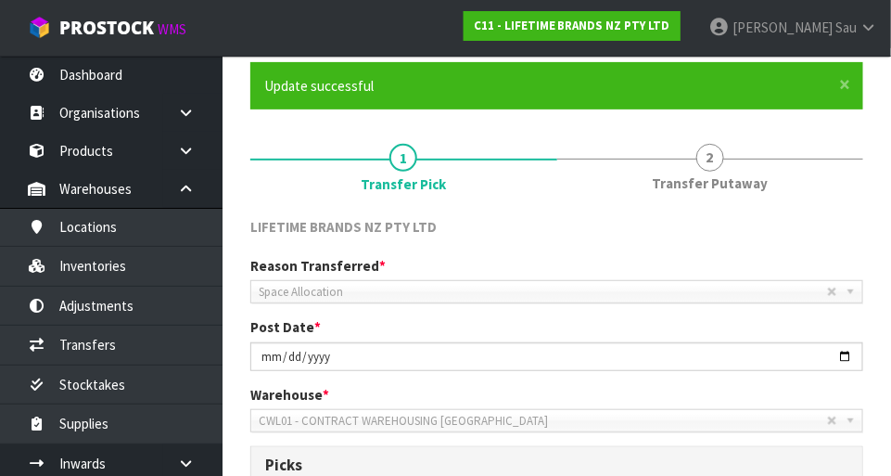
scroll to position [473, 0]
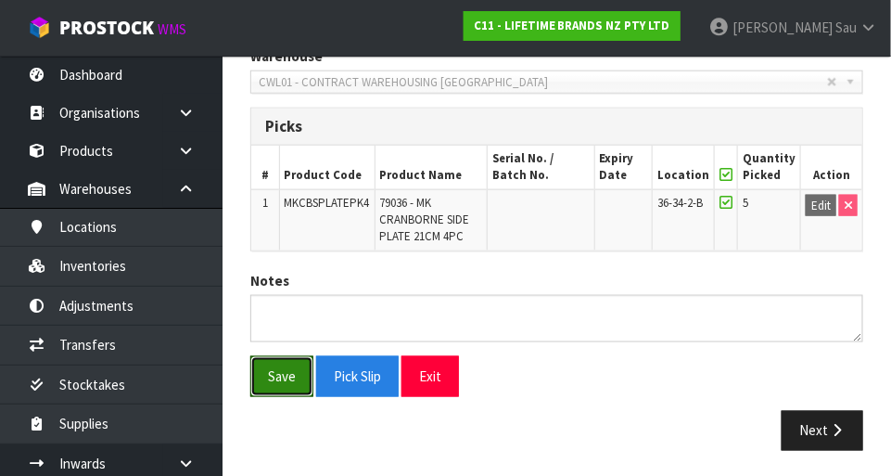
click at [284, 377] on button "Save" at bounding box center [281, 376] width 63 height 40
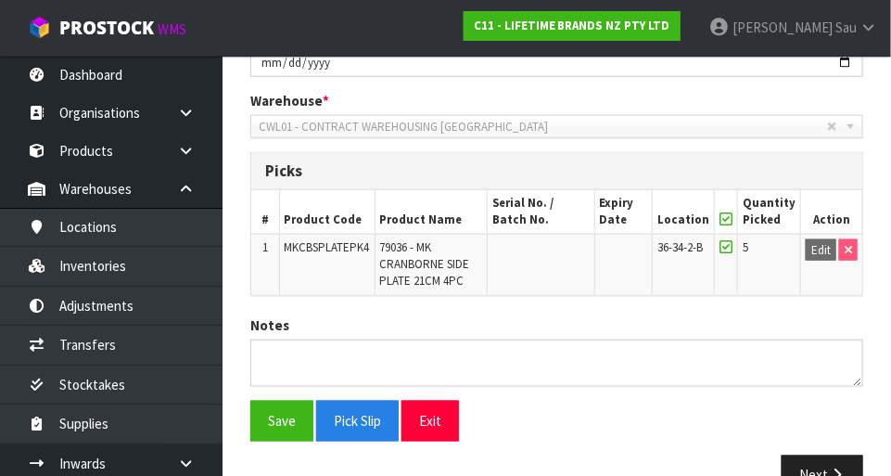
scroll to position [0, 0]
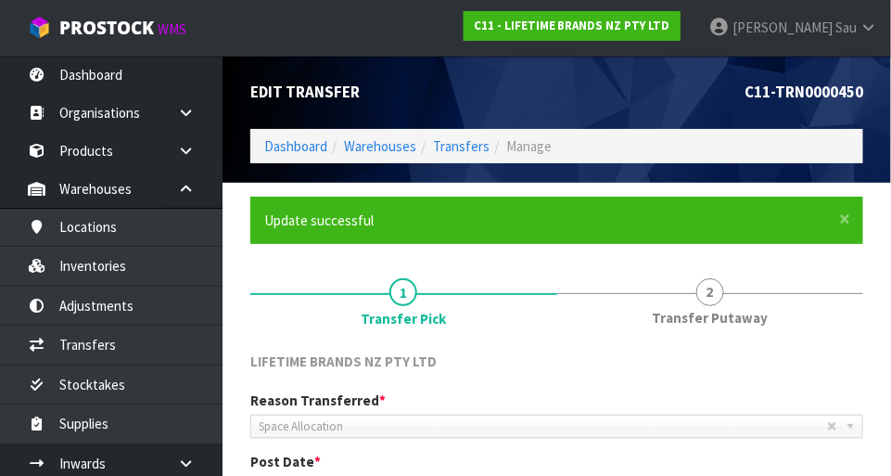
click at [556, 308] on span "Transfer Putaway" at bounding box center [710, 317] width 116 height 19
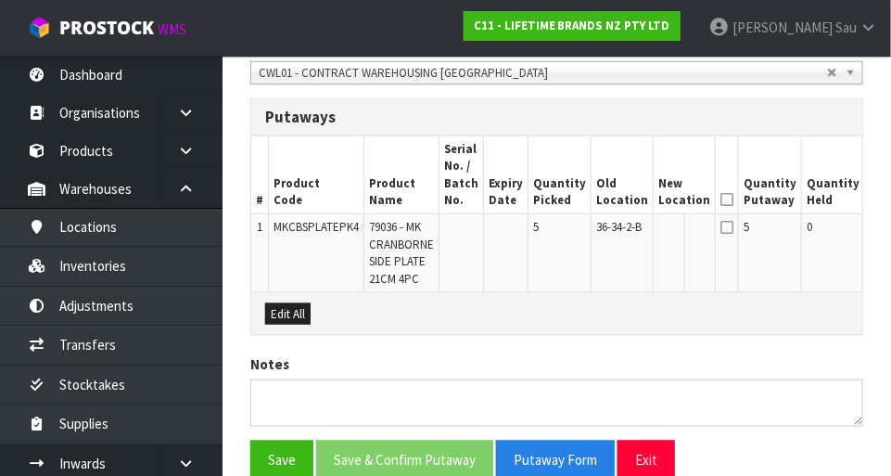
scroll to position [486, 0]
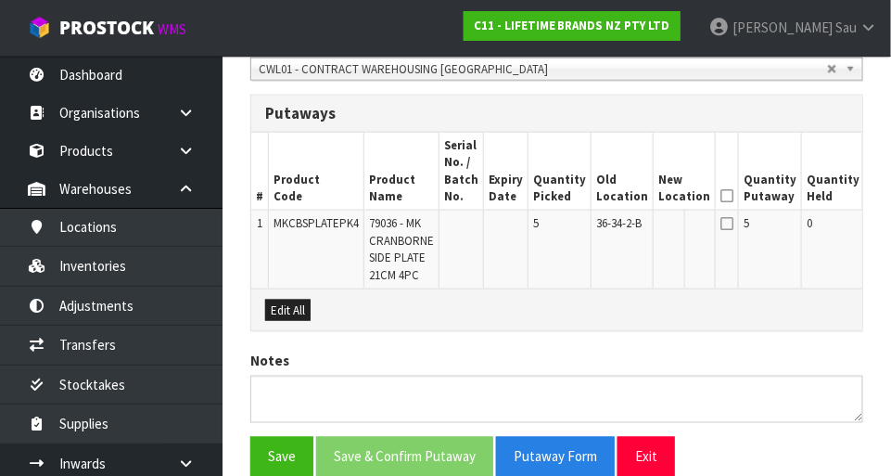
click at [556, 197] on icon at bounding box center [727, 196] width 13 height 1
click at [556, 224] on icon at bounding box center [727, 223] width 13 height 15
click at [556, 226] on icon at bounding box center [727, 223] width 13 height 15
click at [556, 224] on icon at bounding box center [727, 223] width 13 height 15
click at [556, 228] on icon at bounding box center [727, 223] width 13 height 15
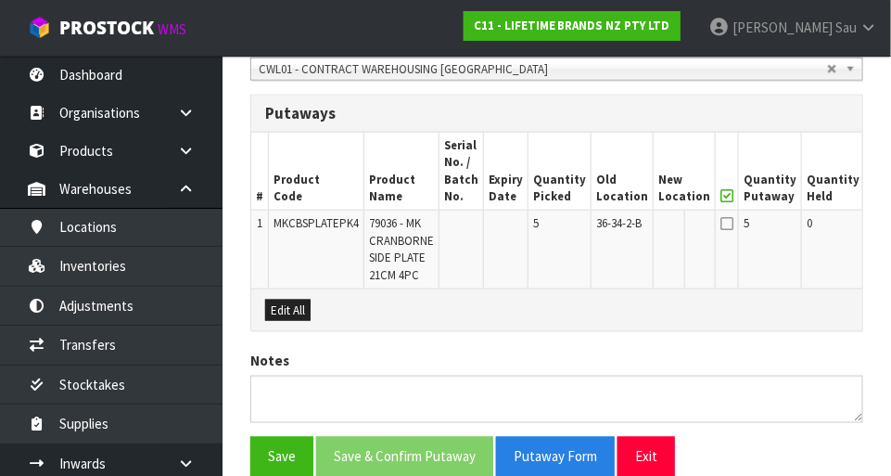
click at [556, 221] on icon at bounding box center [727, 223] width 13 height 15
click at [556, 229] on icon at bounding box center [727, 223] width 13 height 15
click at [556, 216] on icon at bounding box center [727, 223] width 13 height 15
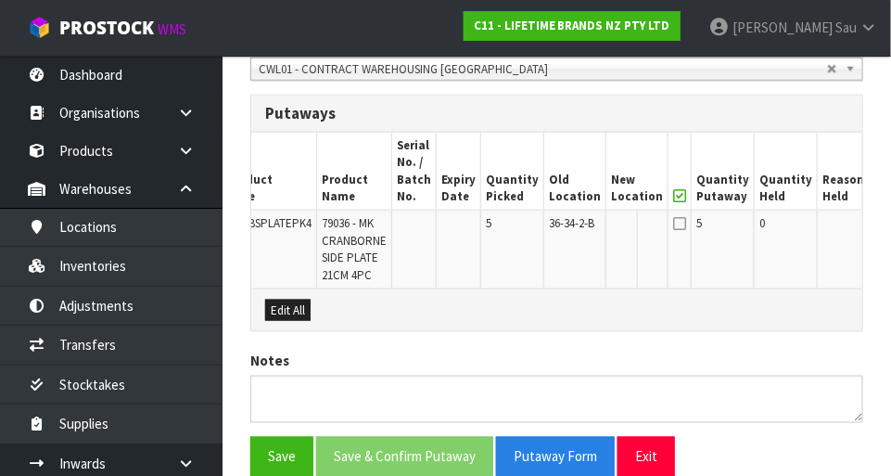
scroll to position [0, 70]
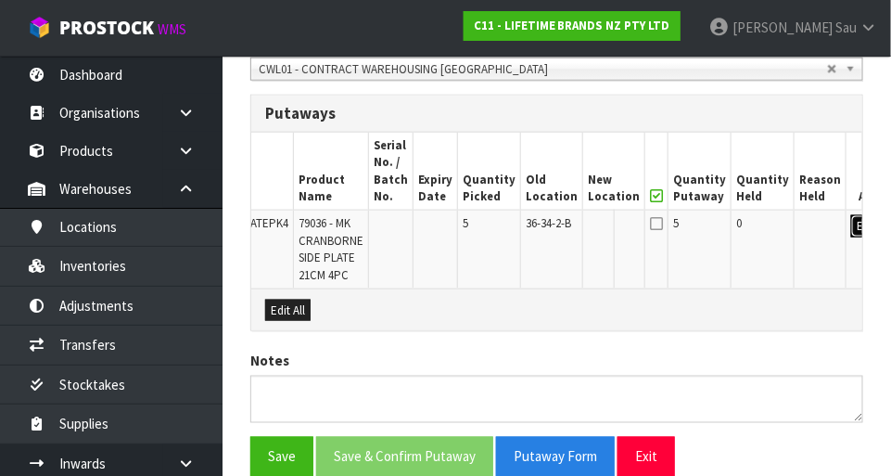
click at [556, 221] on button "Edit" at bounding box center [866, 226] width 31 height 22
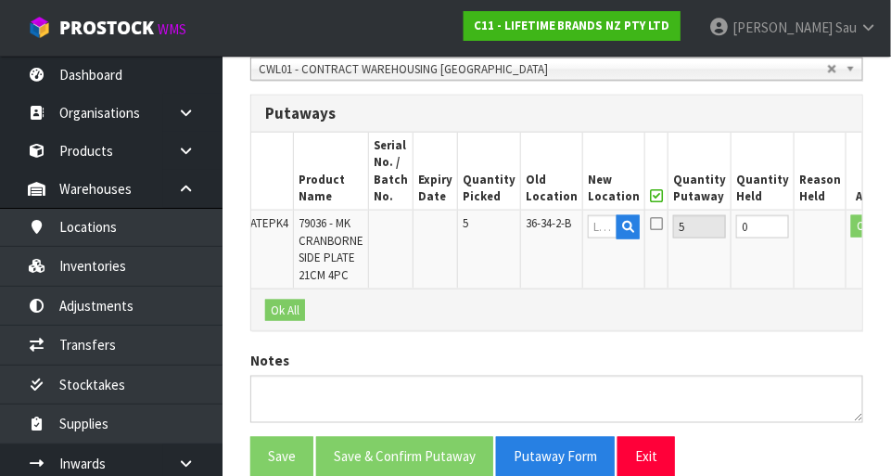
scroll to position [0, 65]
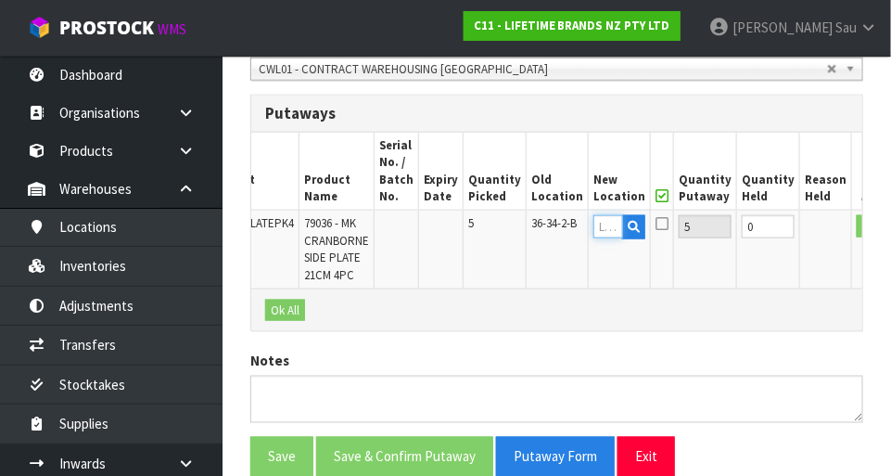
click at [556, 232] on input "text" at bounding box center [609, 226] width 30 height 23
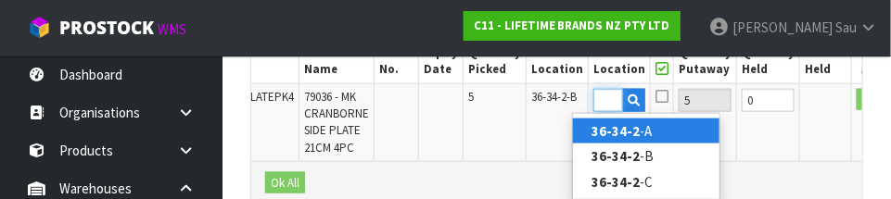
scroll to position [0, 28]
type input "36-34-2-C"
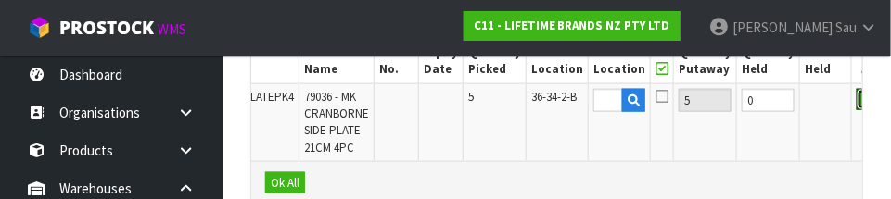
click at [556, 106] on button "OK" at bounding box center [870, 100] width 26 height 22
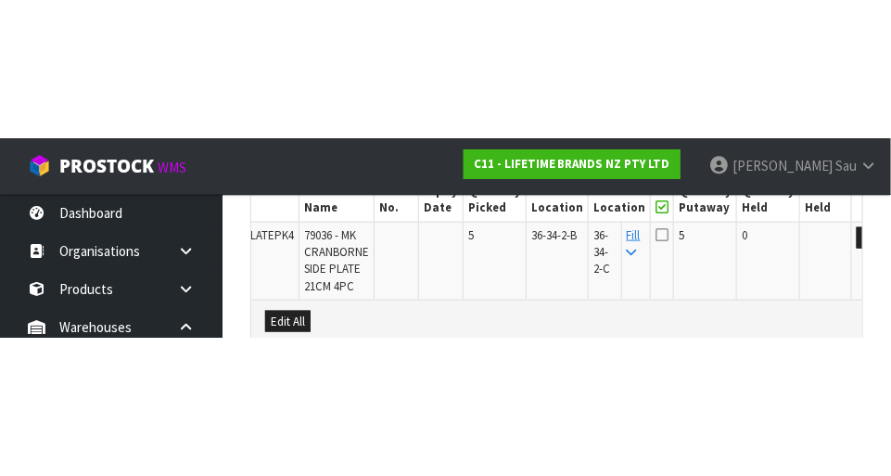
scroll to position [565, 0]
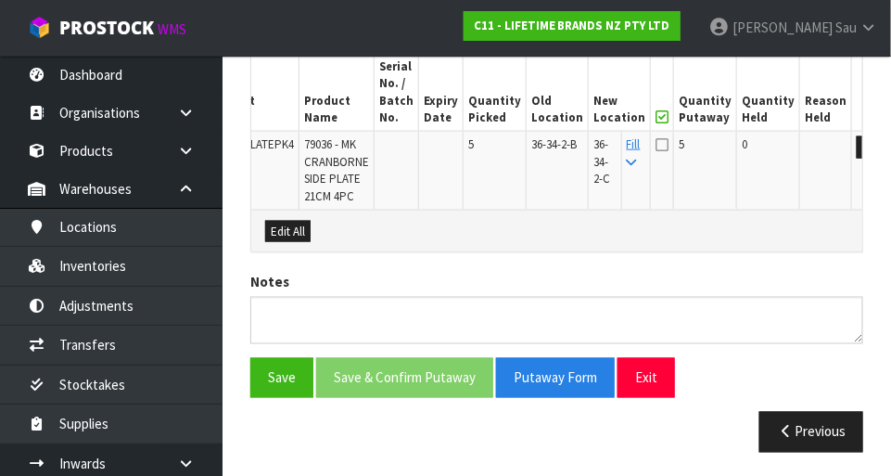
click at [556, 160] on icon at bounding box center [632, 163] width 10 height 12
click at [556, 147] on icon at bounding box center [662, 144] width 13 height 15
click at [0, 0] on input "checkbox" at bounding box center [0, 0] width 0 height 0
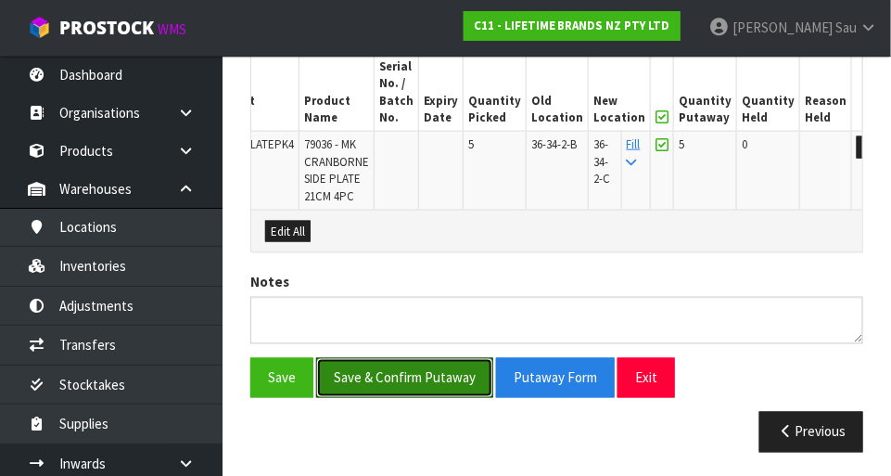
click at [411, 375] on button "Save & Confirm Putaway" at bounding box center [404, 378] width 177 height 40
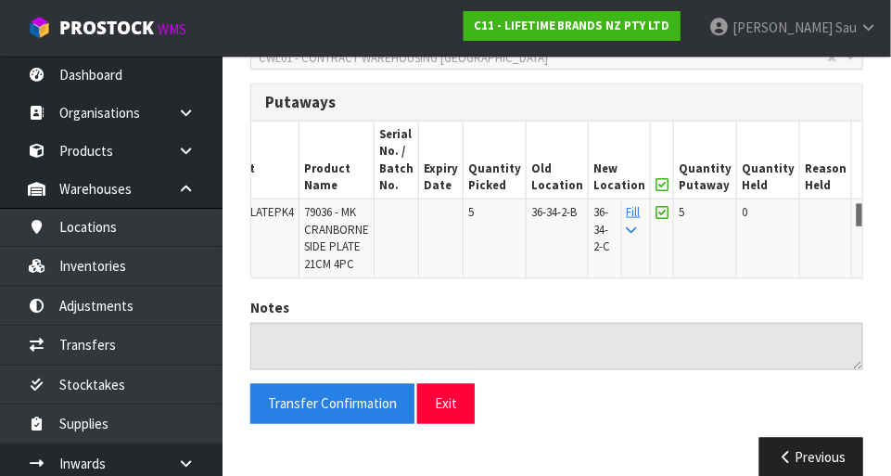
scroll to position [523, 0]
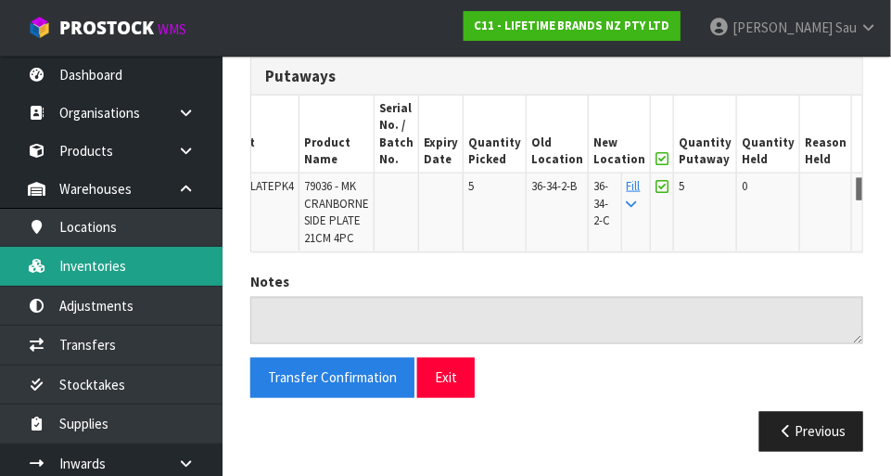
click at [145, 272] on link "Inventories" at bounding box center [111, 266] width 223 height 38
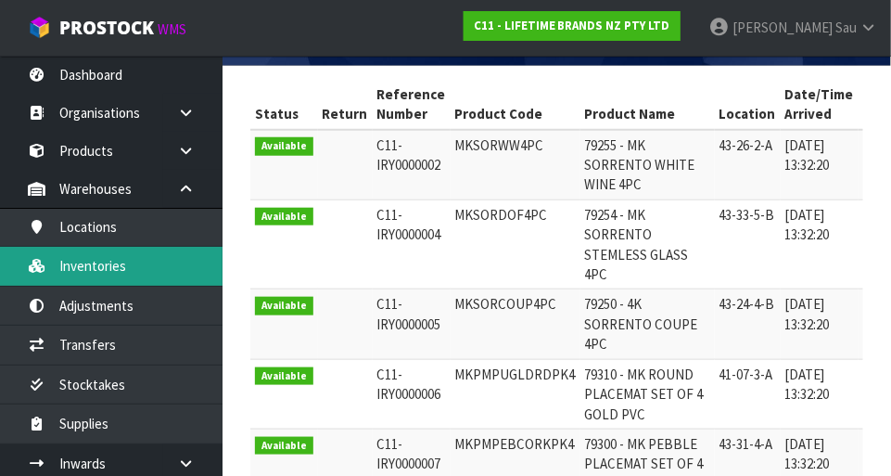
scroll to position [341, 0]
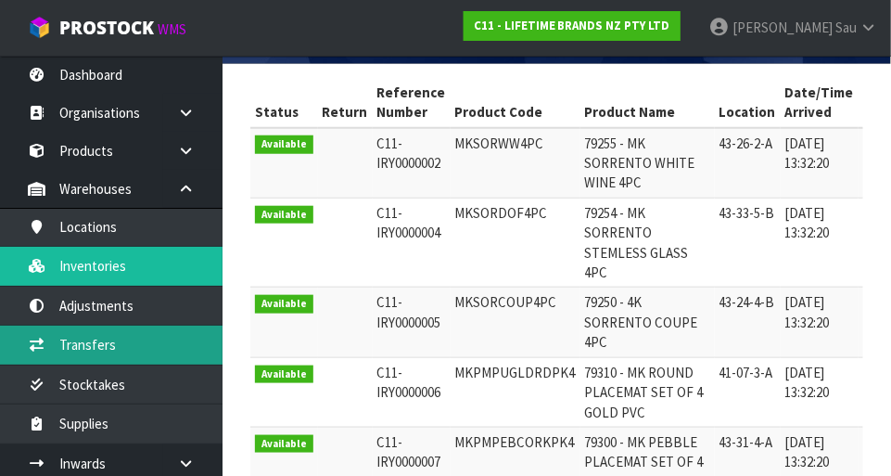
click at [148, 347] on link "Transfers" at bounding box center [111, 345] width 223 height 38
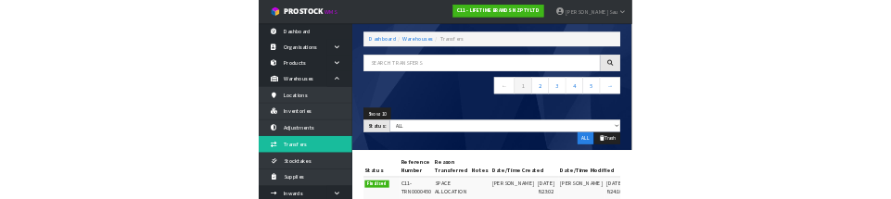
scroll to position [68, 0]
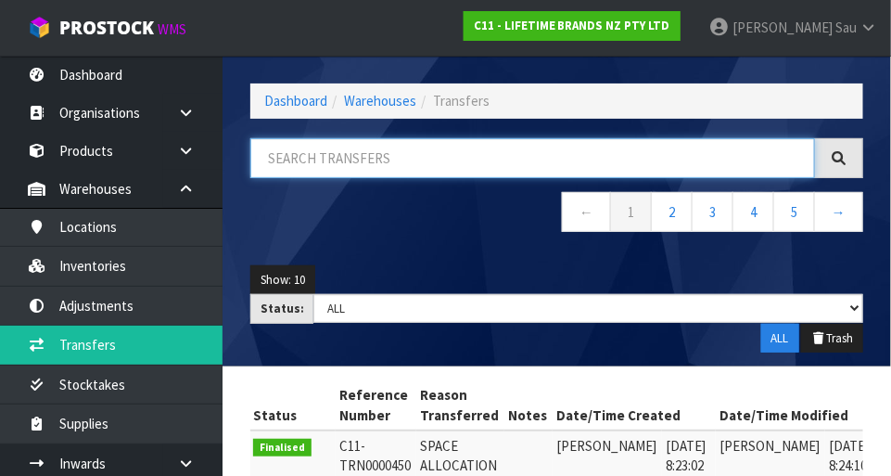
click at [427, 160] on input "text" at bounding box center [532, 158] width 565 height 40
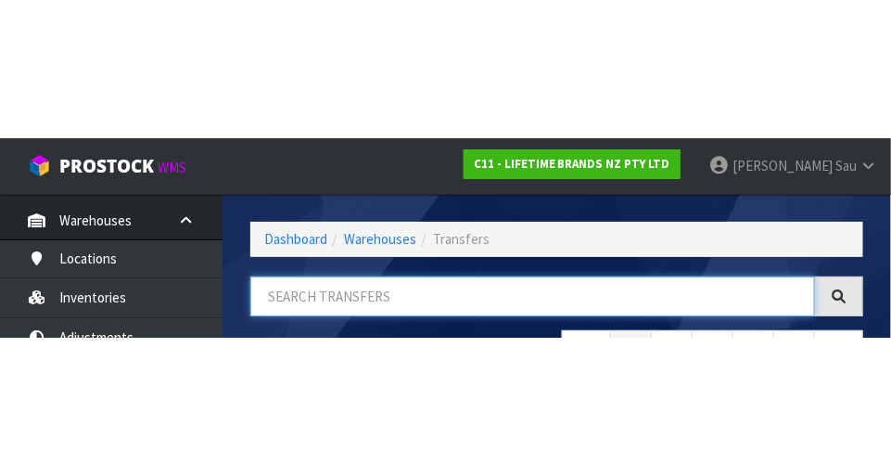
scroll to position [106, 0]
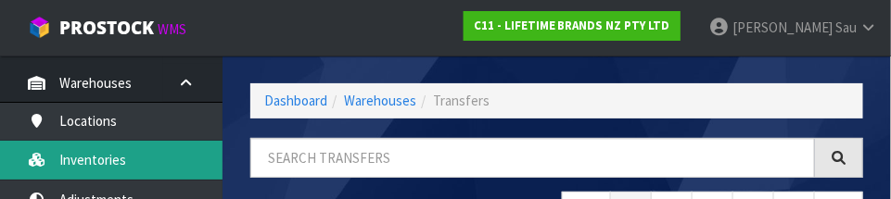
click at [151, 157] on link "Inventories" at bounding box center [111, 160] width 223 height 38
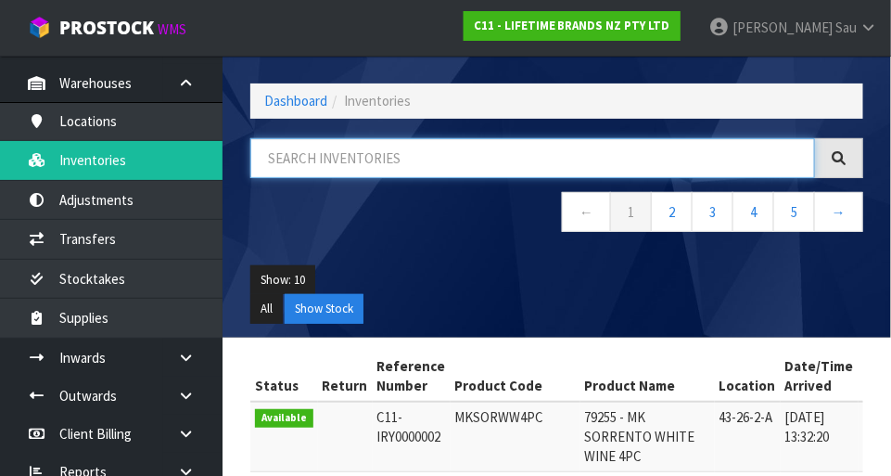
click at [427, 156] on input "text" at bounding box center [532, 158] width 565 height 40
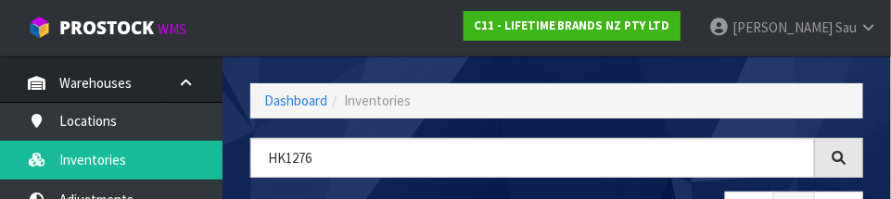
click at [556, 129] on header "Inventories Export Dashboard Inventories HK1276 ← 1 → Show: 10 5 10 25 50 All S…" at bounding box center [557, 163] width 669 height 350
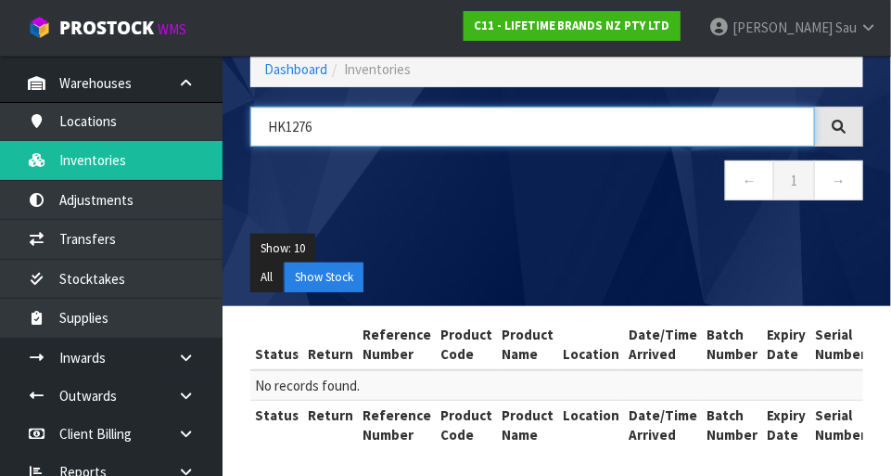
click at [543, 130] on input "HK1276" at bounding box center [532, 127] width 565 height 40
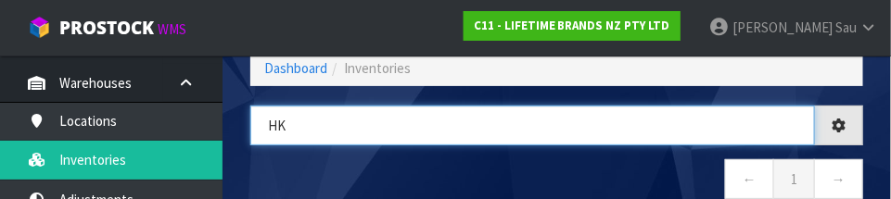
type input "H"
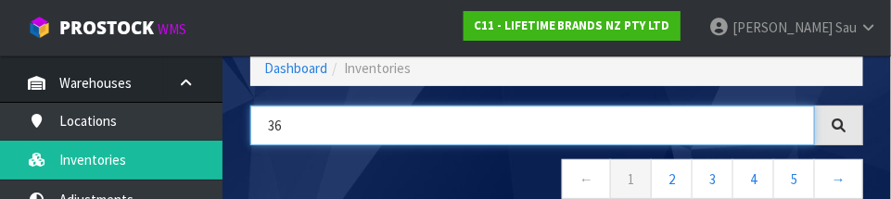
type input "36"
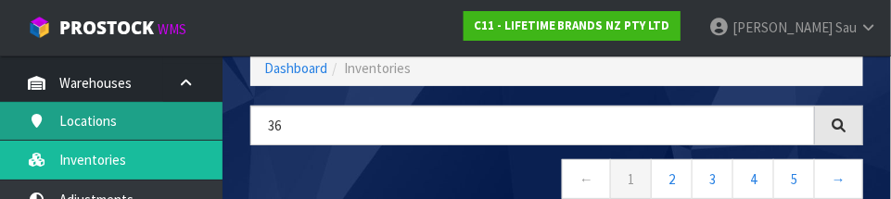
click at [166, 111] on link "Locations" at bounding box center [111, 121] width 223 height 38
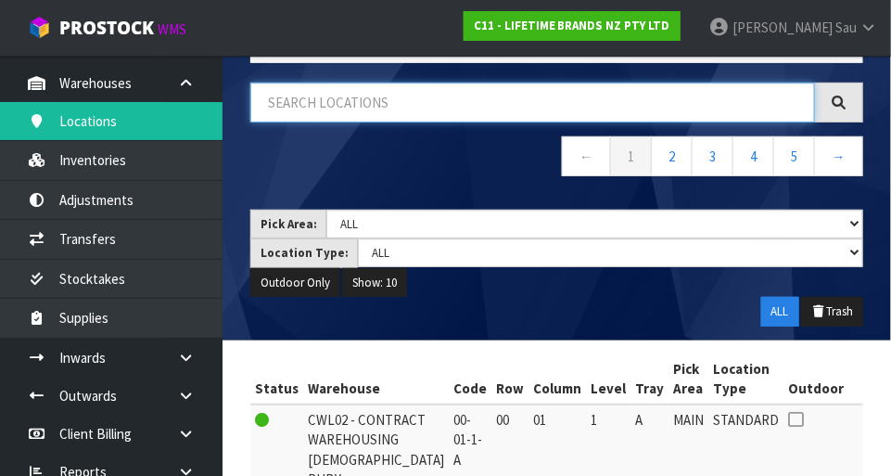
click at [470, 121] on input "text" at bounding box center [532, 103] width 565 height 40
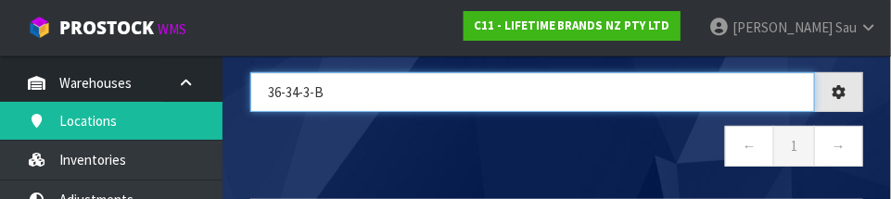
type input "36-34-3-B"
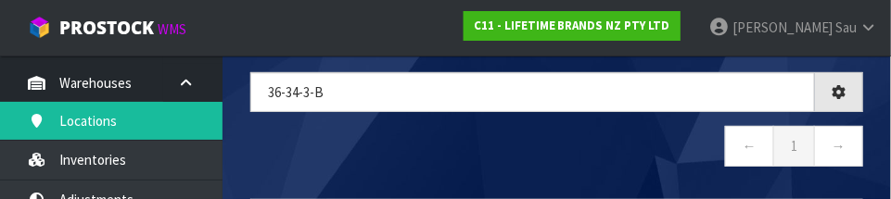
click at [547, 144] on nav "← 1 →" at bounding box center [556, 148] width 613 height 45
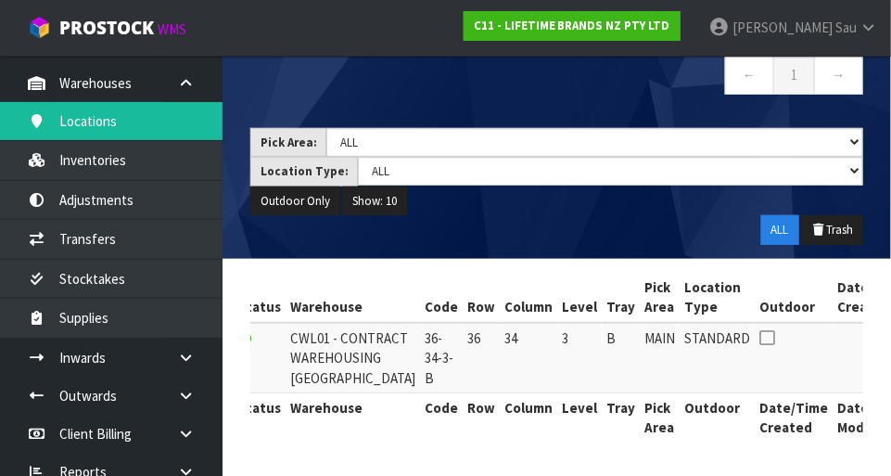
scroll to position [0, 28]
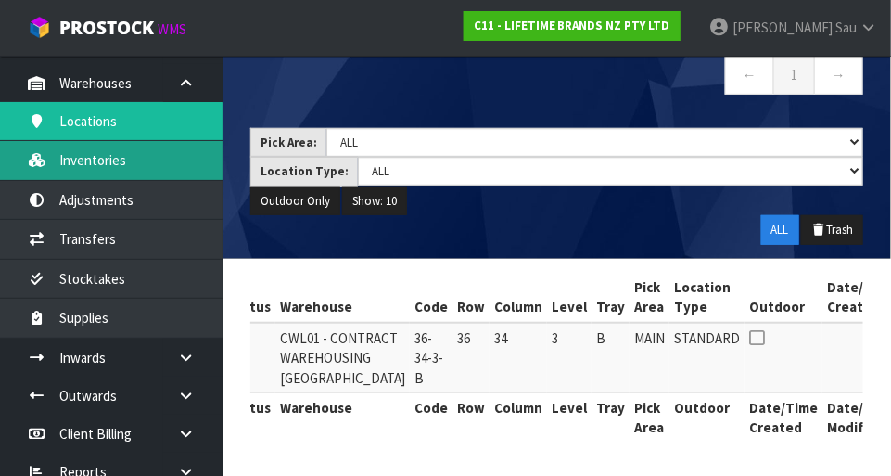
click at [99, 154] on link "Inventories" at bounding box center [111, 160] width 223 height 38
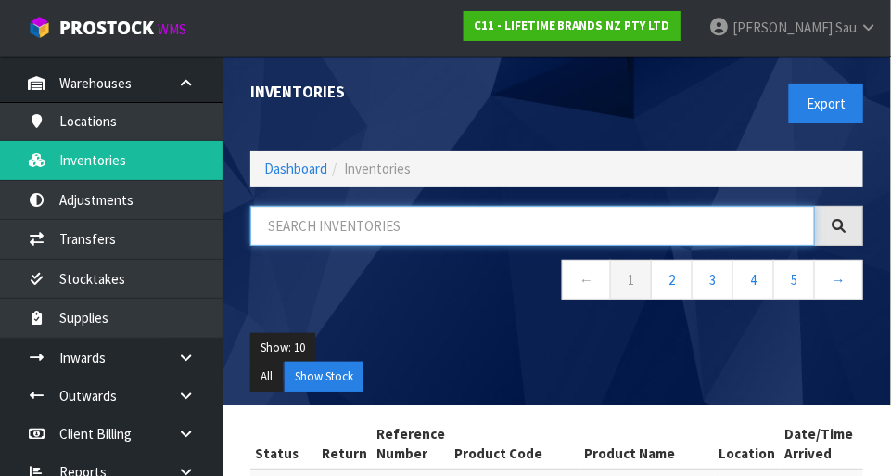
click at [448, 229] on input "text" at bounding box center [532, 226] width 565 height 40
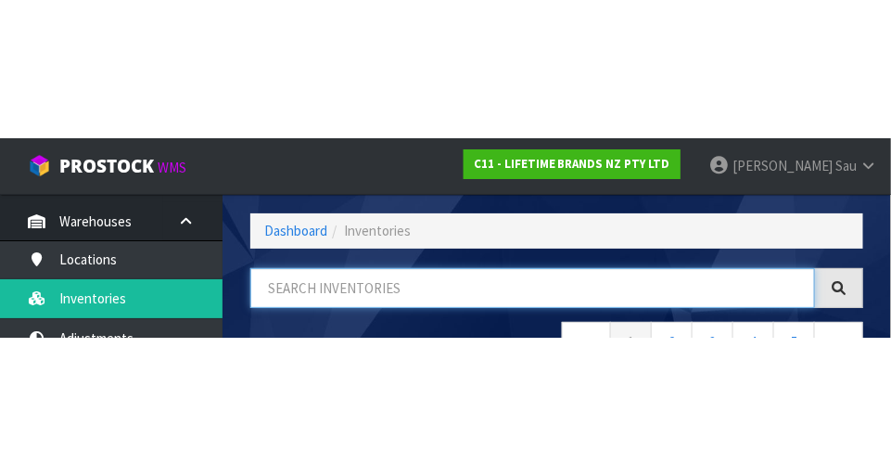
scroll to position [125, 0]
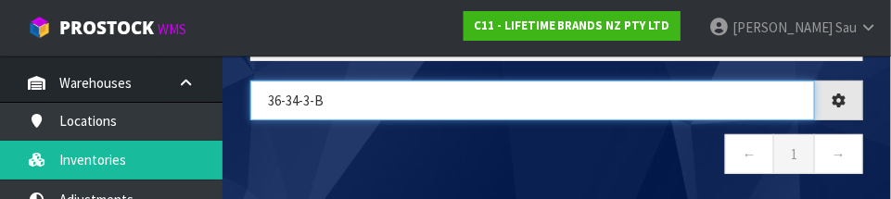
type input "36-34-3-B"
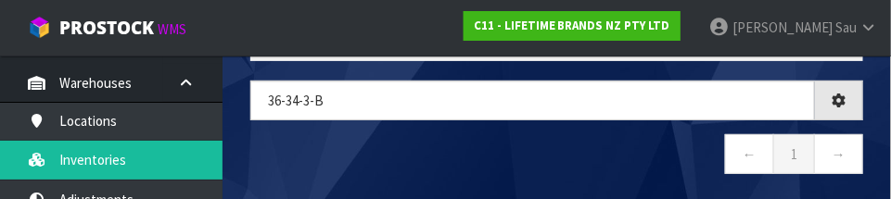
click at [470, 160] on nav "← 1 →" at bounding box center [556, 156] width 613 height 45
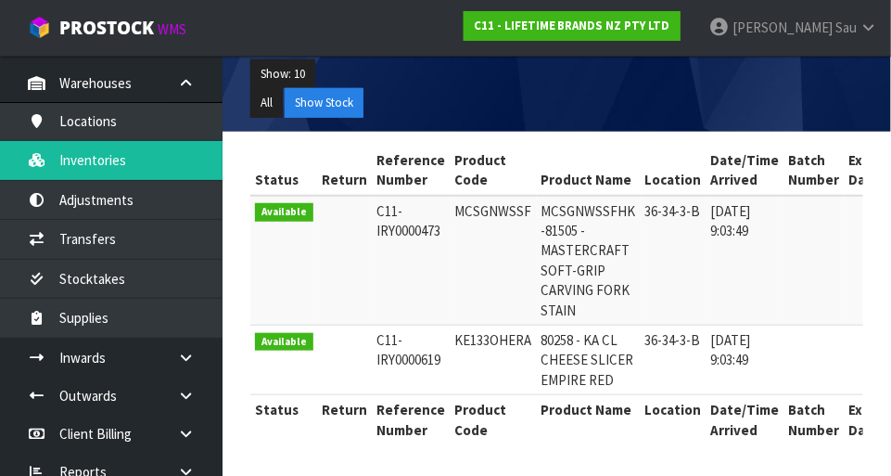
scroll to position [0, 8]
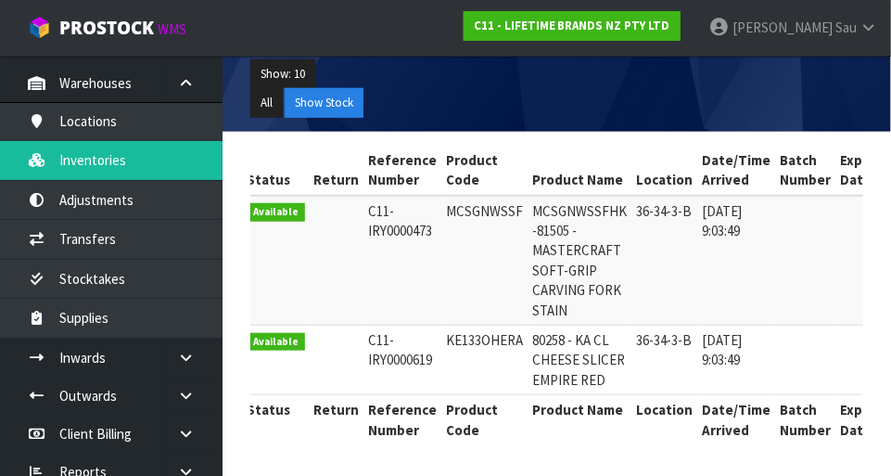
copy td "KE133OHERA"
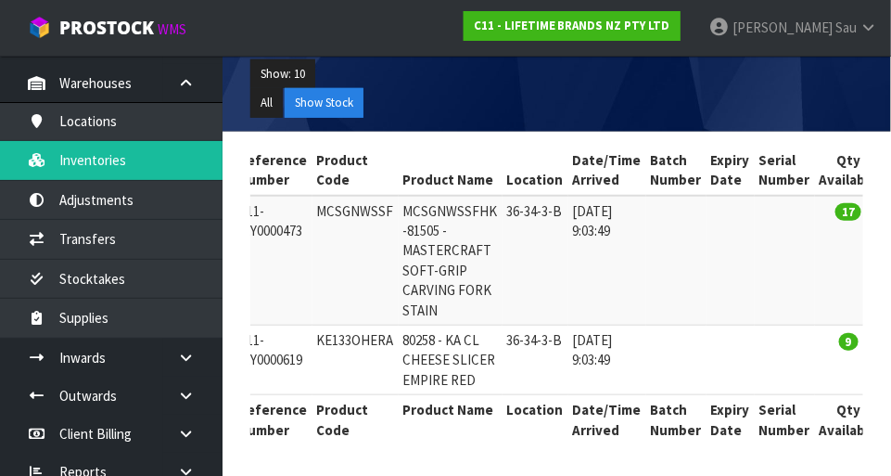
scroll to position [0, 0]
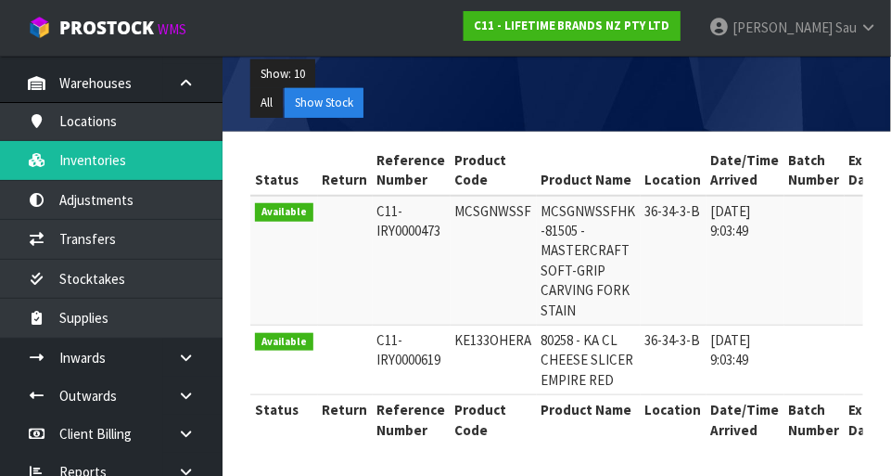
copy td "KE133OHERA"
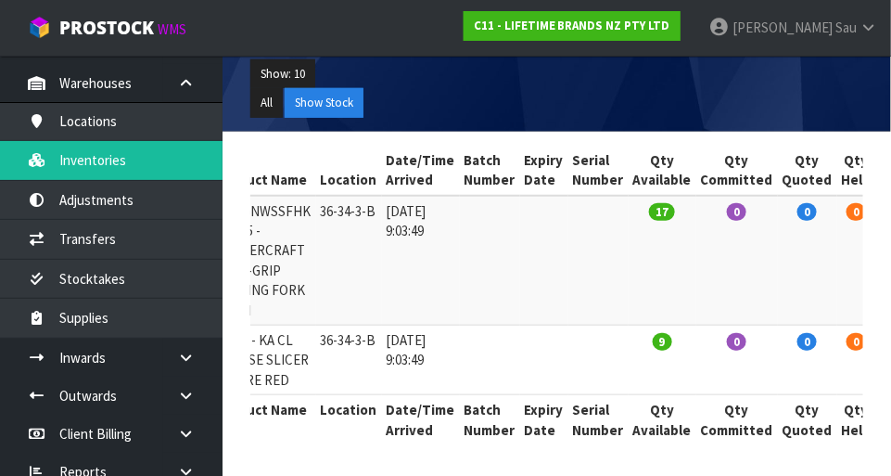
scroll to position [0, 394]
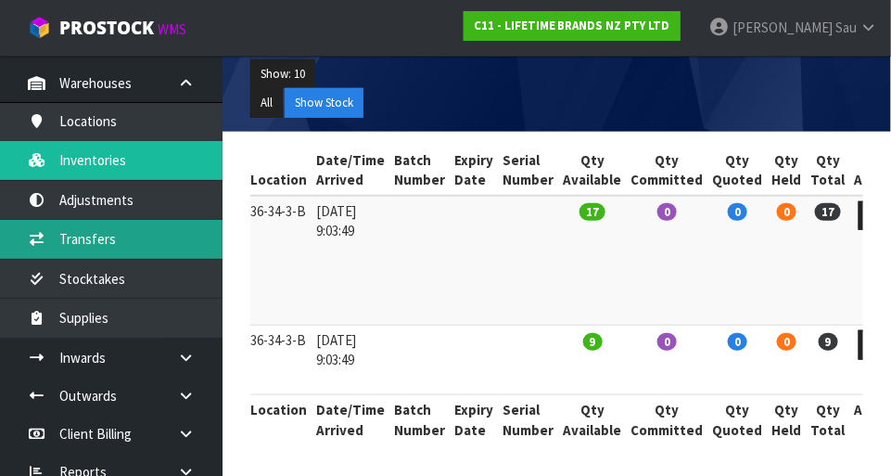
click at [165, 238] on link "Transfers" at bounding box center [111, 239] width 223 height 38
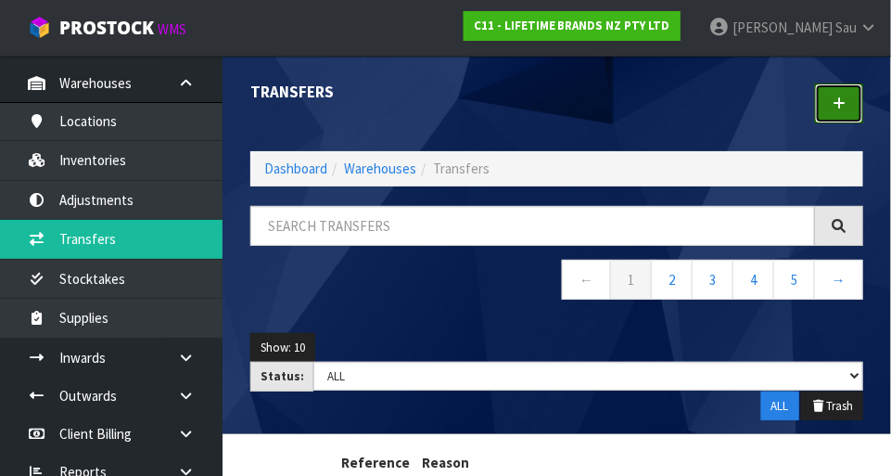
click at [556, 107] on icon at bounding box center [839, 103] width 13 height 14
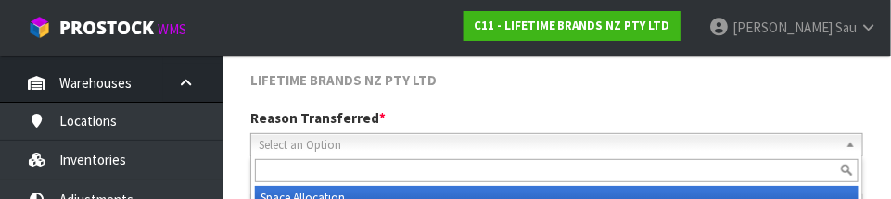
scroll to position [275, 0]
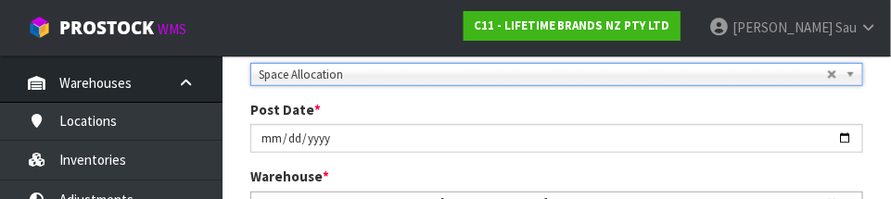
click at [556, 110] on div "Post Date * [DATE]" at bounding box center [556, 126] width 641 height 53
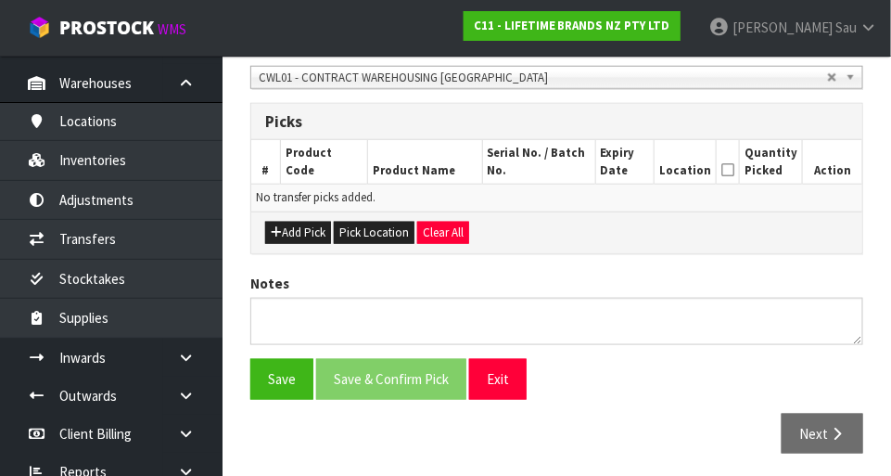
scroll to position [404, 0]
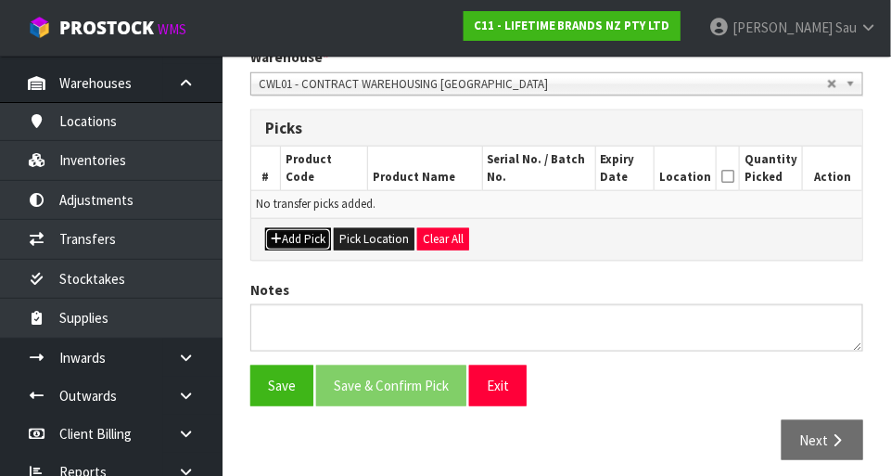
click at [316, 241] on button "Add Pick" at bounding box center [298, 239] width 66 height 22
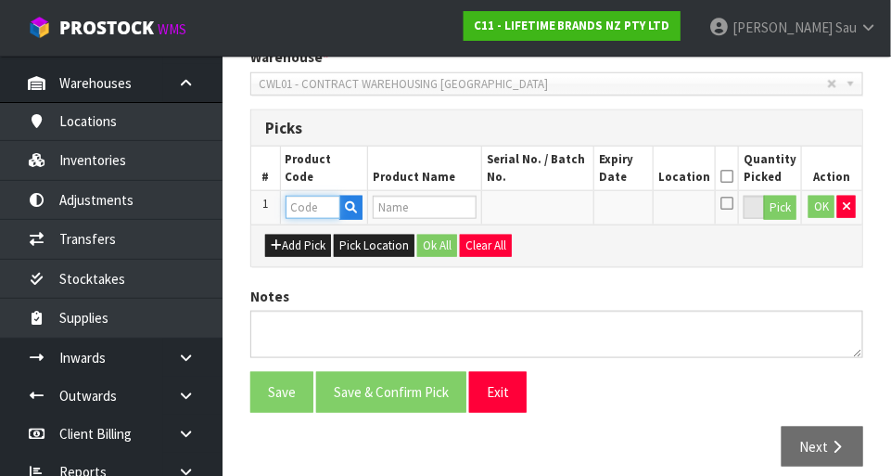
paste input "KE133OHERA"
type input "KE133OHERA"
type input "80258 - KA CL CHEESE SLICER EMPIRE RED"
type input "KE133OHERA"
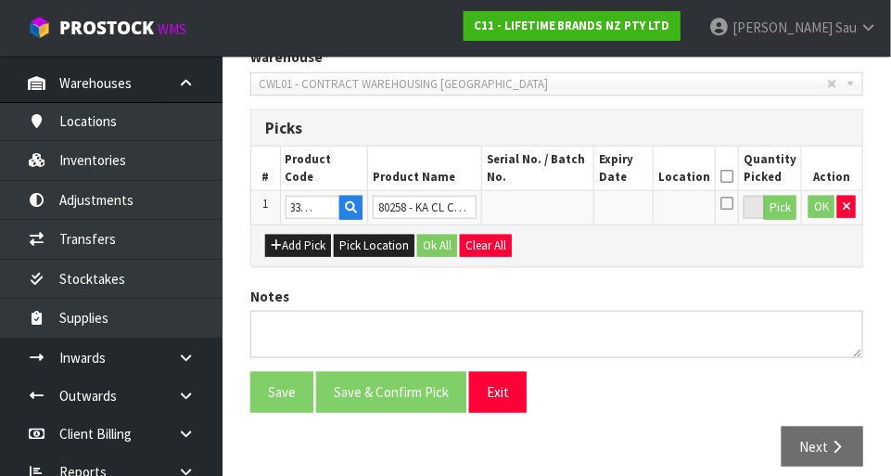
click at [556, 278] on div "LIFETIME BRANDS NZ PTY LTD Reason Transferred * Space Allocation Damage Expired…" at bounding box center [556, 180] width 613 height 600
click at [556, 176] on icon at bounding box center [727, 176] width 13 height 1
click at [556, 207] on icon at bounding box center [727, 203] width 13 height 15
click at [0, 0] on input "checkbox" at bounding box center [0, 0] width 0 height 0
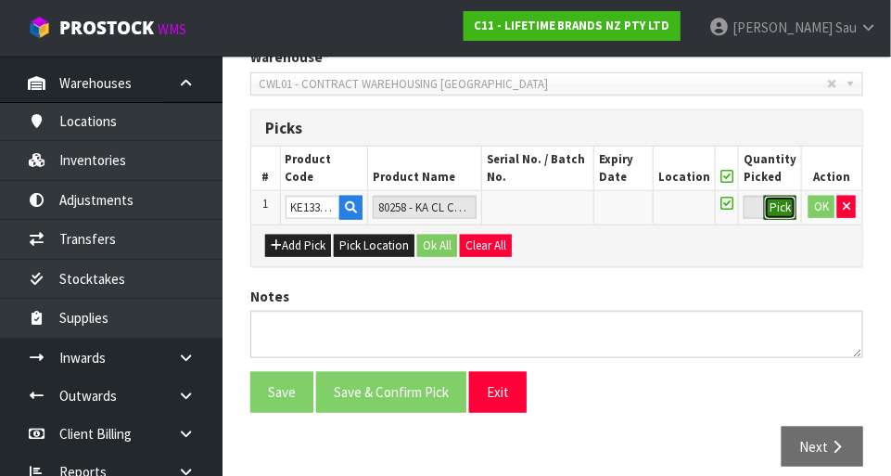
click at [556, 212] on button "Pick" at bounding box center [780, 208] width 32 height 24
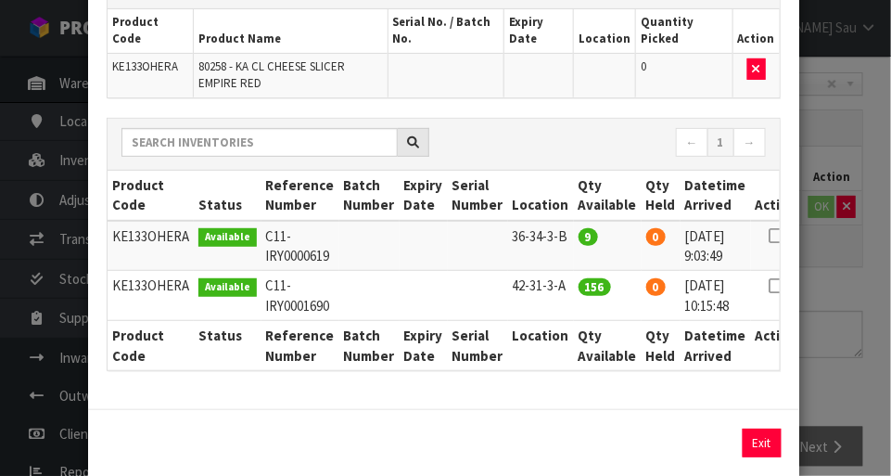
scroll to position [134, 0]
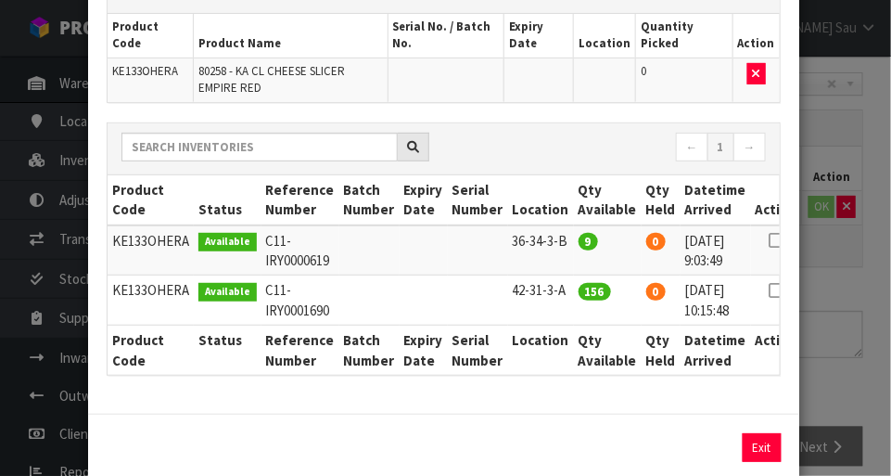
click at [556, 240] on icon at bounding box center [776, 240] width 15 height 1
click at [556, 241] on icon at bounding box center [776, 240] width 15 height 1
click at [556, 447] on button "Exit" at bounding box center [761, 447] width 39 height 29
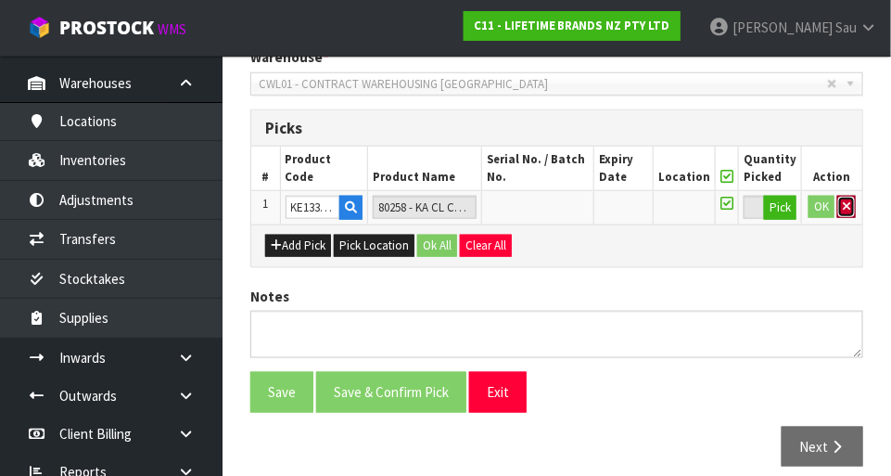
click at [556, 204] on icon "button" at bounding box center [846, 206] width 7 height 12
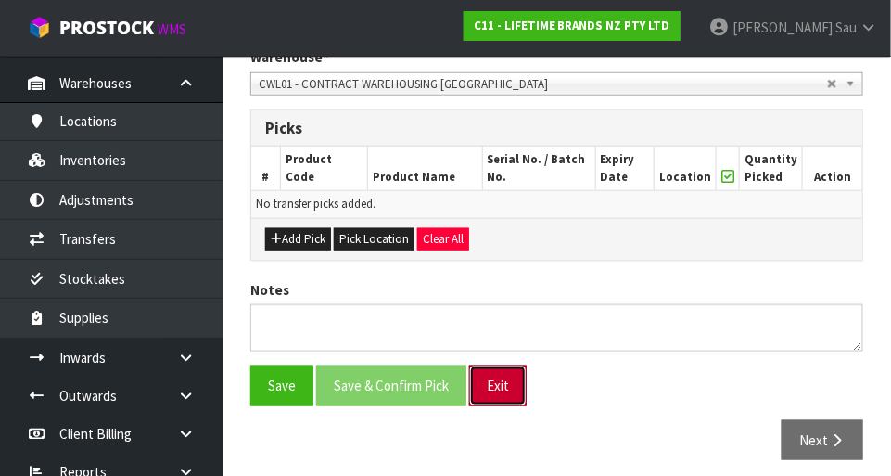
click at [514, 386] on button "Exit" at bounding box center [498, 385] width 58 height 40
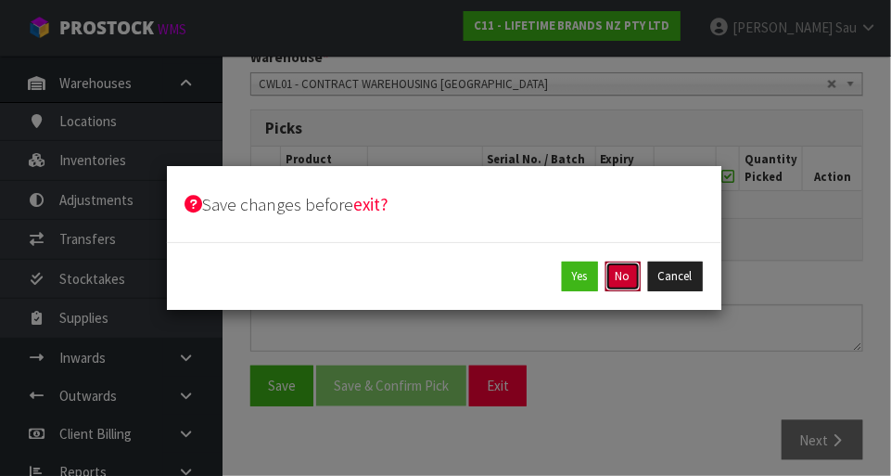
click at [556, 282] on button "No" at bounding box center [623, 277] width 35 height 30
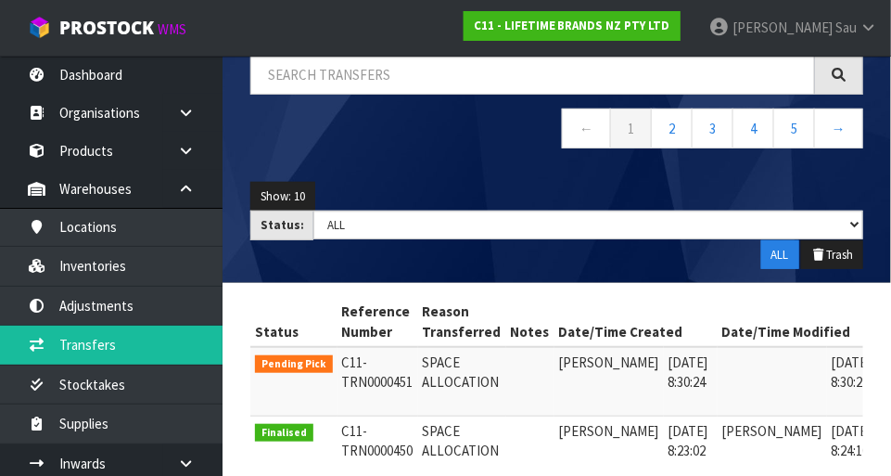
scroll to position [148, 0]
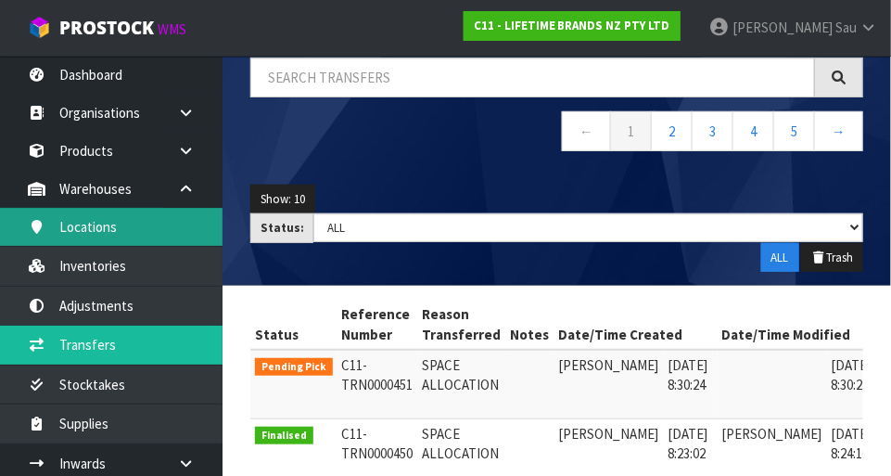
click at [155, 232] on link "Locations" at bounding box center [111, 227] width 223 height 38
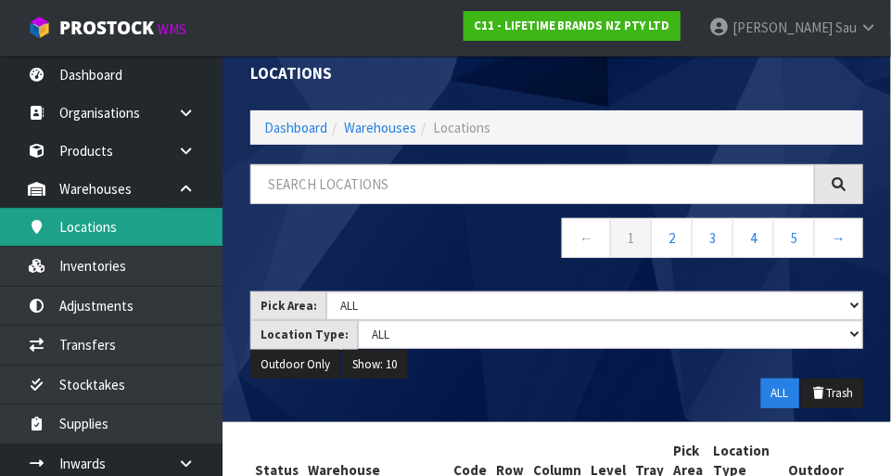
scroll to position [22, 0]
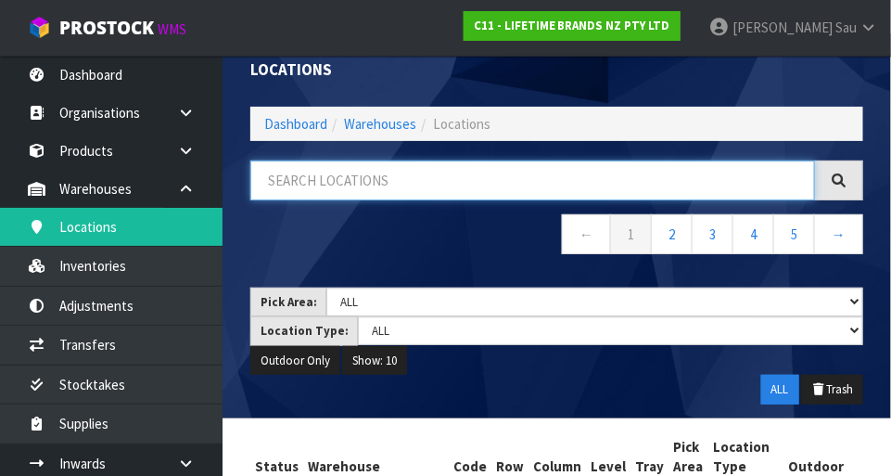
click at [437, 183] on input "text" at bounding box center [532, 180] width 565 height 40
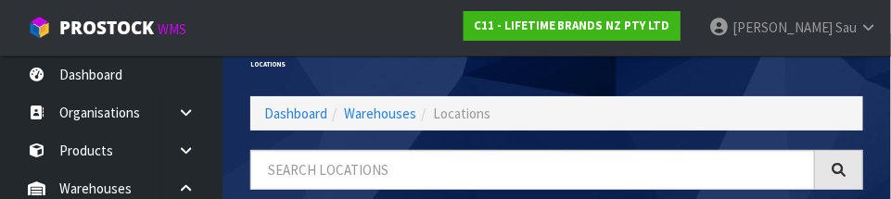
click at [556, 71] on div "Locations" at bounding box center [556, 64] width 641 height 63
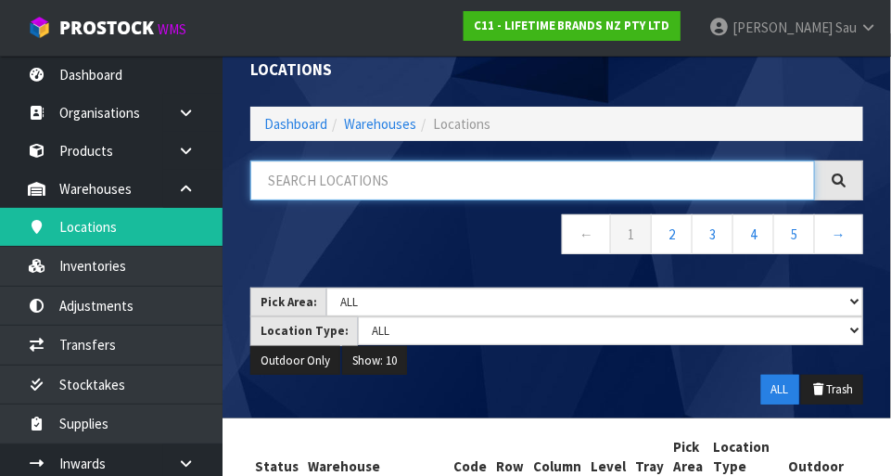
click at [475, 198] on input "text" at bounding box center [532, 180] width 565 height 40
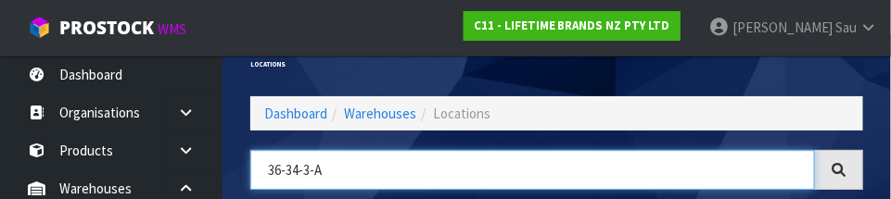
type input "36-34-3-A"
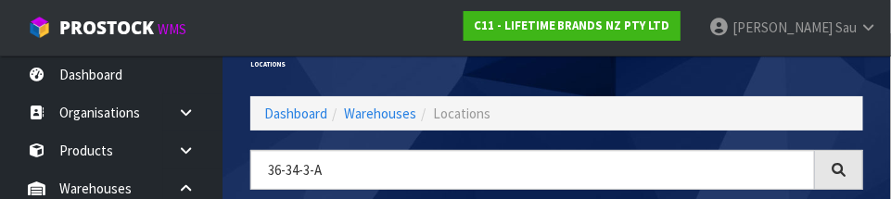
click at [556, 73] on div "Locations" at bounding box center [556, 64] width 641 height 63
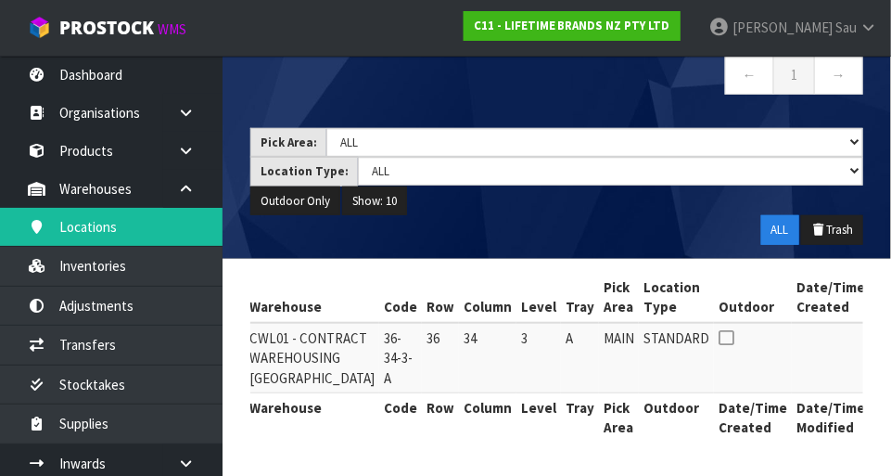
scroll to position [0, 0]
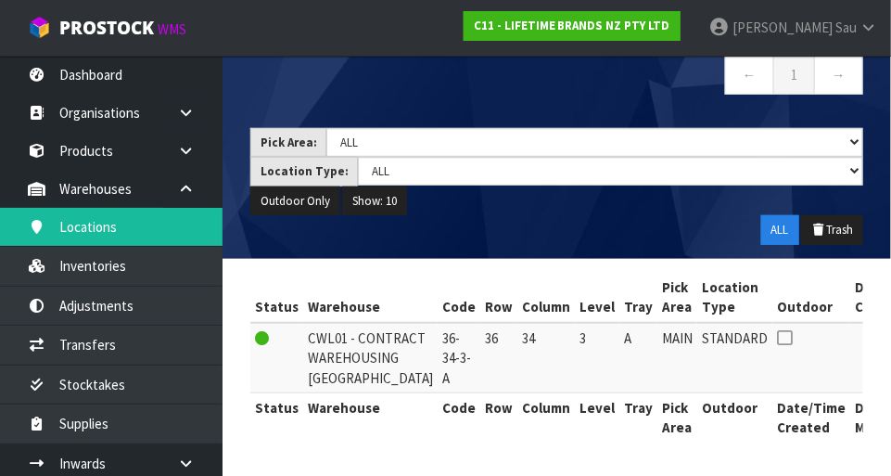
click at [556, 352] on td "A" at bounding box center [639, 358] width 38 height 70
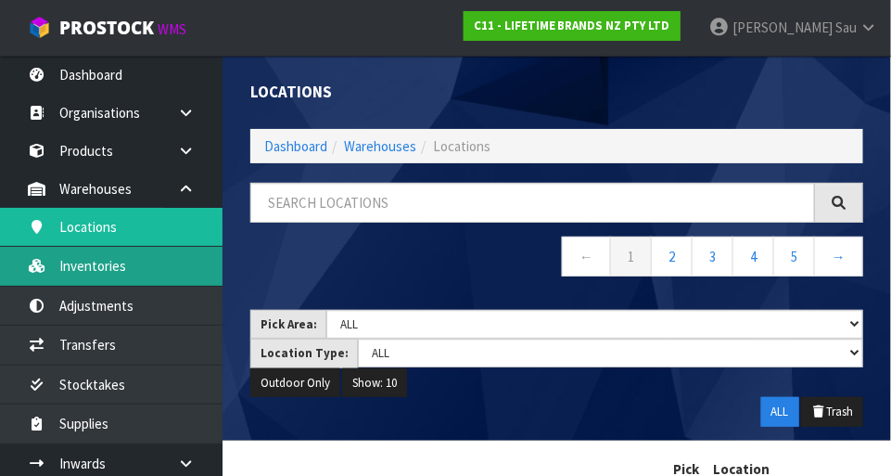
click at [86, 261] on link "Inventories" at bounding box center [111, 266] width 223 height 38
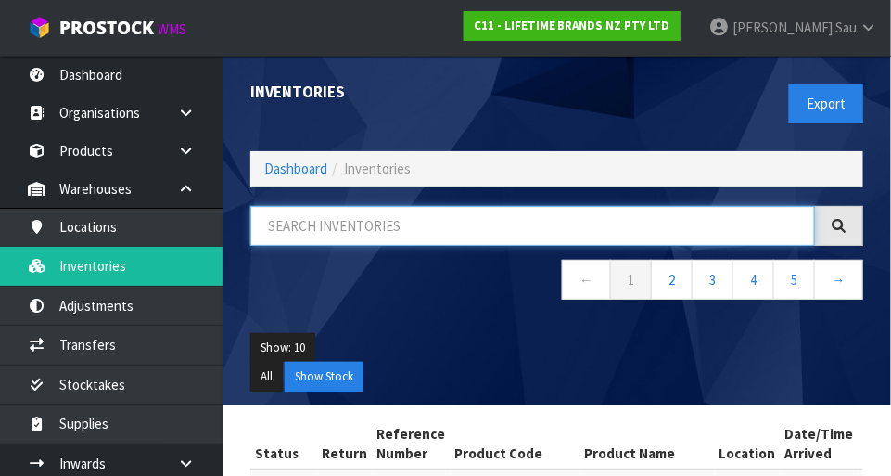
click at [446, 244] on input "text" at bounding box center [532, 226] width 565 height 40
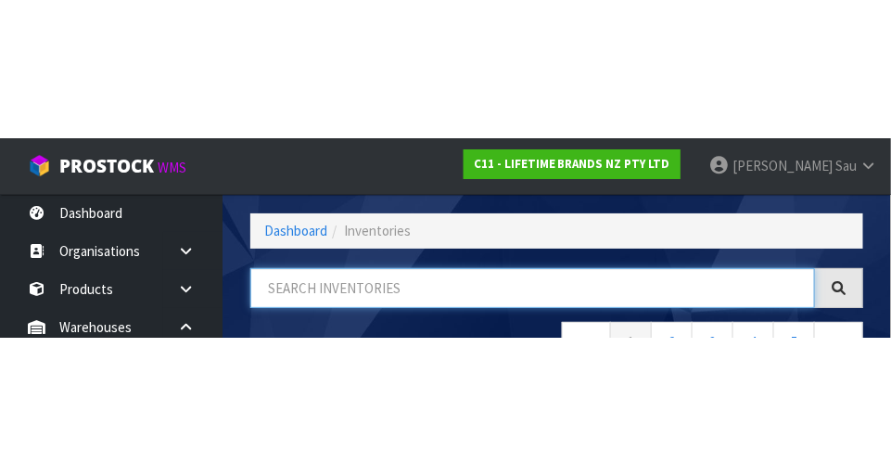
scroll to position [125, 0]
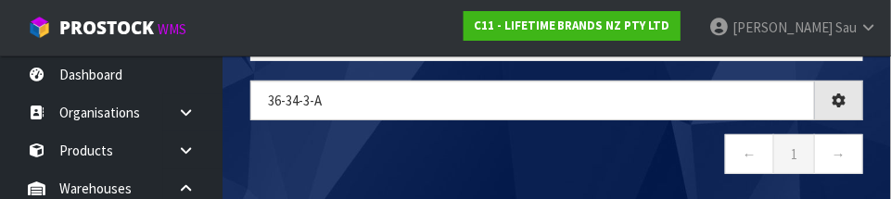
click at [470, 148] on nav "← 1 →" at bounding box center [556, 156] width 613 height 45
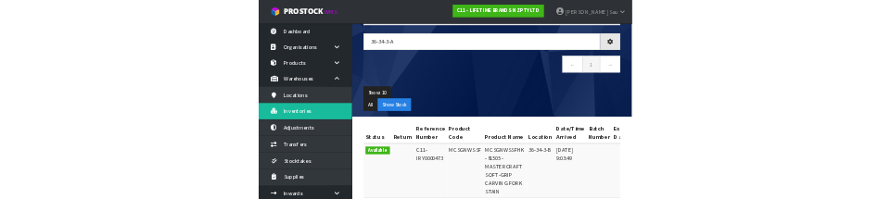
scroll to position [104, 0]
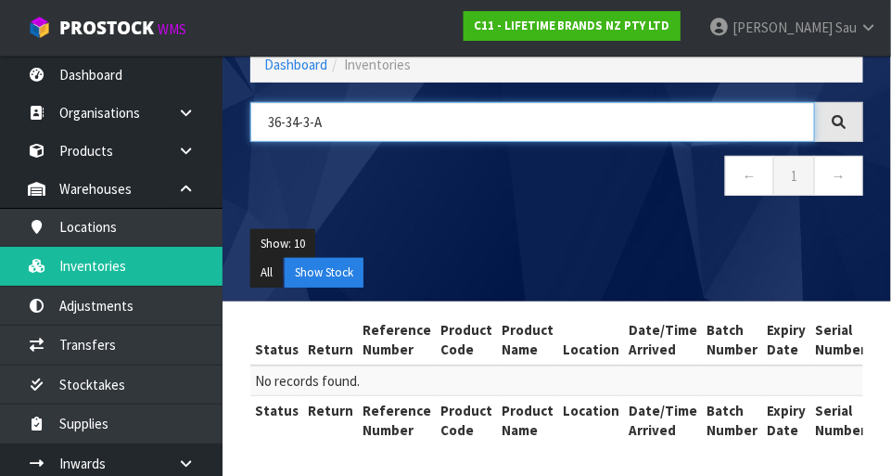
click at [425, 125] on input "36-34-3-A" at bounding box center [532, 122] width 565 height 40
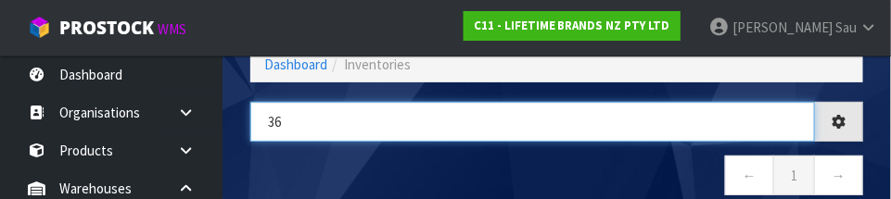
type input "3"
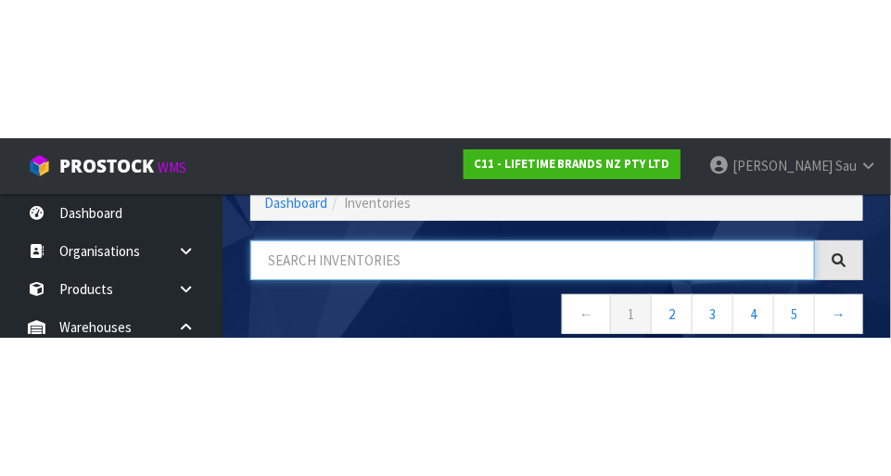
scroll to position [0, 0]
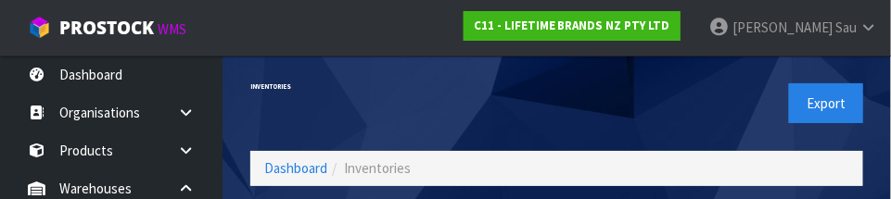
click at [556, 95] on div "Export" at bounding box center [717, 104] width 321 height 96
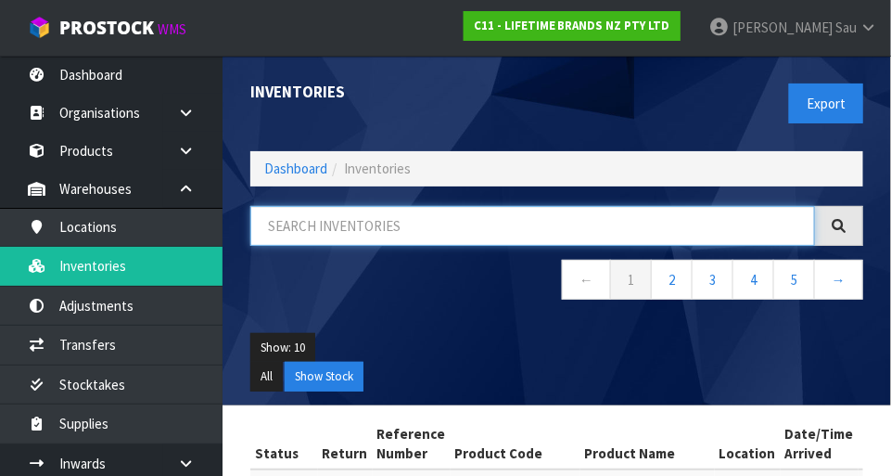
click at [444, 229] on input "text" at bounding box center [532, 226] width 565 height 40
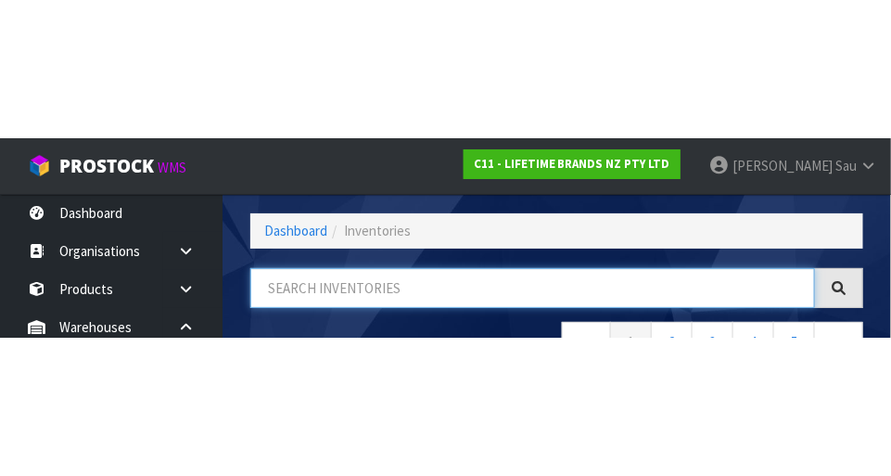
scroll to position [125, 0]
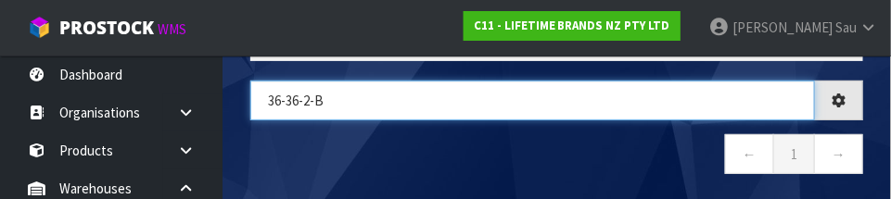
type input "36-36-2-B"
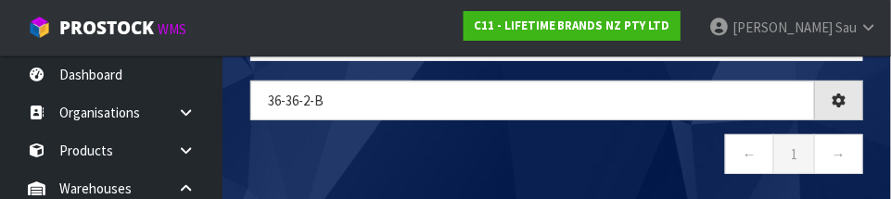
click at [520, 149] on nav "← 1 →" at bounding box center [556, 156] width 613 height 45
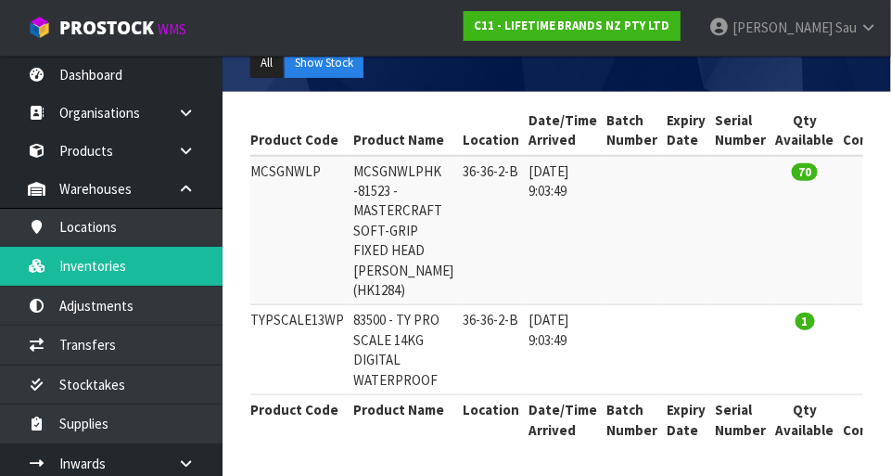
scroll to position [0, 402]
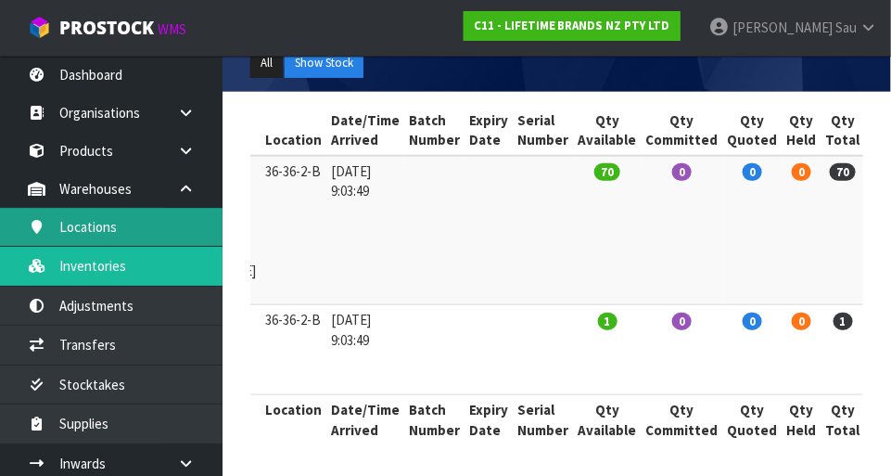
click at [173, 234] on link "Locations" at bounding box center [111, 227] width 223 height 38
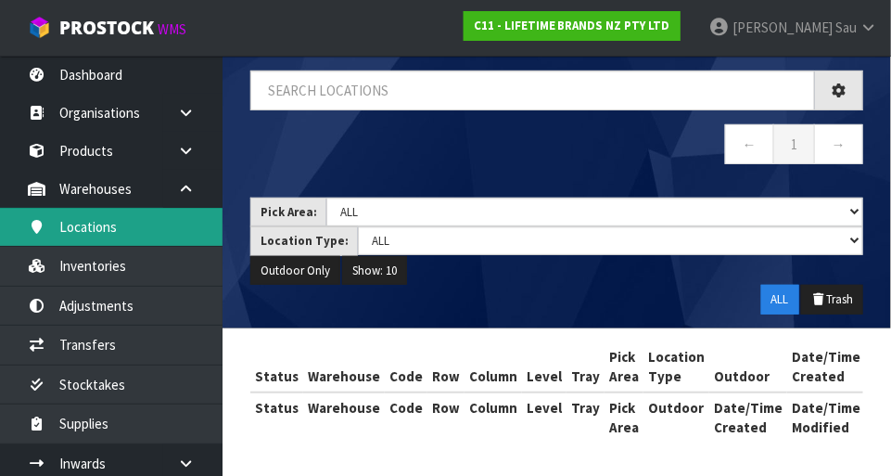
scroll to position [109, 0]
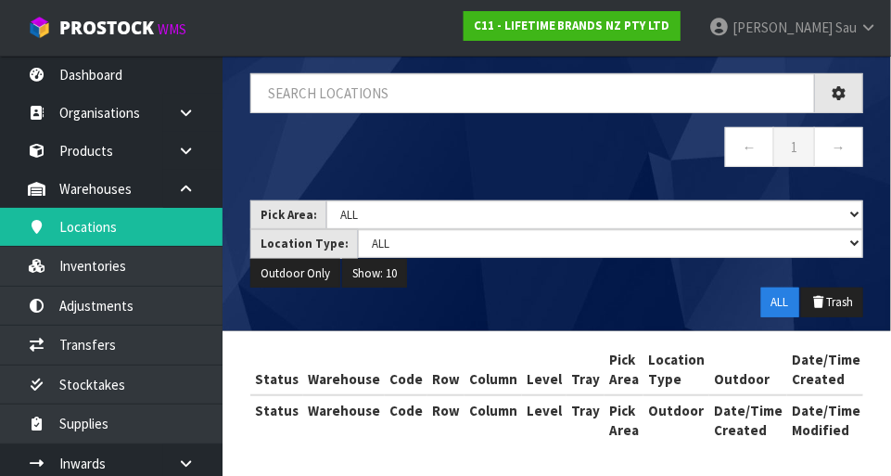
click at [173, 272] on div "Locations Dashboard Warehouses Locations ← 1 → Pick Area: Main Refurb Damaged P…" at bounding box center [445, 185] width 891 height 588
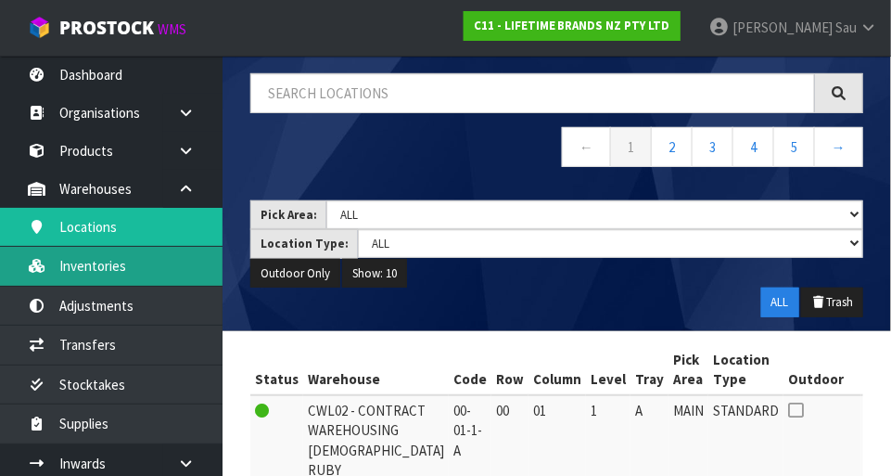
click at [139, 268] on link "Inventories" at bounding box center [111, 266] width 223 height 38
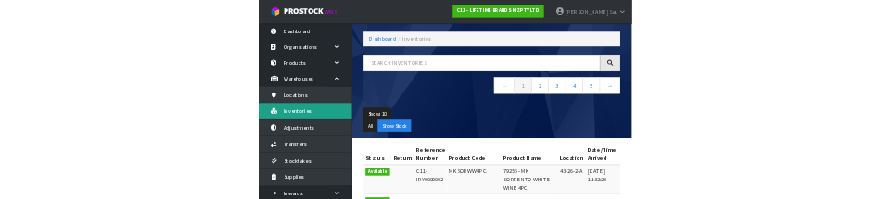
scroll to position [109, 0]
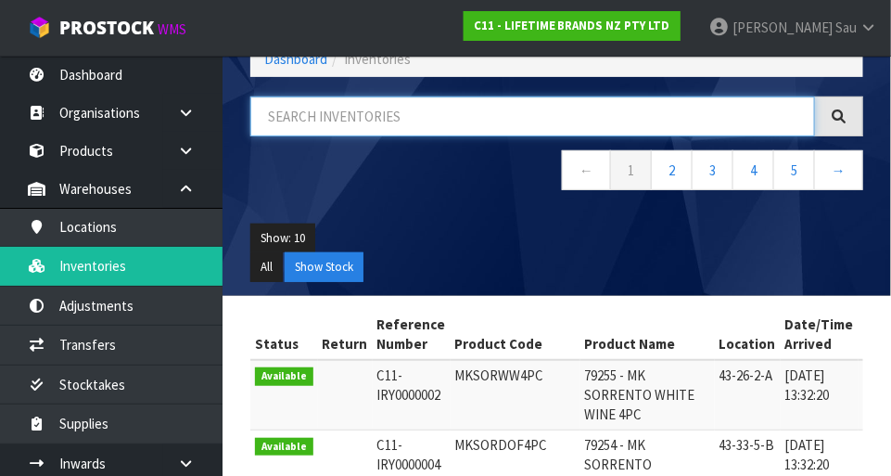
click at [396, 121] on input "text" at bounding box center [532, 116] width 565 height 40
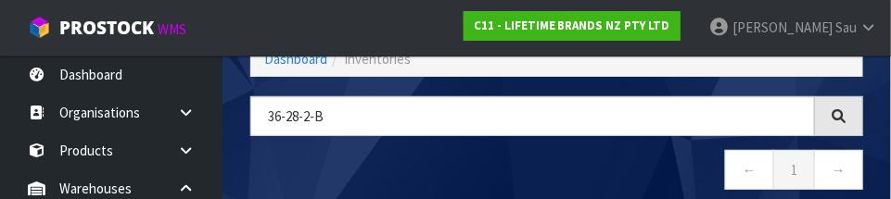
click at [556, 160] on nav "← 1 →" at bounding box center [556, 172] width 613 height 45
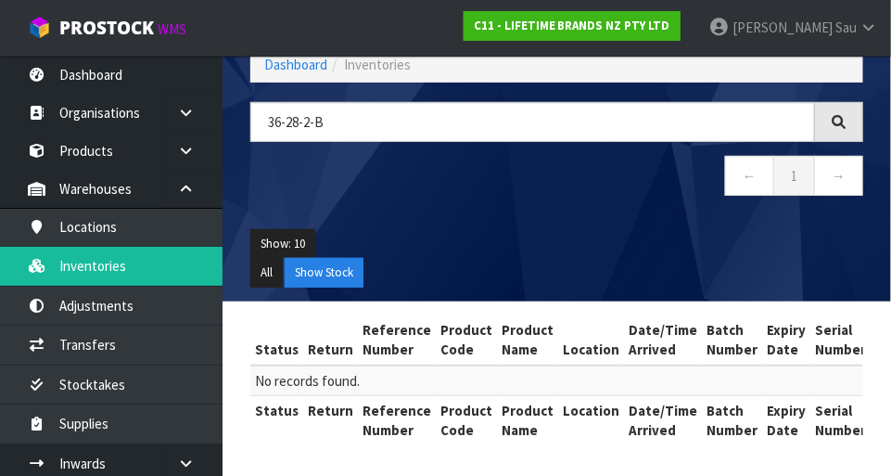
scroll to position [102, 0]
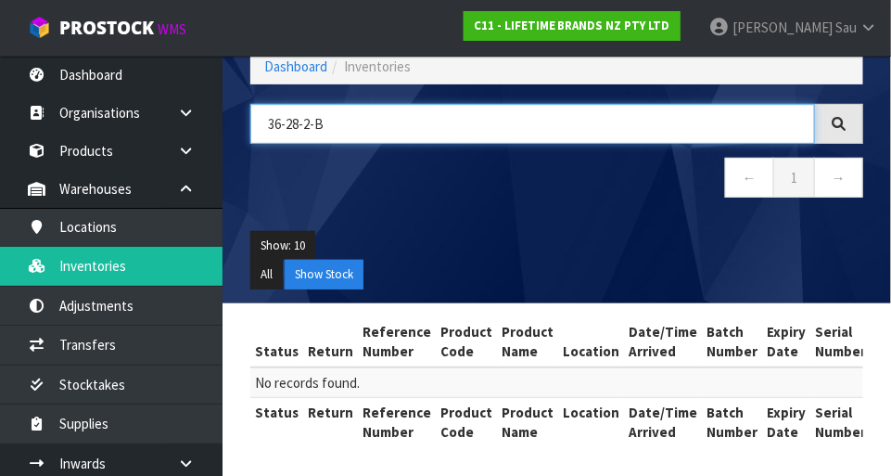
click at [556, 113] on input "36-28-2-B" at bounding box center [532, 124] width 565 height 40
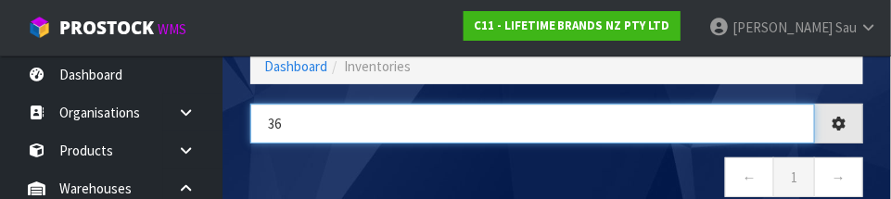
type input "3"
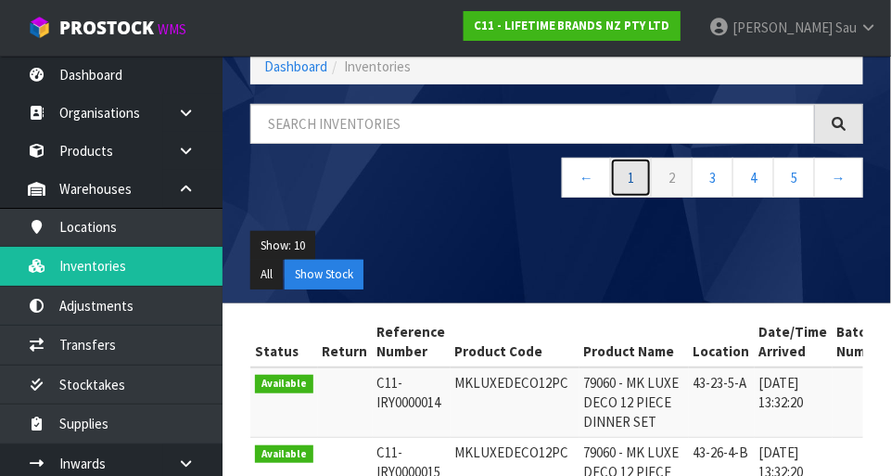
click at [556, 178] on link "1" at bounding box center [631, 178] width 42 height 40
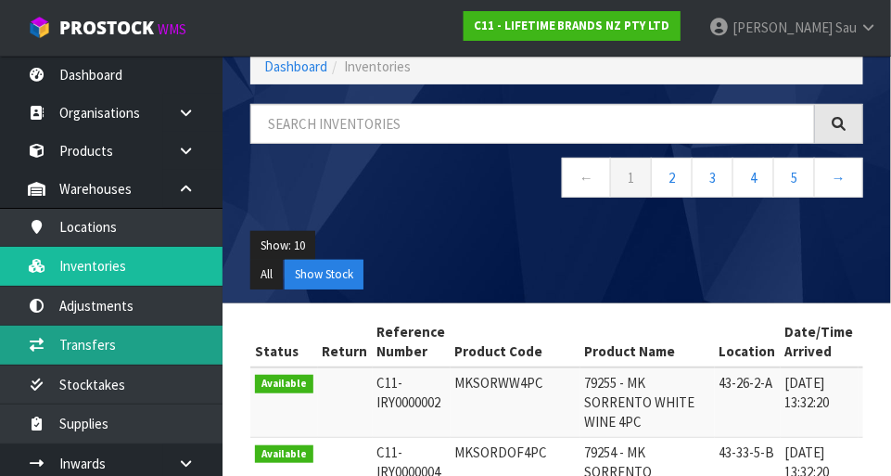
click at [165, 347] on link "Transfers" at bounding box center [111, 345] width 223 height 38
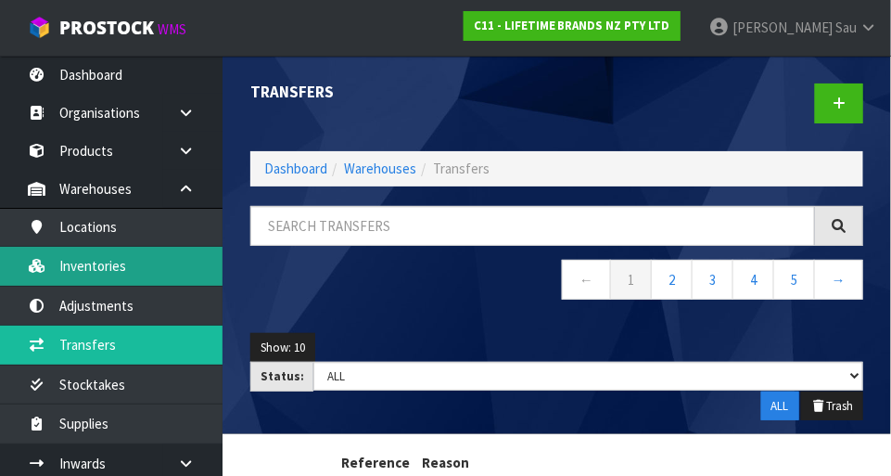
click at [173, 265] on link "Inventories" at bounding box center [111, 266] width 223 height 38
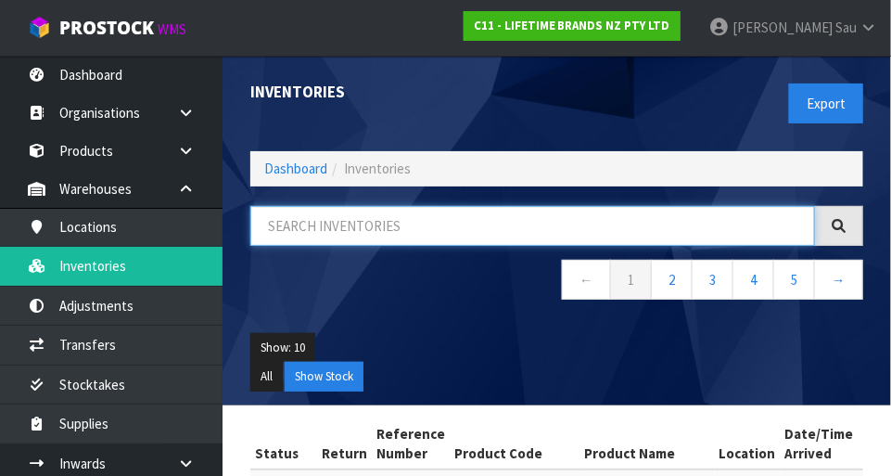
click at [411, 227] on input "text" at bounding box center [532, 226] width 565 height 40
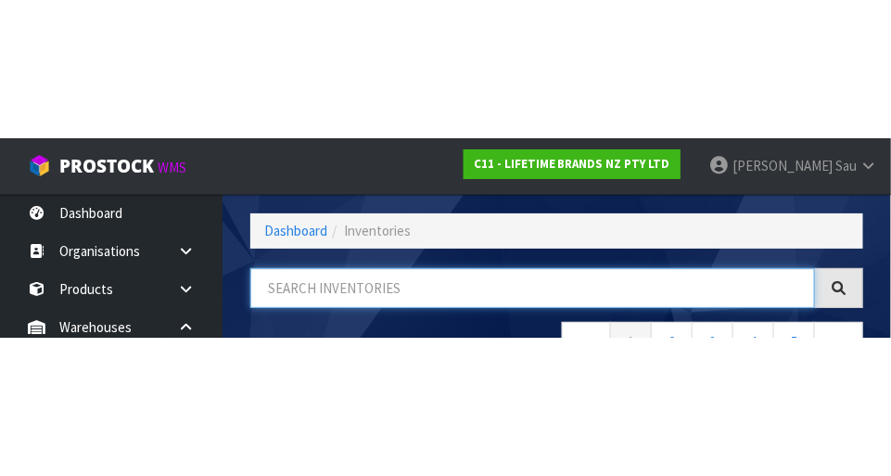
scroll to position [125, 0]
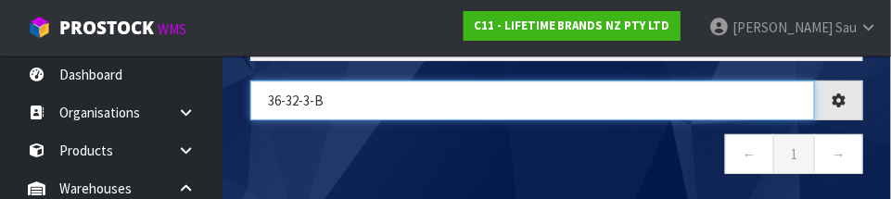
type input "36-32-3-B"
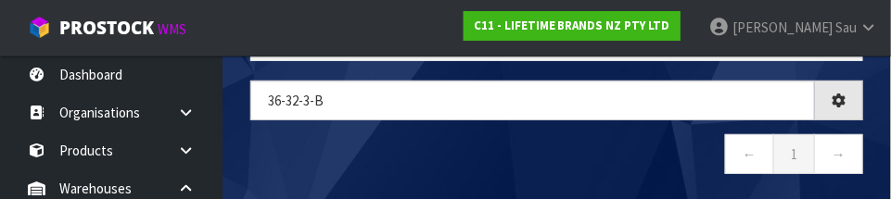
click at [499, 142] on nav "← 1 →" at bounding box center [556, 156] width 613 height 45
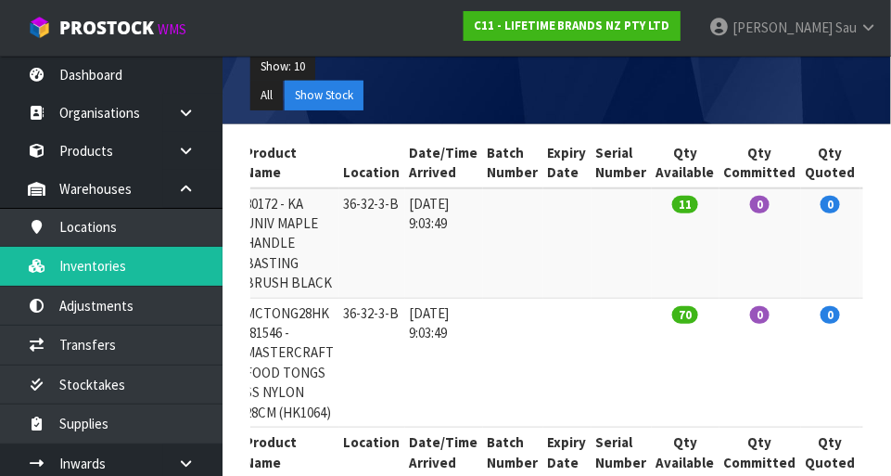
scroll to position [274, 0]
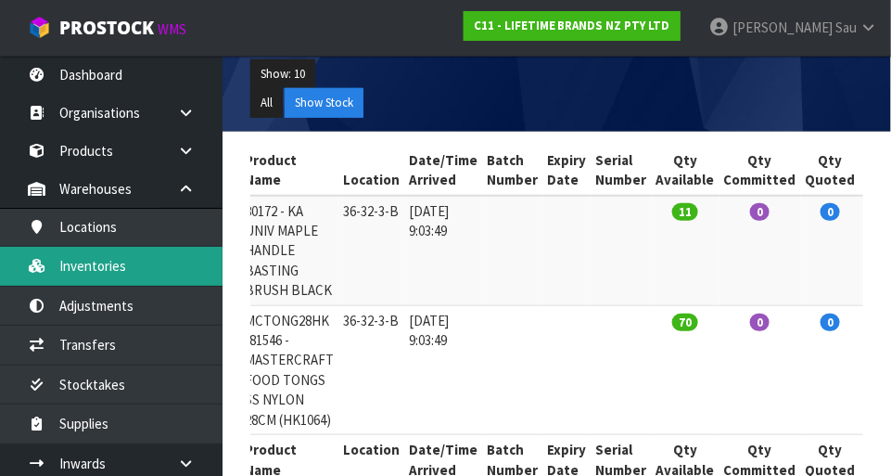
click at [89, 268] on link "Inventories" at bounding box center [111, 266] width 223 height 38
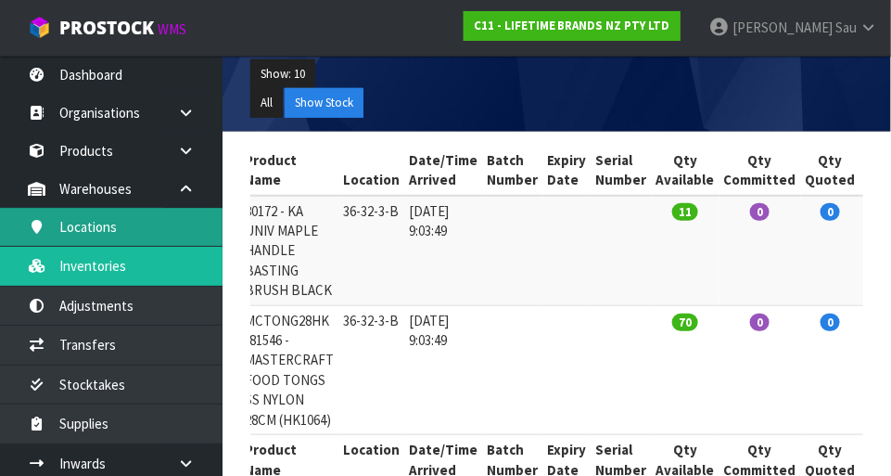
click at [90, 227] on link "Locations" at bounding box center [111, 227] width 223 height 38
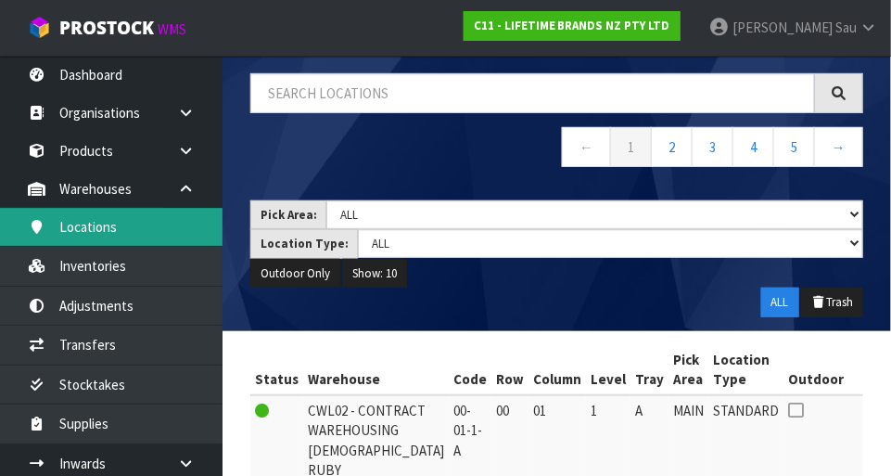
scroll to position [274, 0]
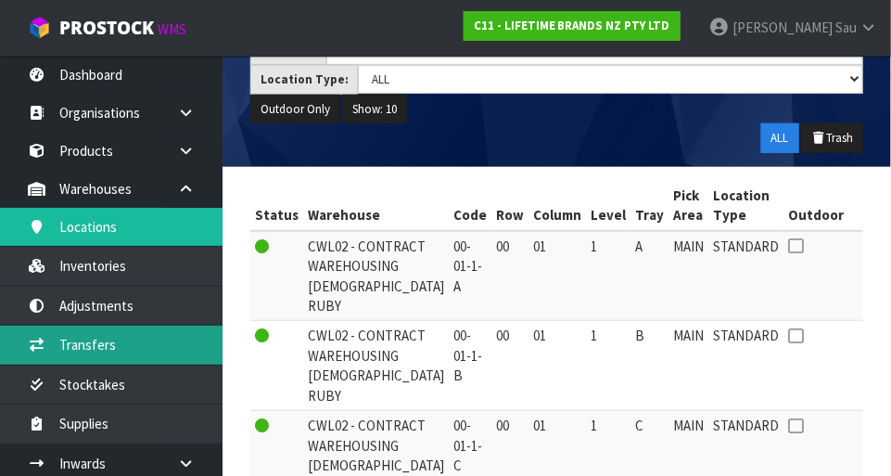
click at [86, 346] on link "Transfers" at bounding box center [111, 345] width 223 height 38
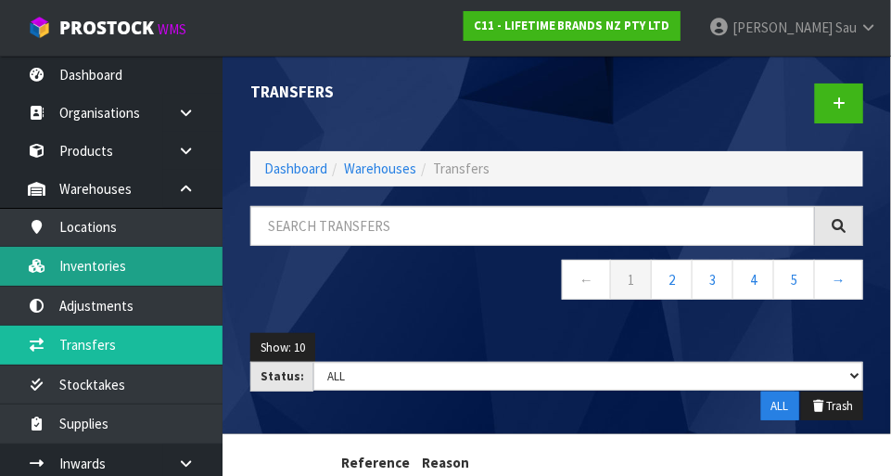
click at [81, 264] on link "Inventories" at bounding box center [111, 266] width 223 height 38
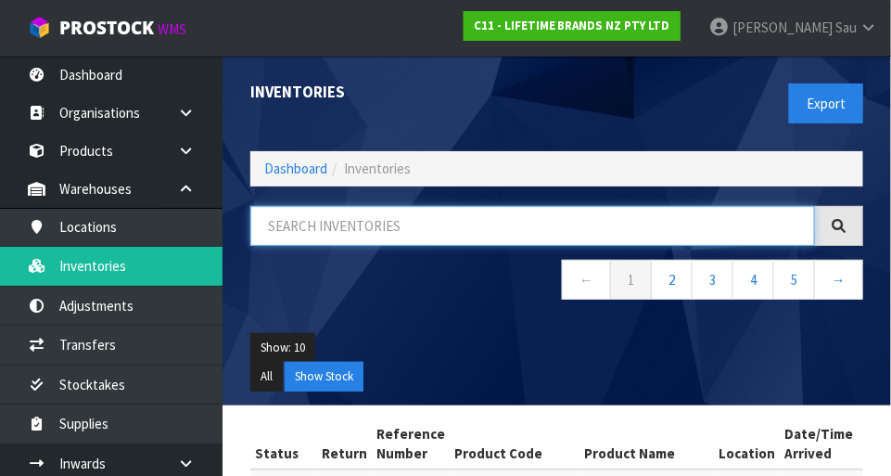
click at [556, 233] on input "text" at bounding box center [532, 226] width 565 height 40
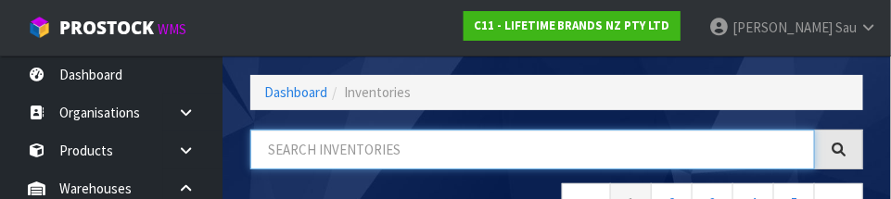
scroll to position [125, 0]
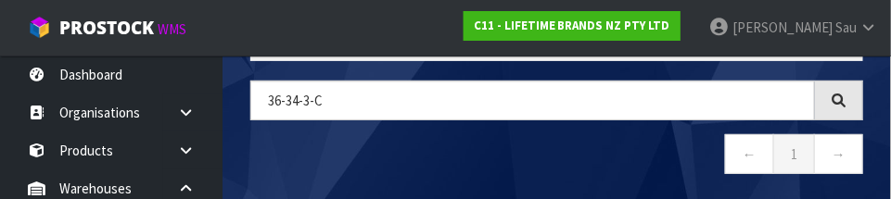
click at [556, 164] on nav "← 1 →" at bounding box center [556, 156] width 613 height 45
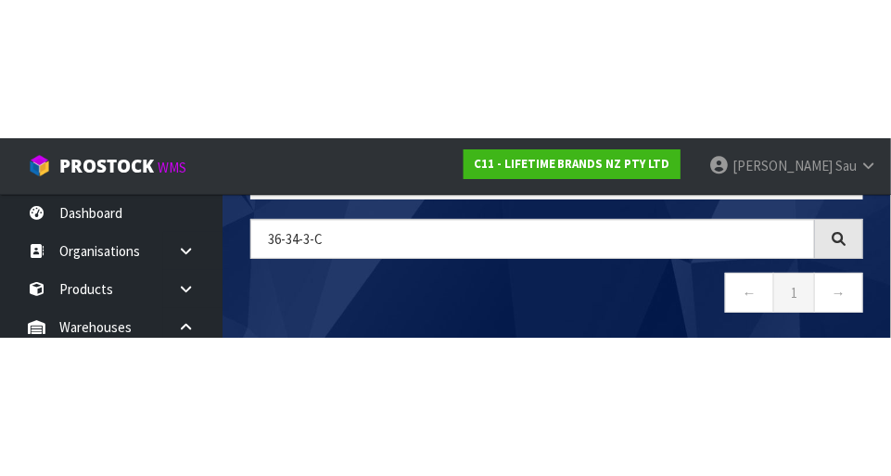
scroll to position [104, 0]
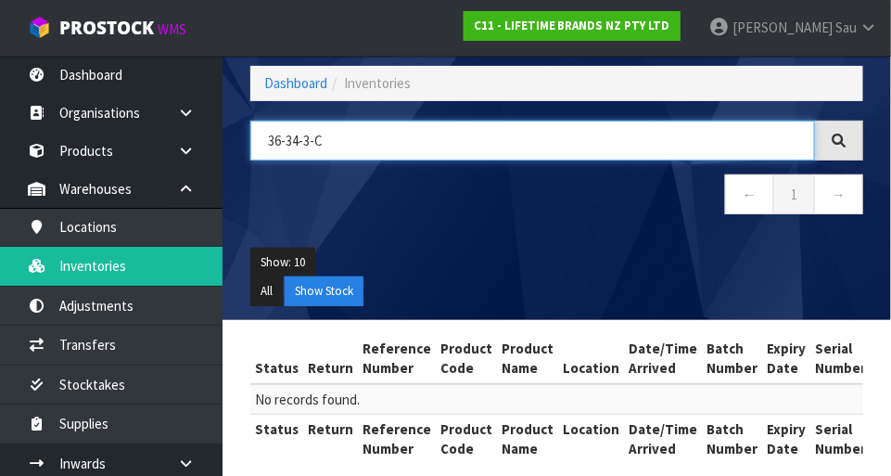
click at [545, 134] on input "36-34-3-C" at bounding box center [532, 141] width 565 height 40
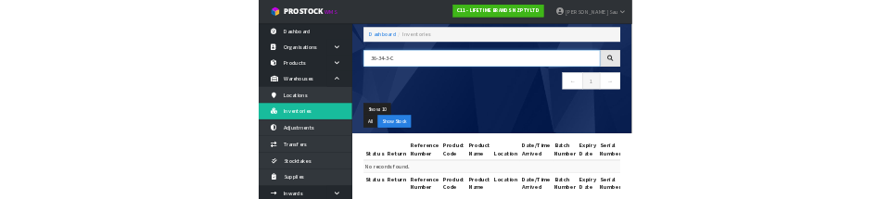
scroll to position [86, 0]
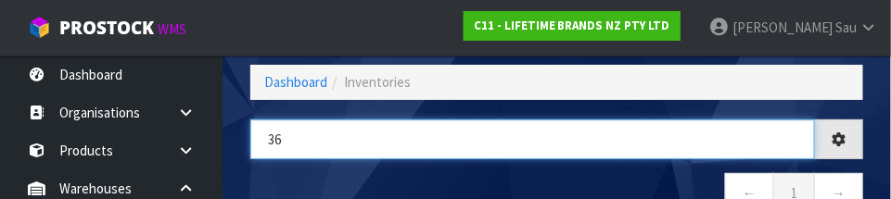
type input "3"
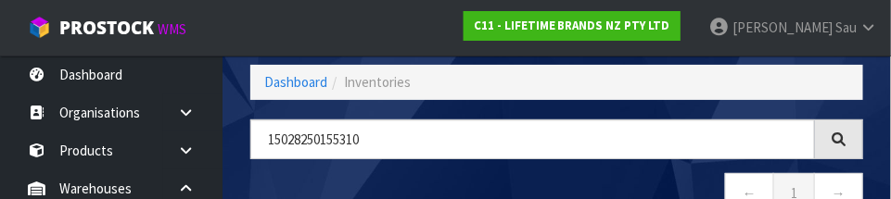
click at [555, 179] on nav "← 1 →" at bounding box center [556, 195] width 613 height 45
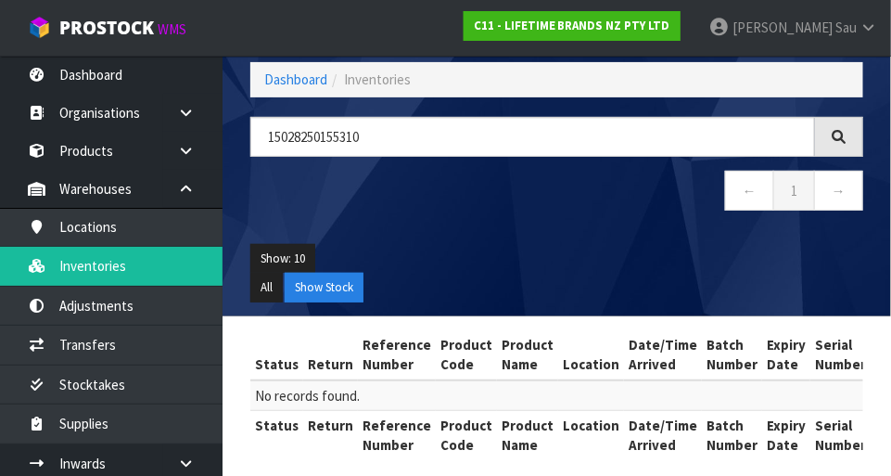
scroll to position [87, 0]
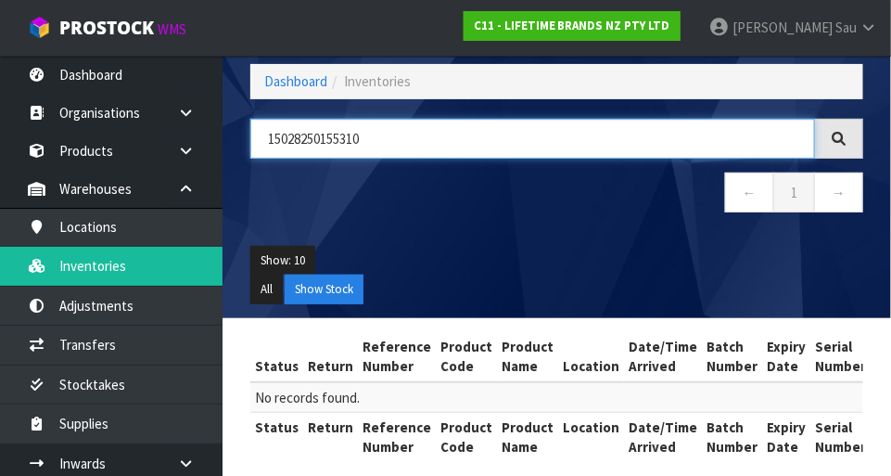
click at [556, 145] on input "15028250155310" at bounding box center [532, 139] width 565 height 40
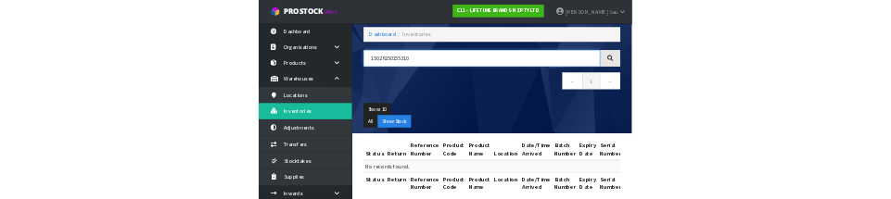
scroll to position [88, 0]
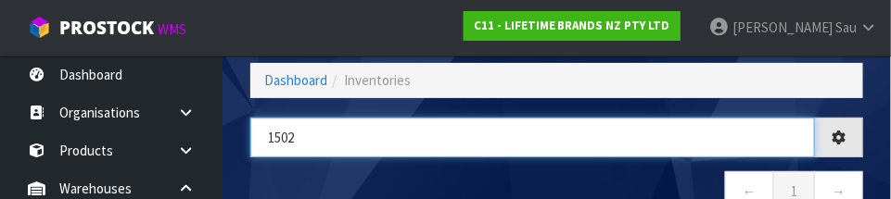
type input "150"
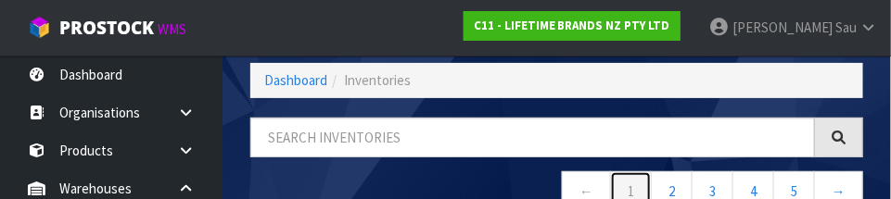
click at [556, 172] on link "1" at bounding box center [631, 192] width 42 height 40
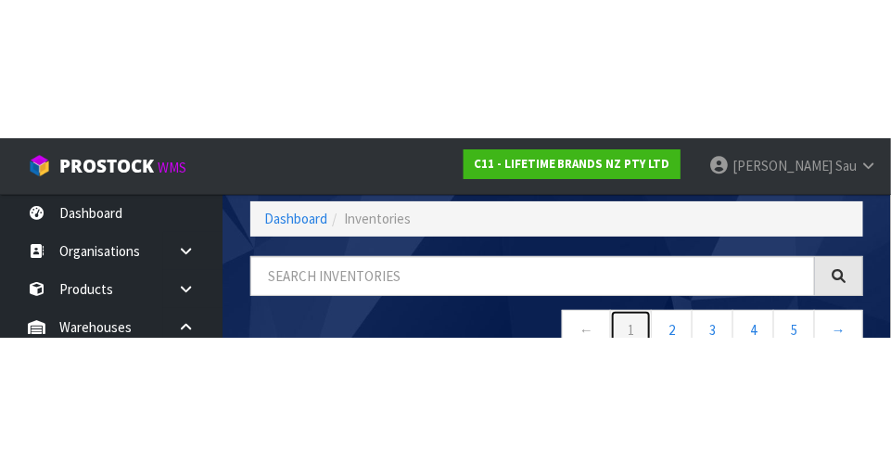
scroll to position [87, 0]
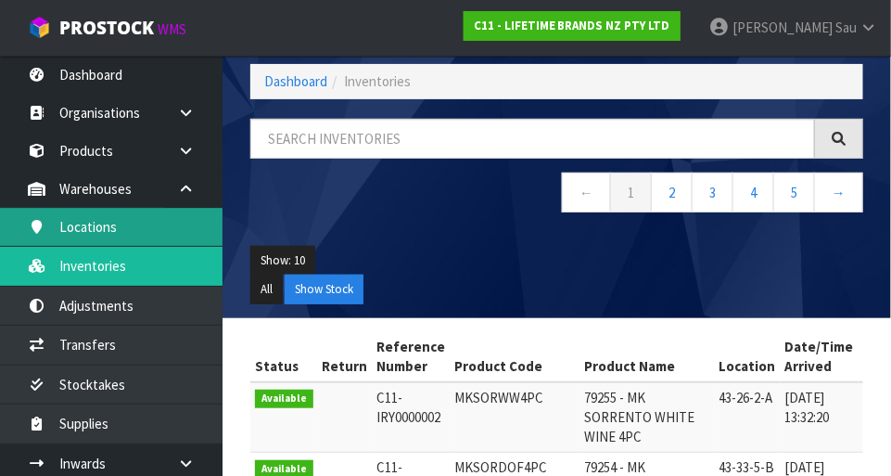
click at [88, 235] on link "Locations" at bounding box center [111, 227] width 223 height 38
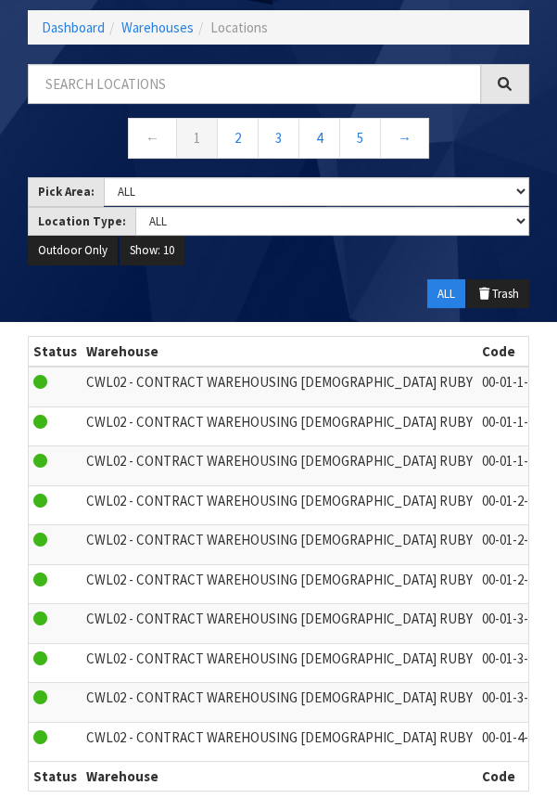
scroll to position [168, 0]
click at [89, 31] on link "Dashboard" at bounding box center [73, 28] width 63 height 18
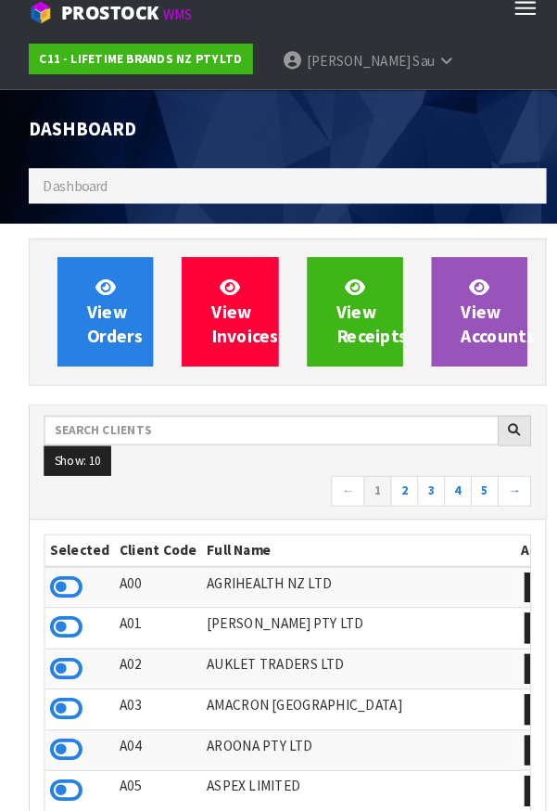
click at [342, 74] on link "[PERSON_NAME]" at bounding box center [357, 74] width 197 height 56
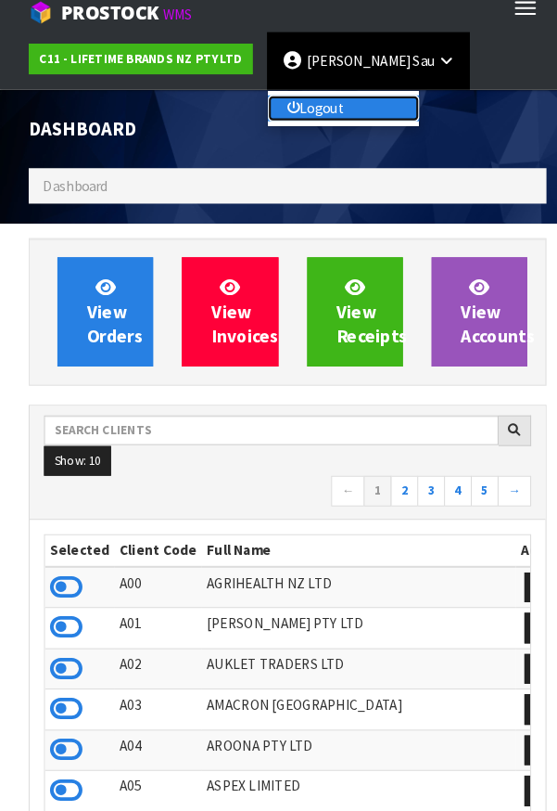
click at [318, 111] on link "Logout" at bounding box center [333, 120] width 147 height 25
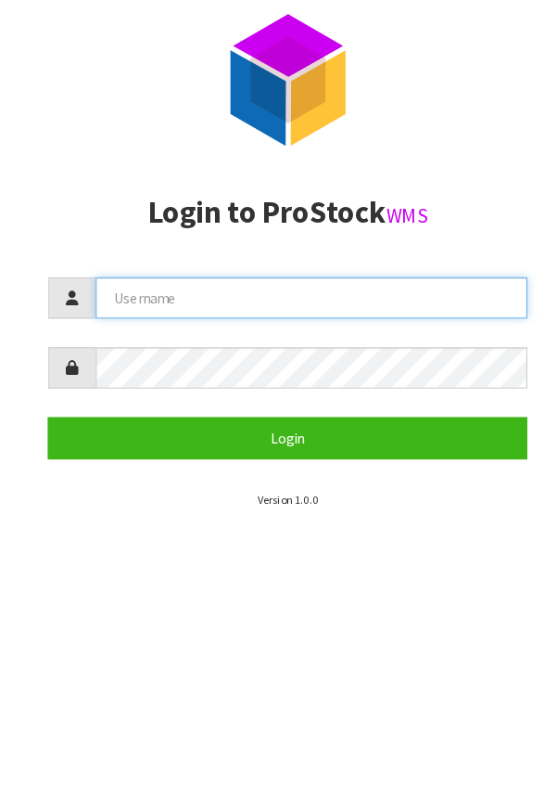
click at [330, 308] on input "text" at bounding box center [302, 304] width 418 height 40
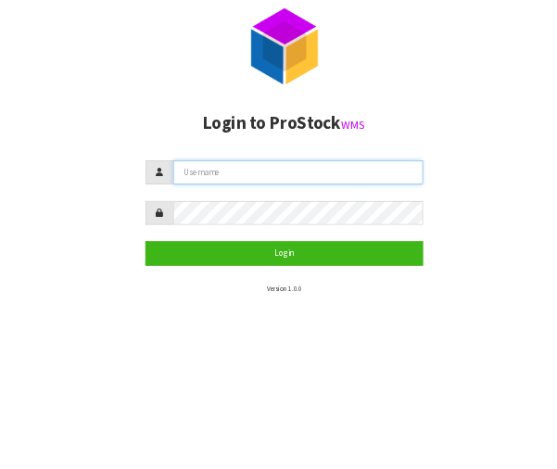
scroll to position [1, 0]
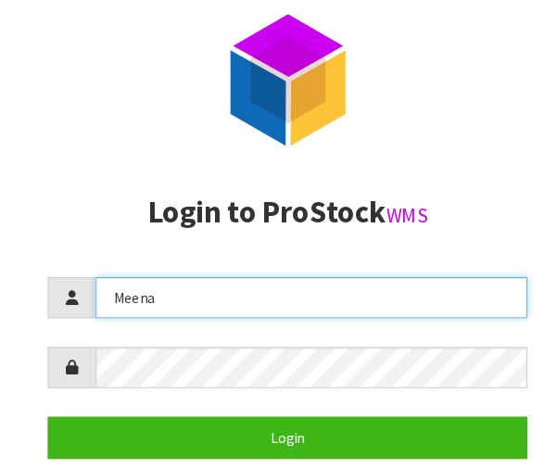
click at [225, 307] on input "Meena" at bounding box center [302, 303] width 418 height 40
type input "M"
type input "[DEMOGRAPHIC_DATA]"
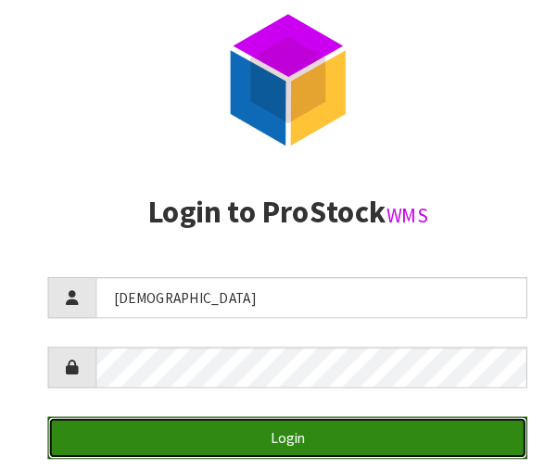
click at [317, 444] on button "Login" at bounding box center [278, 438] width 465 height 40
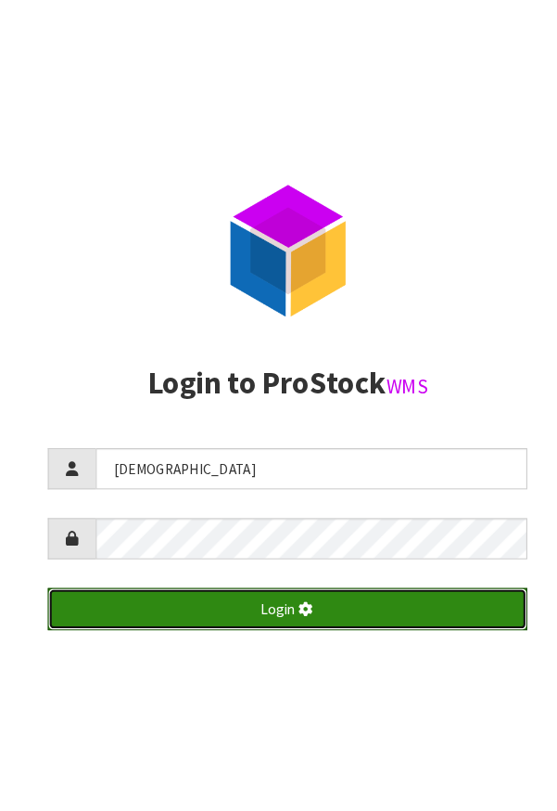
scroll to position [0, 0]
